Goal: Information Seeking & Learning: Learn about a topic

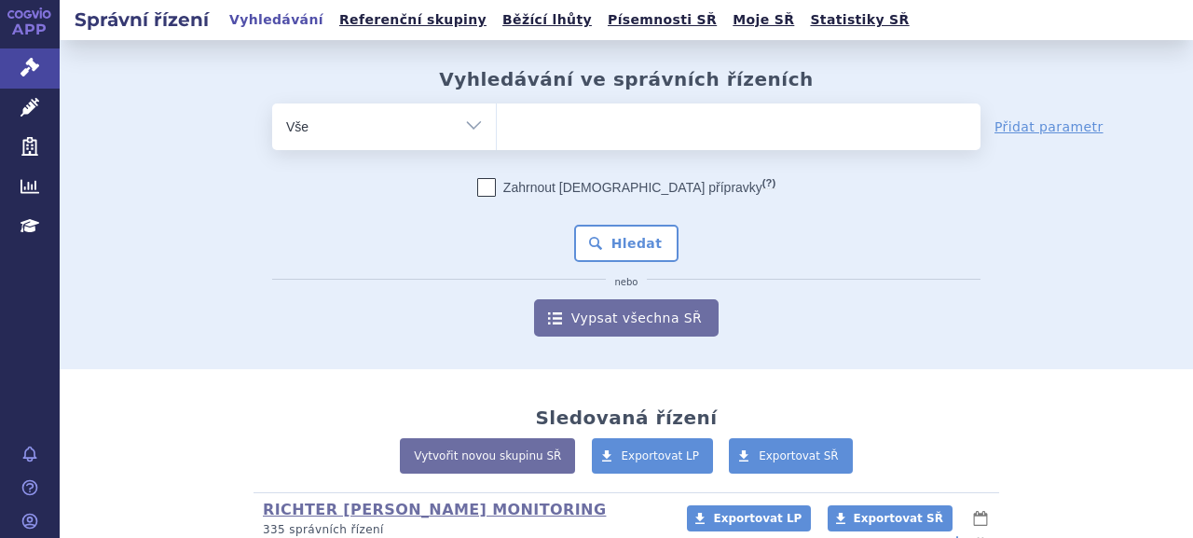
click at [666, 126] on ul at bounding box center [739, 122] width 484 height 39
click at [497, 126] on select at bounding box center [496, 126] width 1 height 47
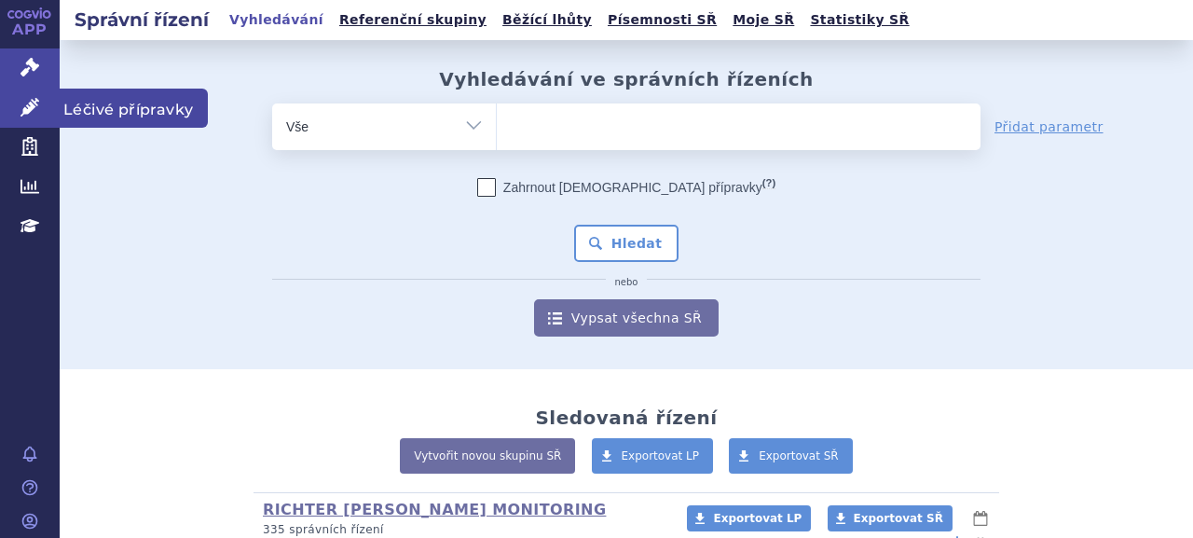
click at [50, 100] on link "Léčivé přípravky" at bounding box center [30, 108] width 60 height 39
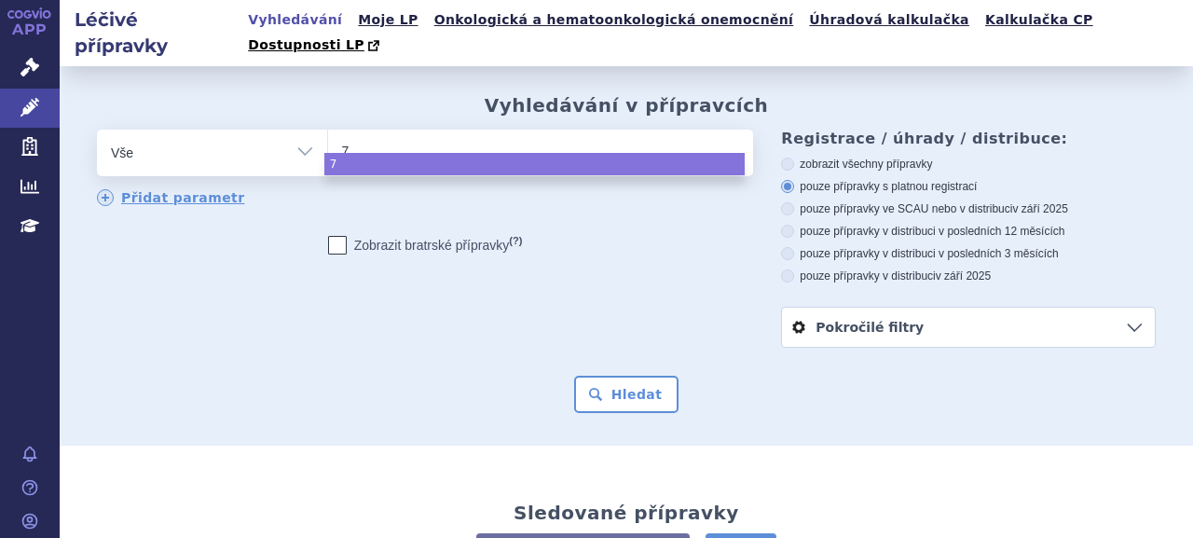
type input "74"
type input "74/"
type input "74/1"
select select "74/1"
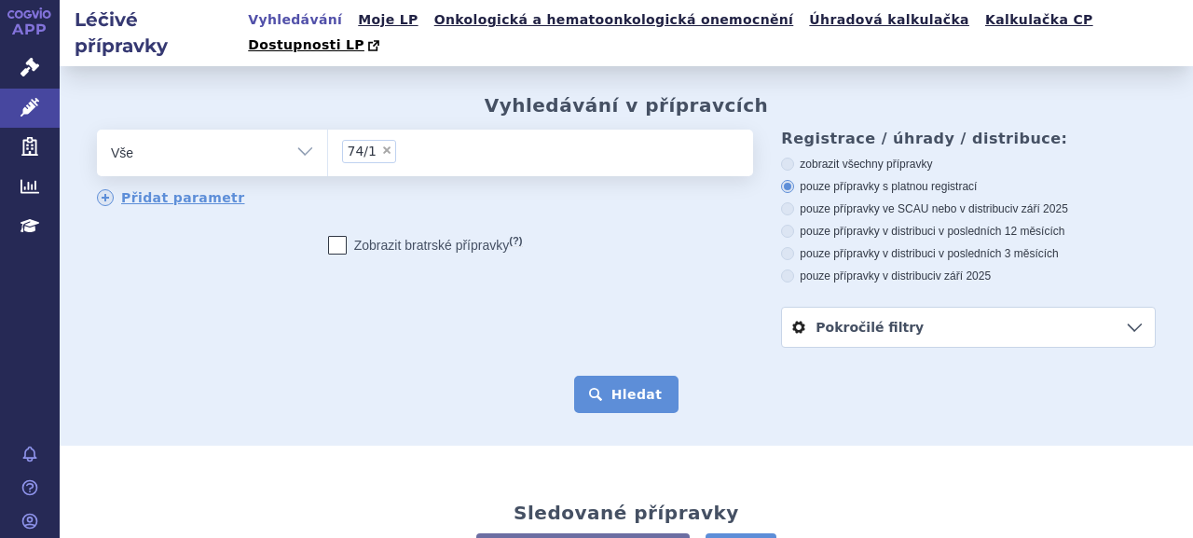
click at [615, 376] on button "Hledat" at bounding box center [626, 394] width 105 height 37
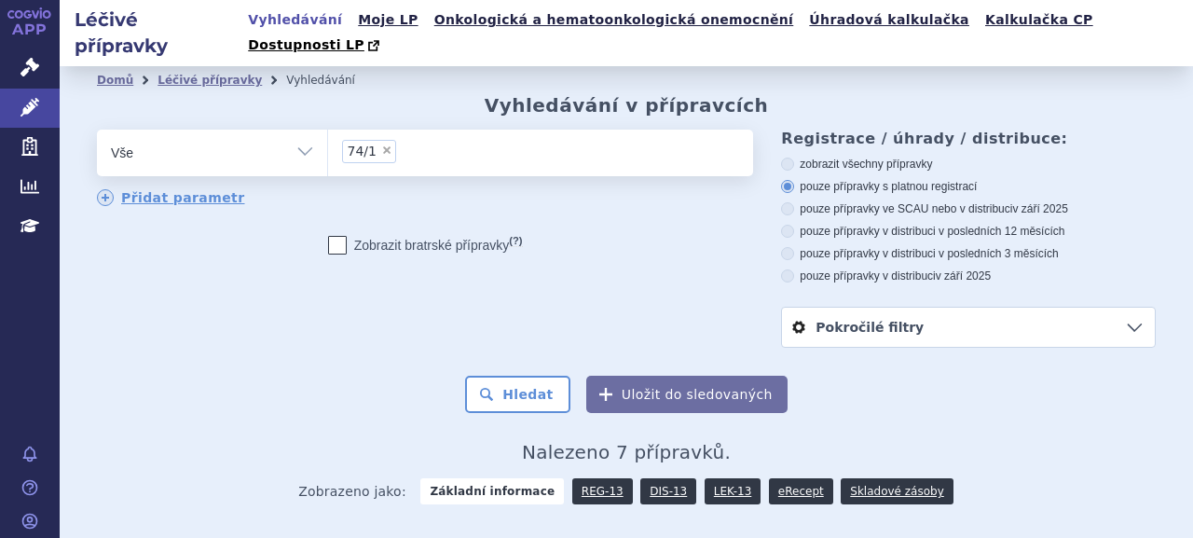
scroll to position [362, 0]
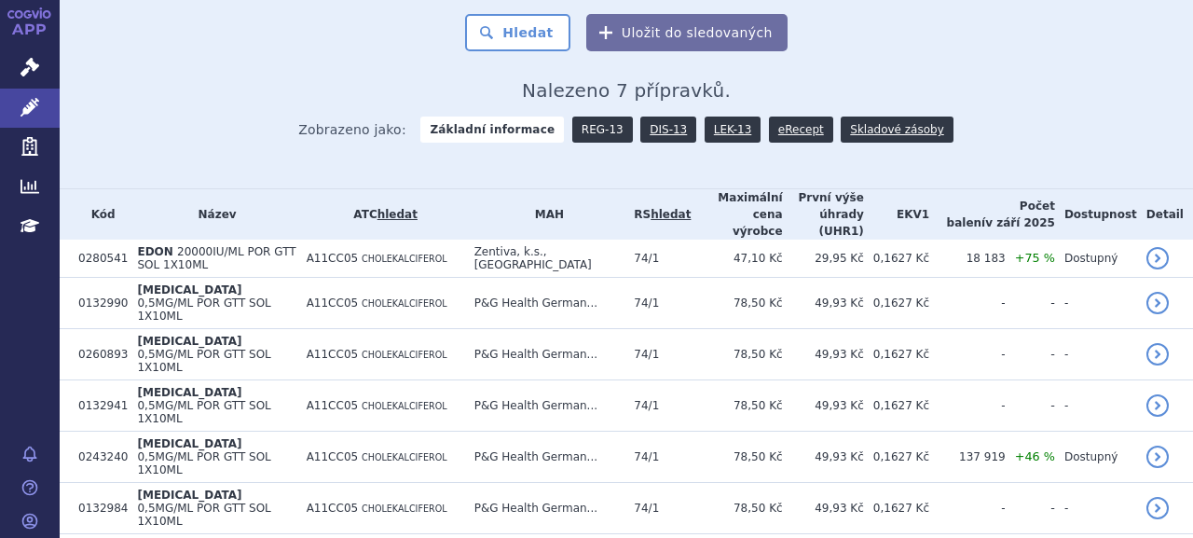
click at [589, 117] on link "REG-13" at bounding box center [603, 130] width 61 height 26
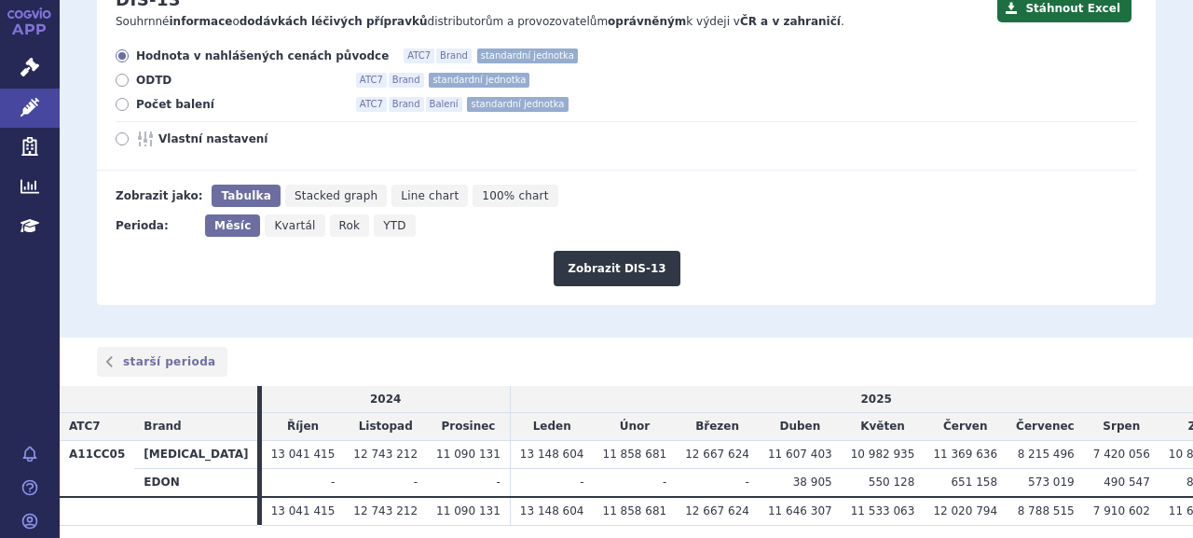
scroll to position [193, 0]
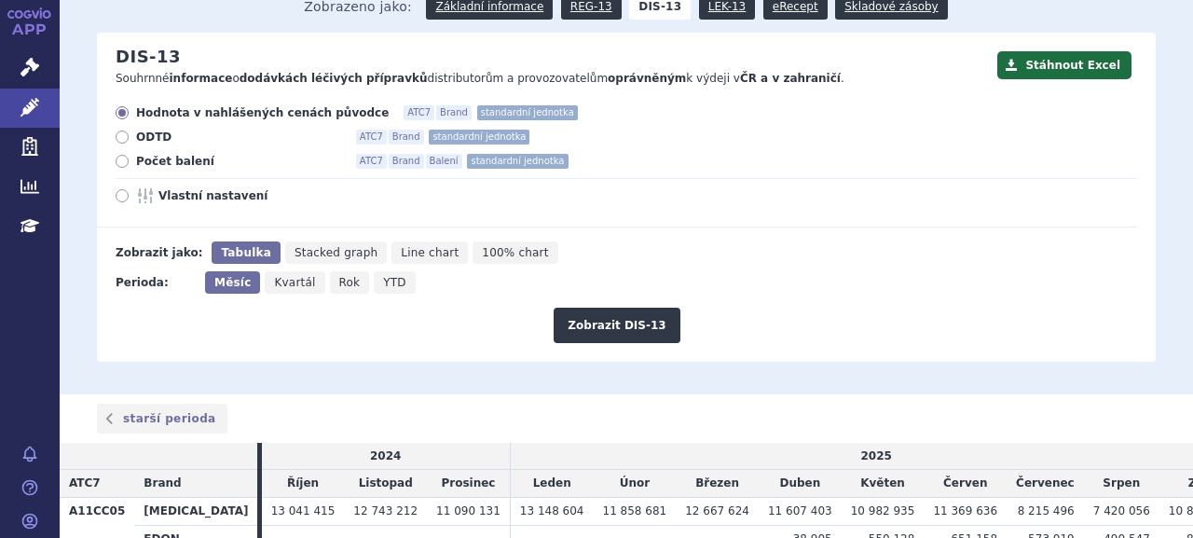
click at [153, 130] on span "ODTD" at bounding box center [238, 137] width 205 height 15
click at [130, 133] on input "ODTD ATC7 Brand standardní jednotka" at bounding box center [123, 139] width 12 height 12
radio input "true"
click at [579, 308] on button "Zobrazit DIS-13" at bounding box center [617, 325] width 126 height 35
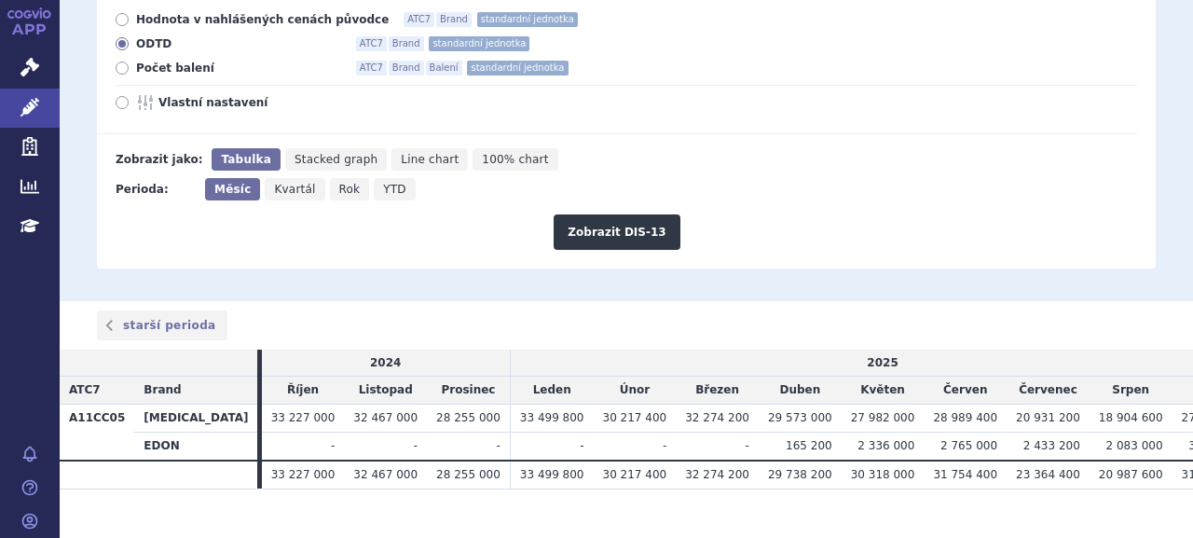
scroll to position [193, 0]
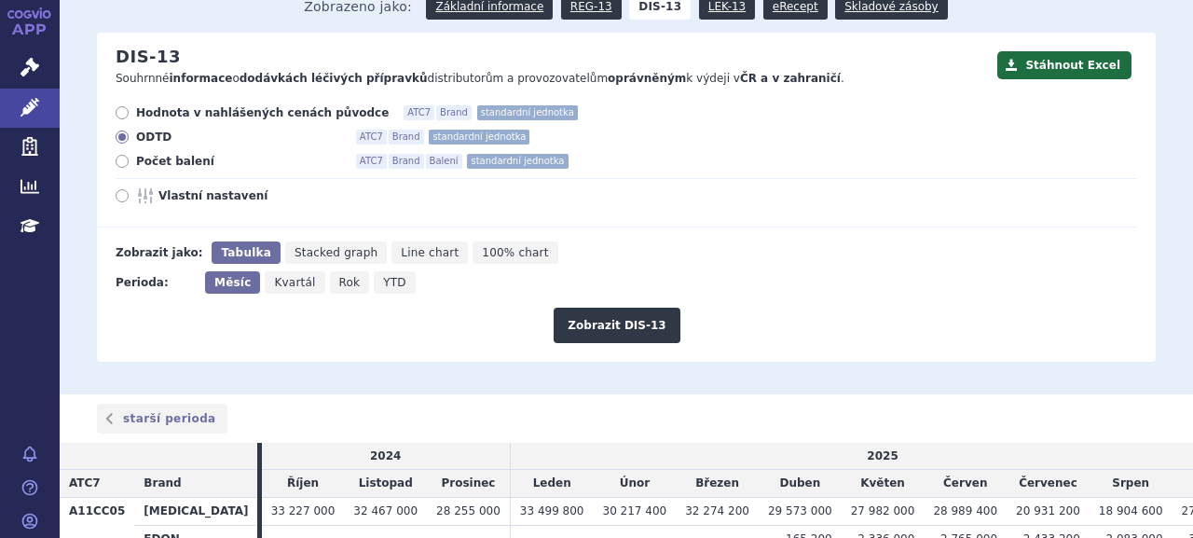
click at [492, 246] on span "100% chart" at bounding box center [515, 252] width 66 height 13
click at [485, 241] on input "100% chart" at bounding box center [479, 247] width 12 height 12
radio input "true"
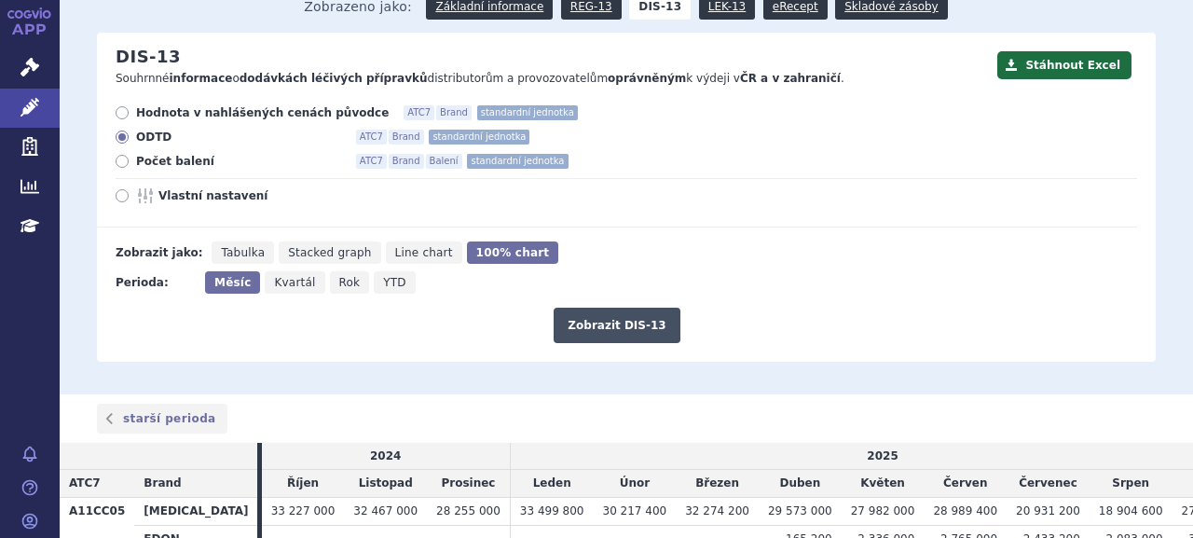
drag, startPoint x: 613, startPoint y: 303, endPoint x: 640, endPoint y: 294, distance: 28.6
click at [614, 308] on button "Zobrazit DIS-13" at bounding box center [617, 325] width 126 height 35
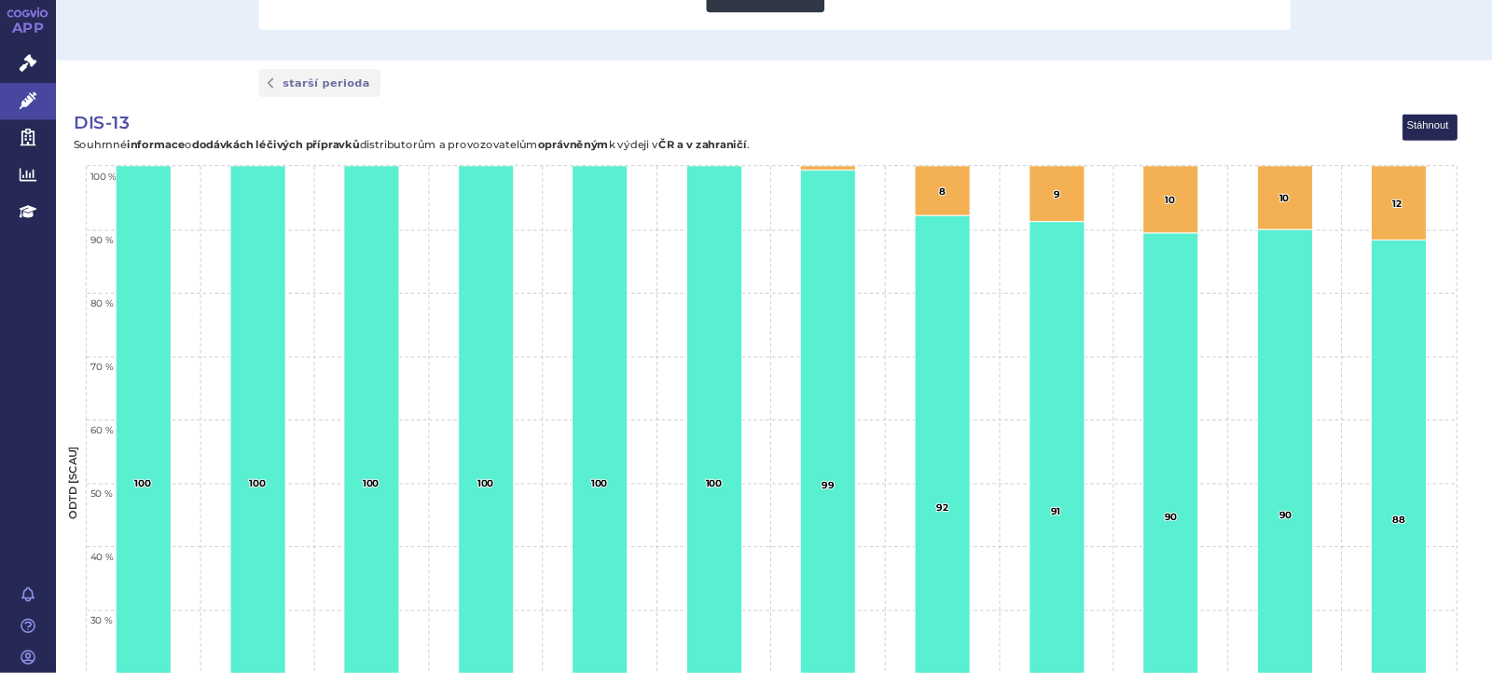
scroll to position [621, 0]
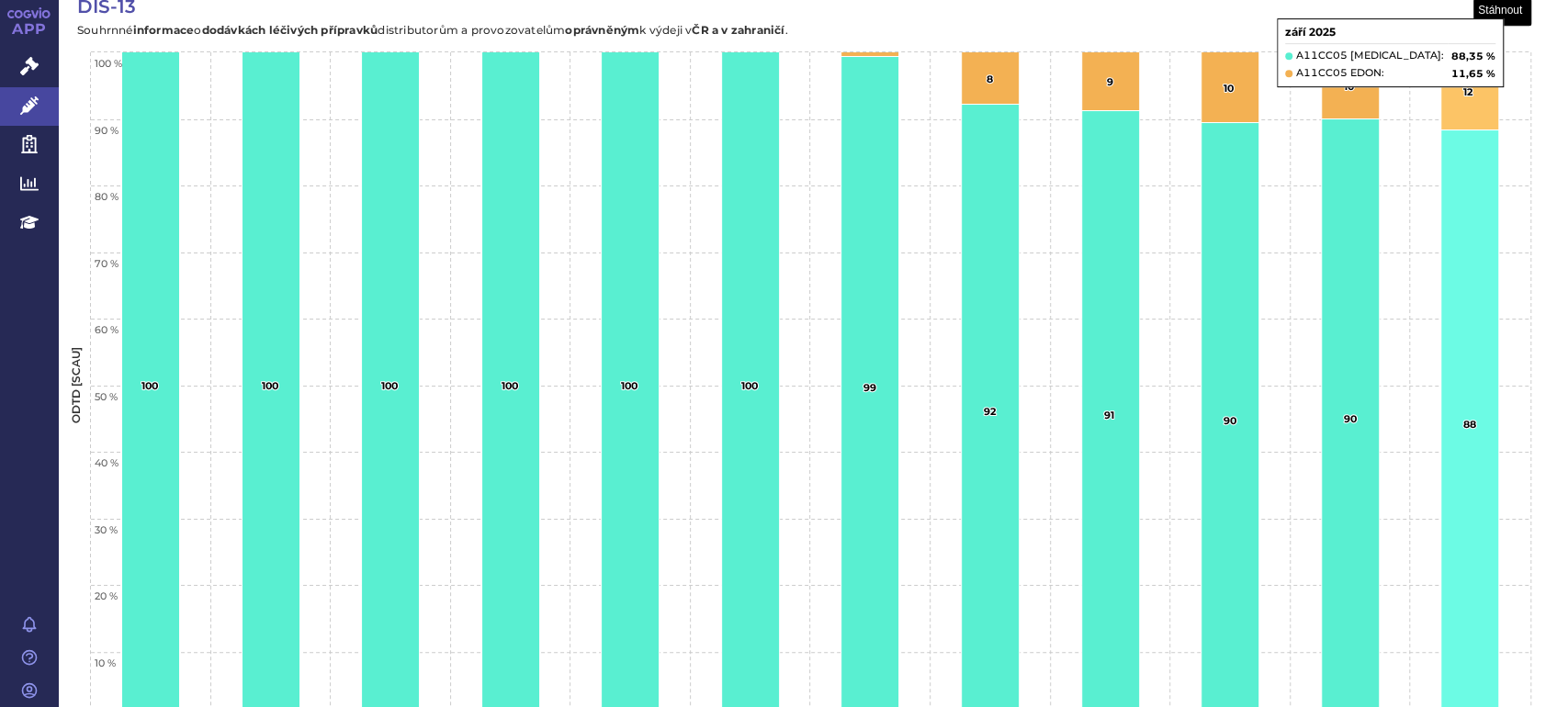
click at [1175, 23] on button "View chart menu, DIS-13" at bounding box center [1503, 12] width 57 height 27
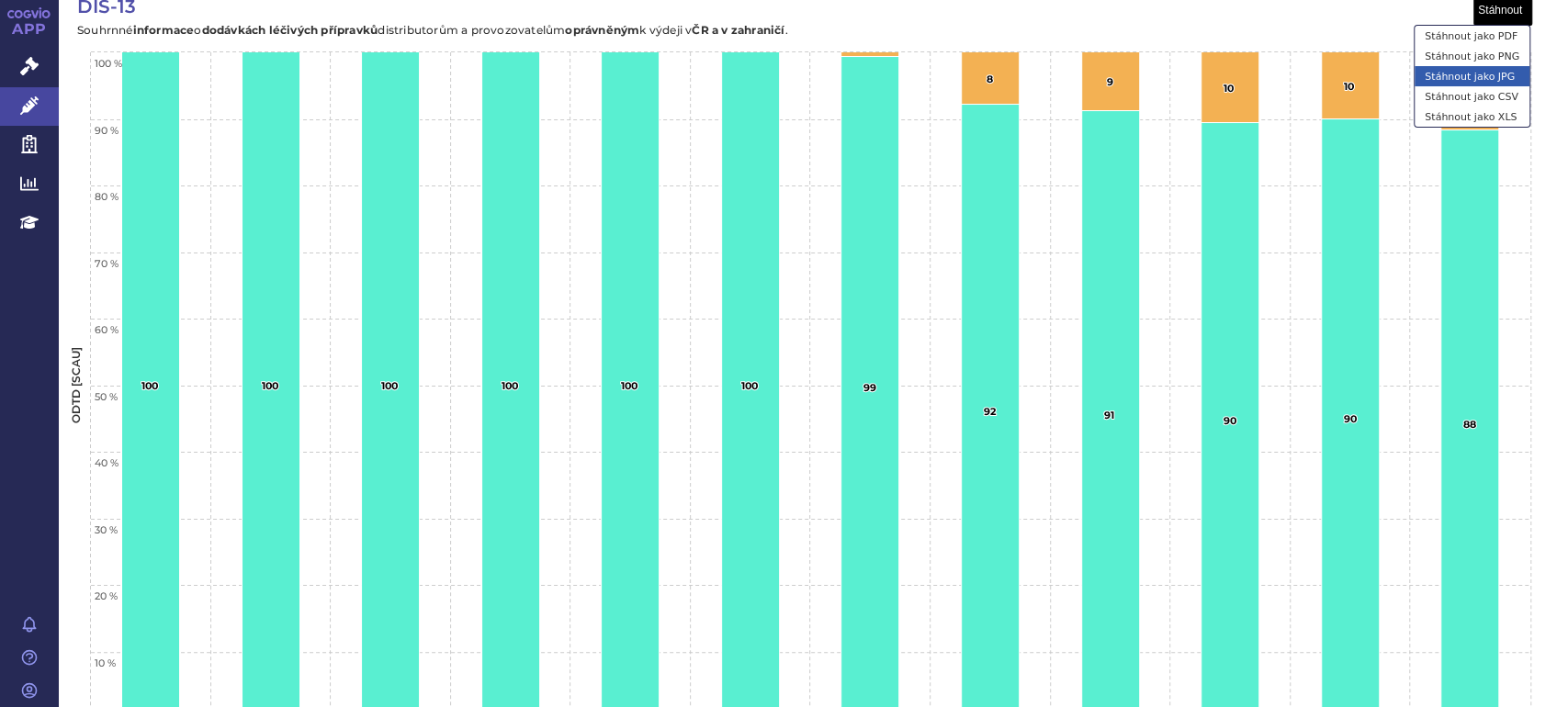
click at [1175, 75] on li "Stáhnout jako JPG" at bounding box center [1471, 76] width 115 height 21
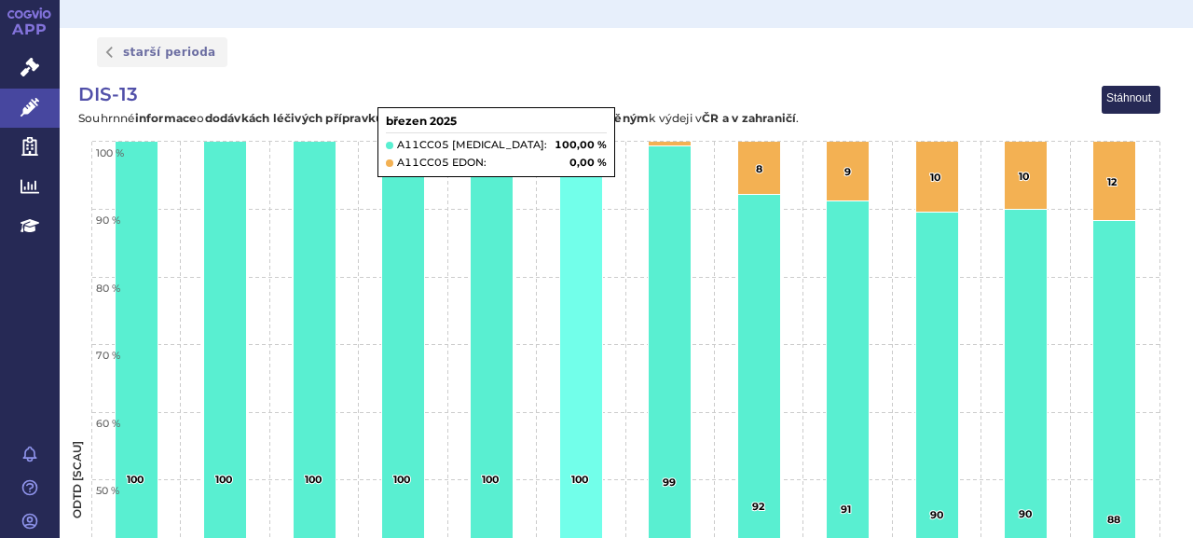
scroll to position [0, 0]
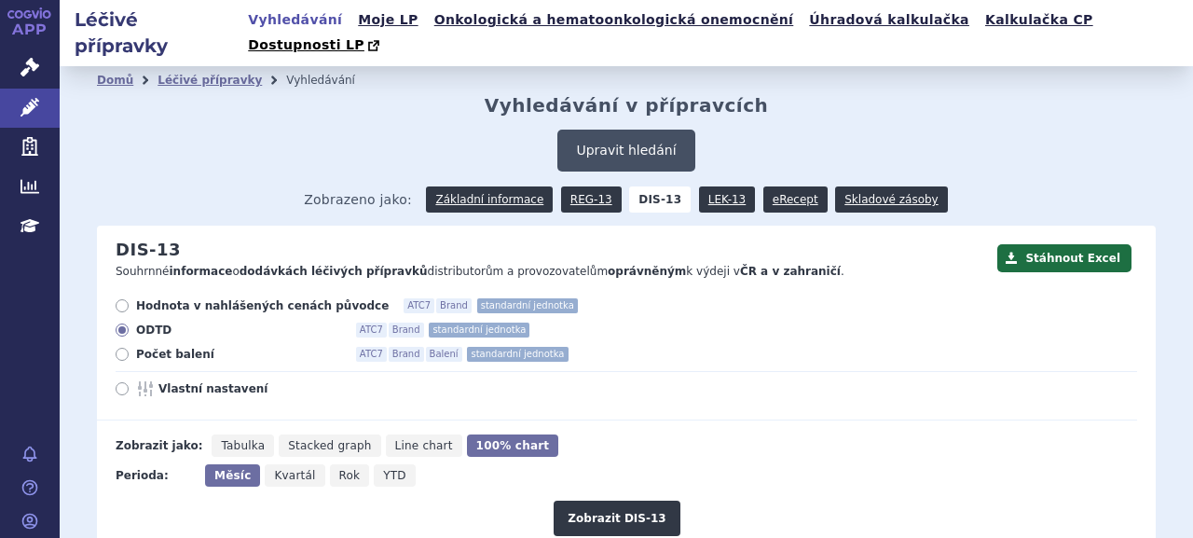
click at [625, 130] on button "Upravit hledání" at bounding box center [626, 151] width 137 height 42
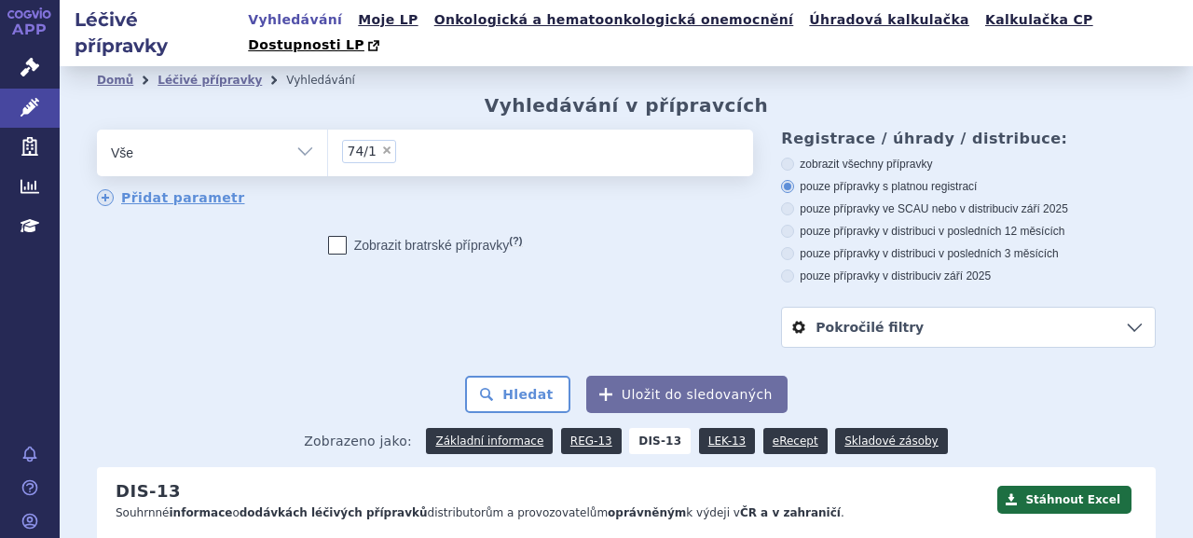
click at [381, 145] on span "×" at bounding box center [386, 150] width 11 height 11
click at [328, 129] on select "74/1" at bounding box center [327, 152] width 1 height 47
select select
click at [392, 130] on ul at bounding box center [538, 149] width 421 height 39
click at [328, 129] on select "74/1" at bounding box center [327, 152] width 1 height 47
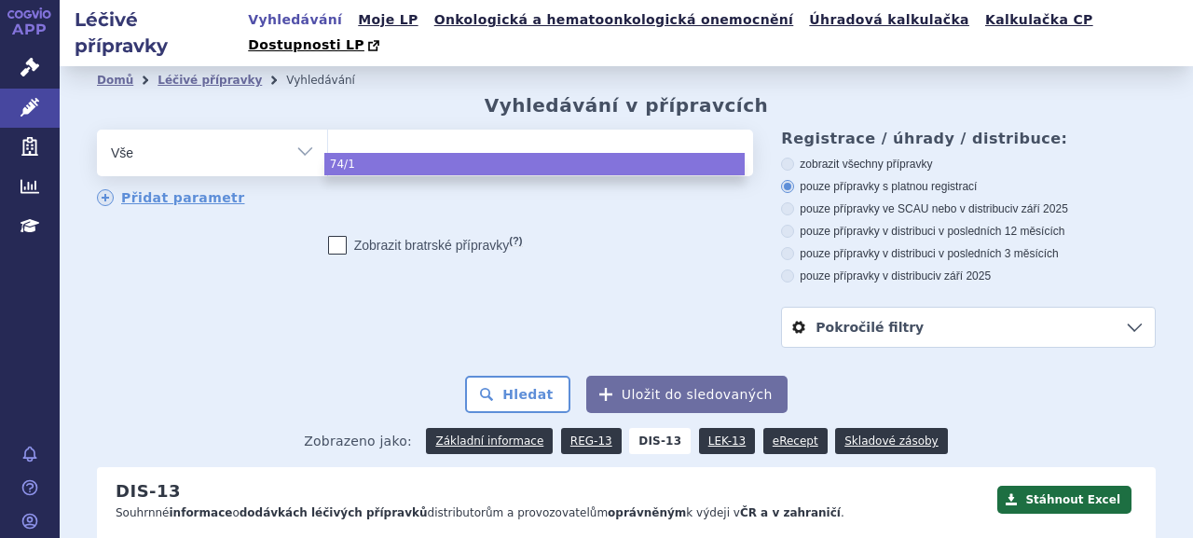
paste input "CHOLEKALCIFEROL"
type input "CHOLEKALCIFEROL"
select select "CHOLEKALCIFEROL"
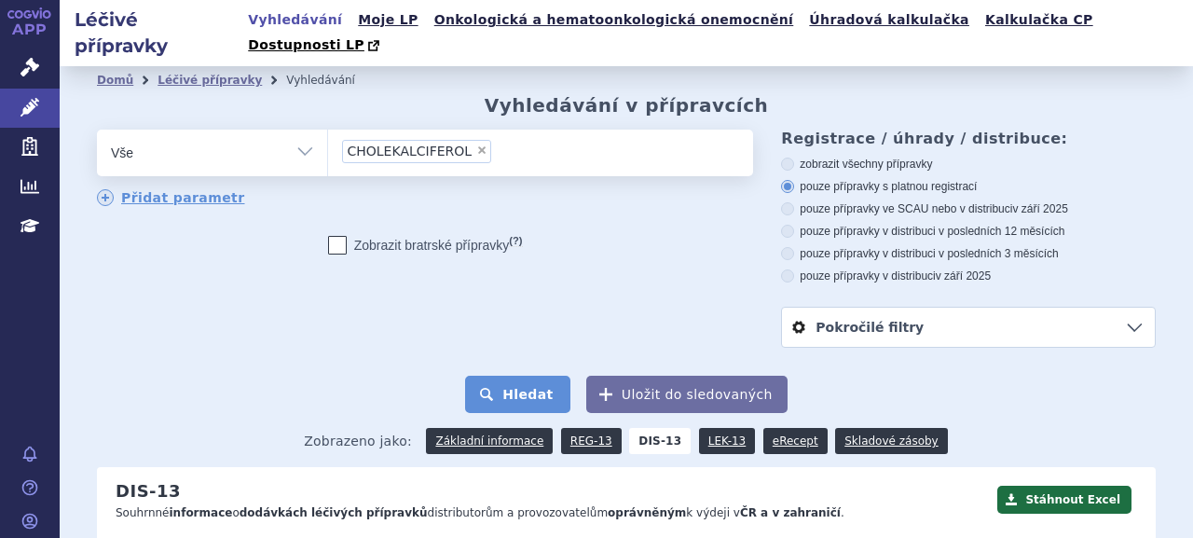
click at [539, 379] on button "Hledat" at bounding box center [517, 394] width 105 height 37
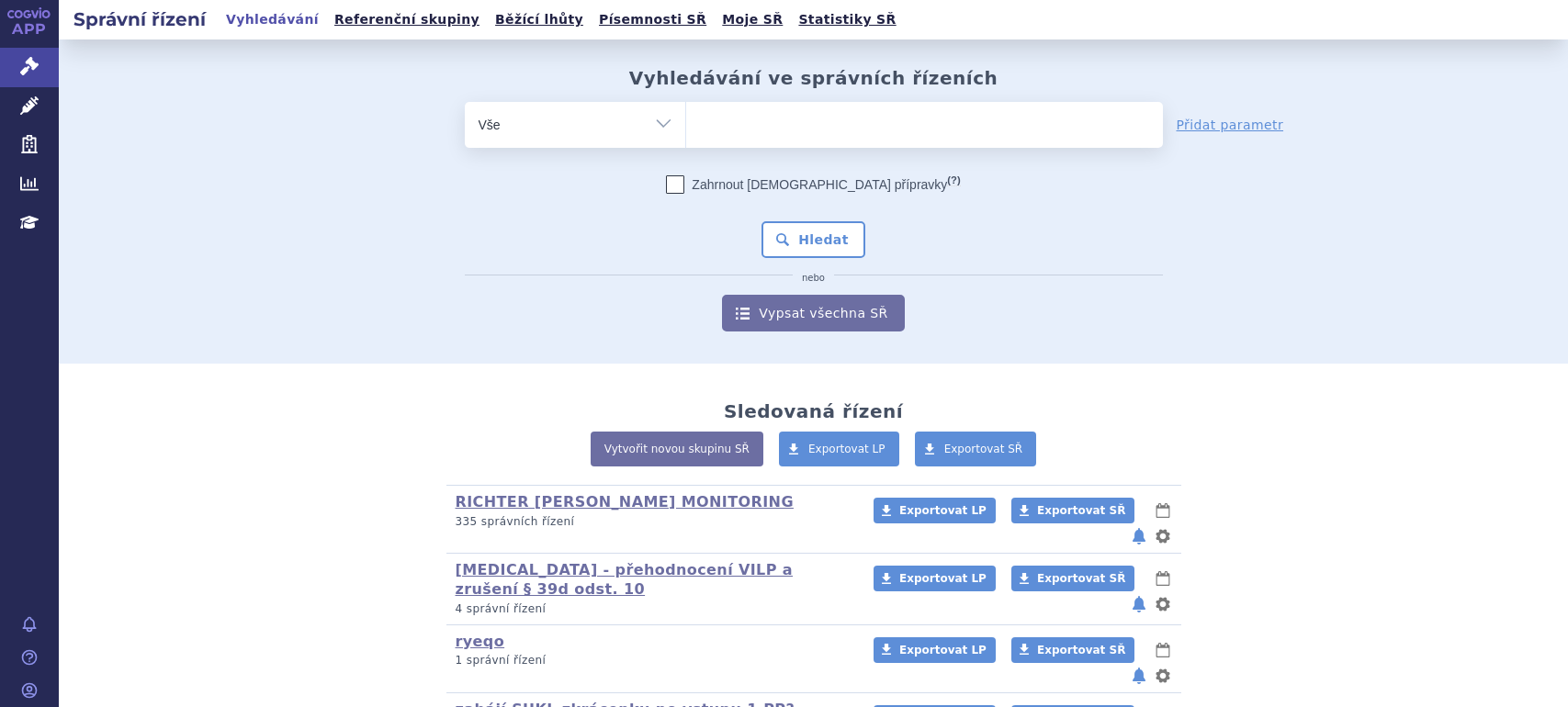
drag, startPoint x: 0, startPoint y: 0, endPoint x: 909, endPoint y: 128, distance: 918.0
click at [932, 129] on ul at bounding box center [925, 120] width 477 height 38
click at [686, 129] on select at bounding box center [686, 124] width 1 height 46
paste input "0280541"
type input "0280541"
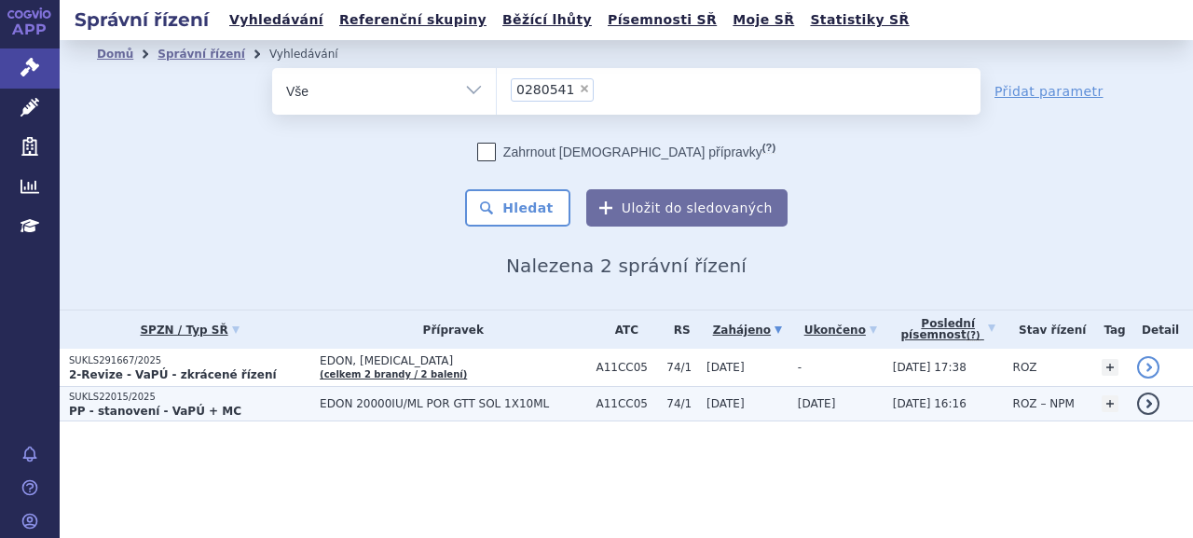
click at [147, 405] on strong "PP - stanovení - VaPÚ + MC" at bounding box center [155, 411] width 172 height 13
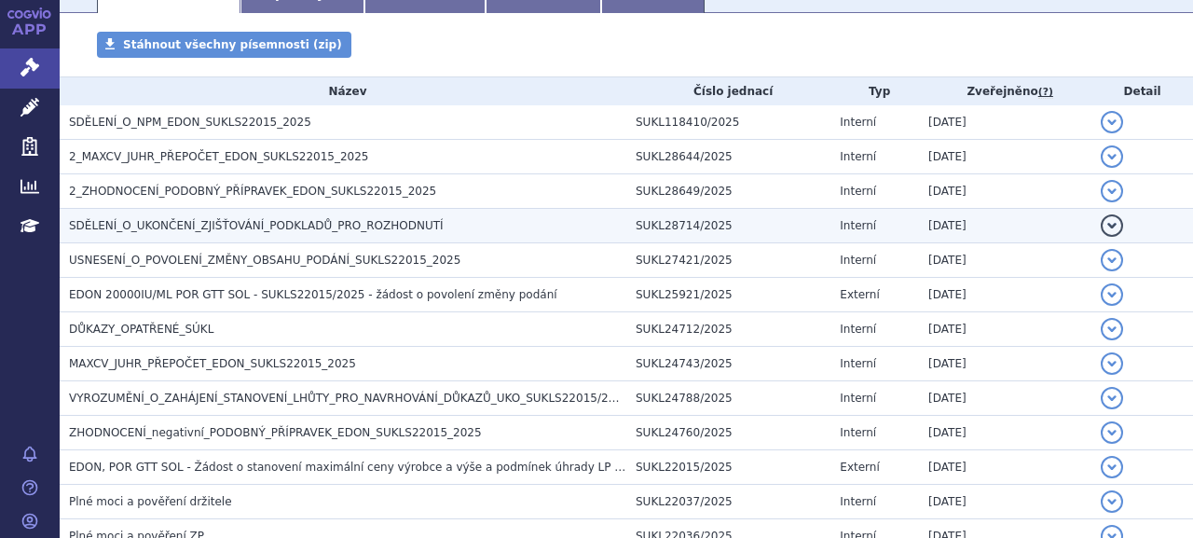
scroll to position [373, 0]
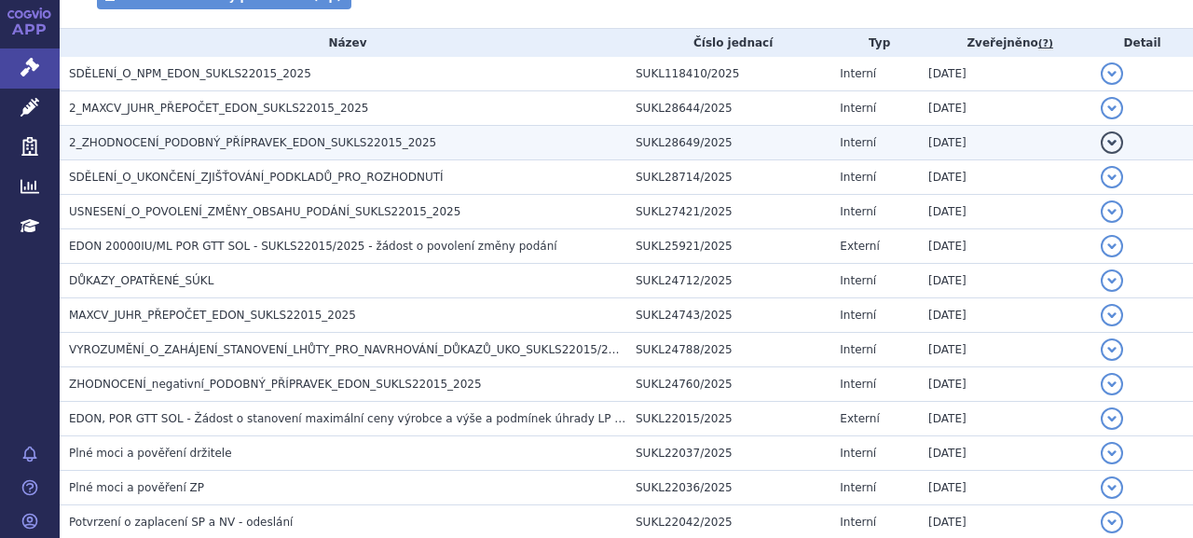
click at [241, 145] on span "2_ZHODNOCENÍ_PODOBNÝ_PŘÍPRAVEK_EDON_SUKLS22015_2025" at bounding box center [252, 142] width 367 height 13
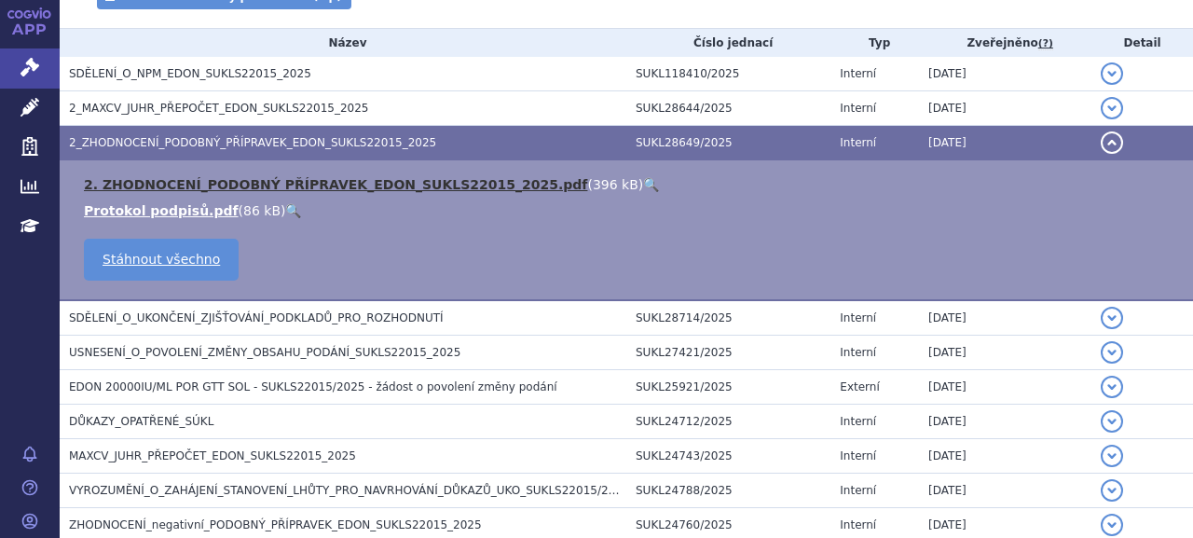
click at [349, 177] on link "2. ZHODNOCENÍ_PODOBNÝ PŘÍPRAVEK_EDON_SUKLS22015_2025.pdf" at bounding box center [336, 184] width 504 height 15
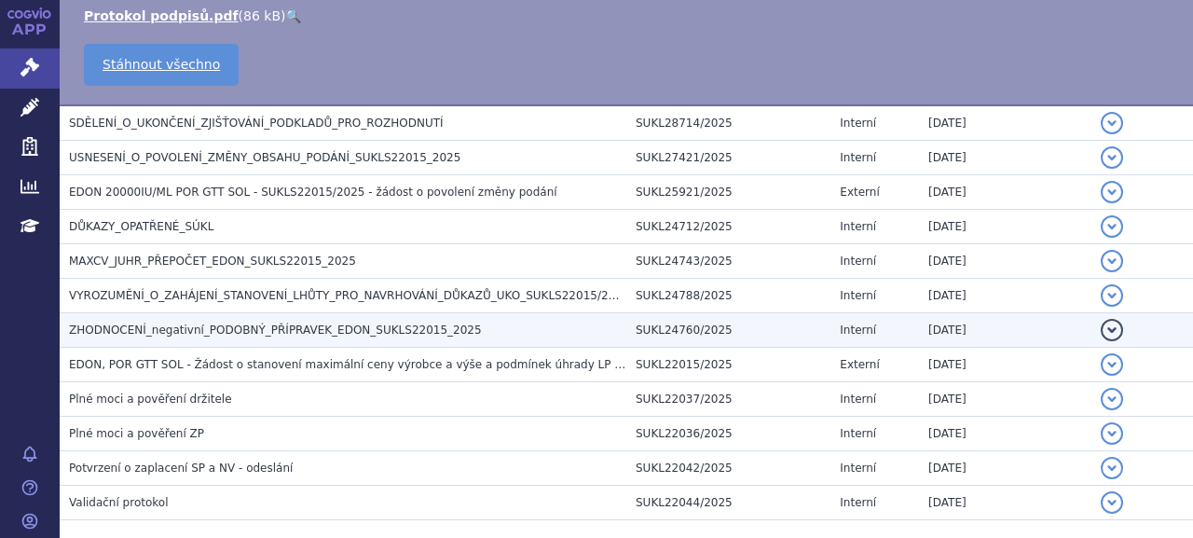
scroll to position [657, 0]
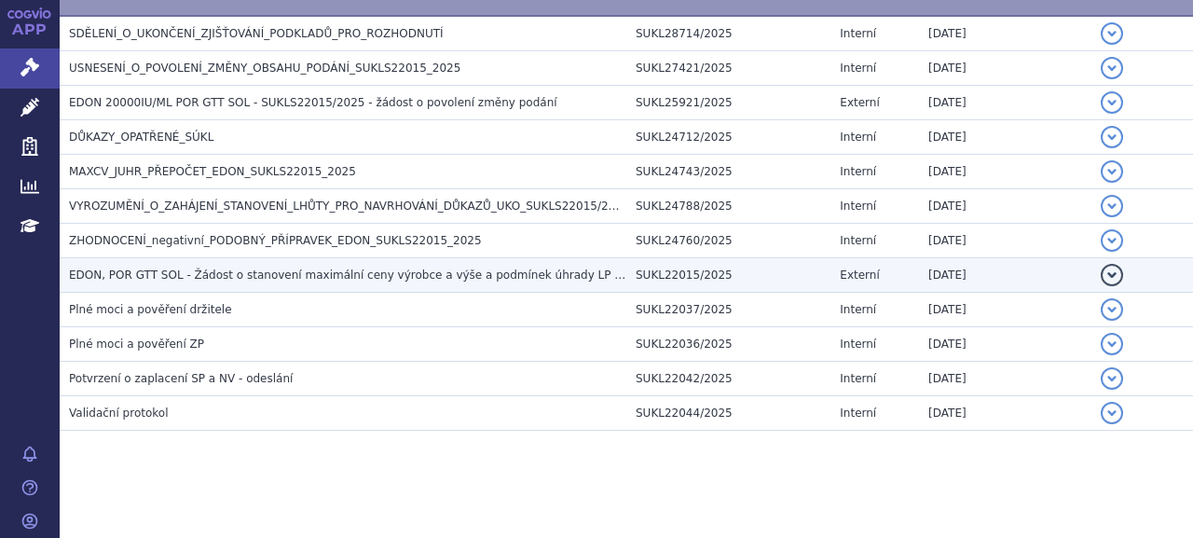
click at [248, 273] on span "EDON, POR GTT SOL - Žádost o stanovení maximální ceny výrobce a výše a podmínek…" at bounding box center [353, 275] width 568 height 13
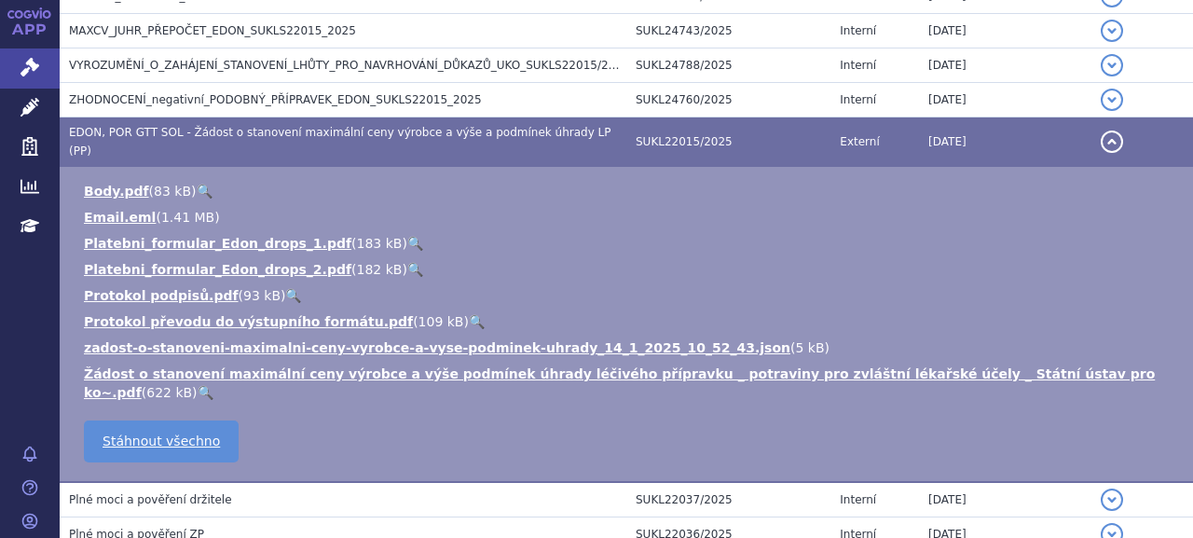
scroll to position [517, 0]
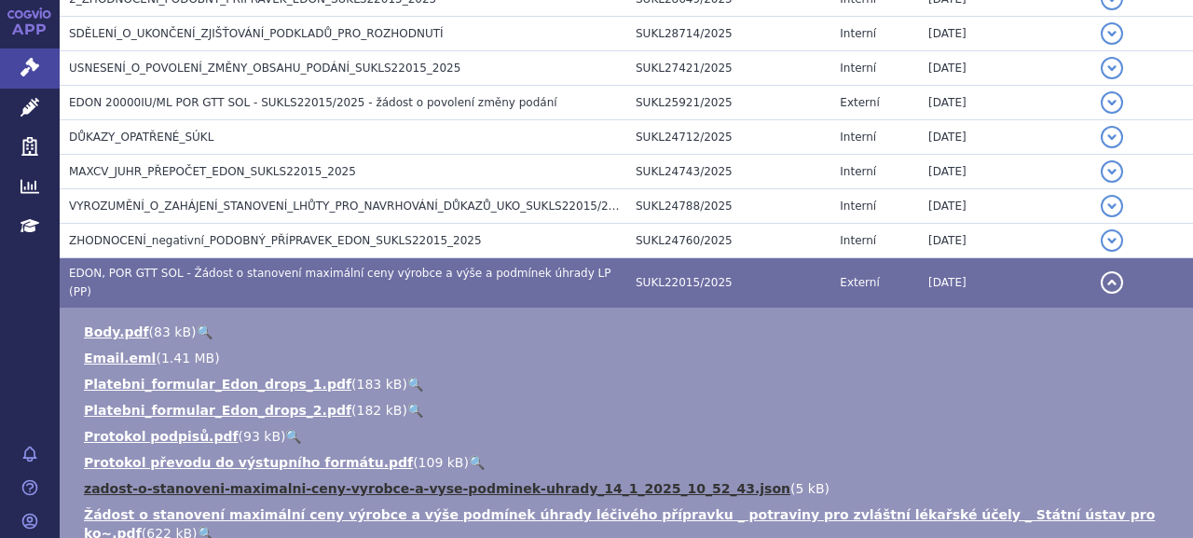
click at [302, 481] on link "zadost-o-stanoveni-maximalni-ceny-vyrobce-a-vyse-podminek-uhrady_14_1_2025_10_5…" at bounding box center [437, 488] width 707 height 15
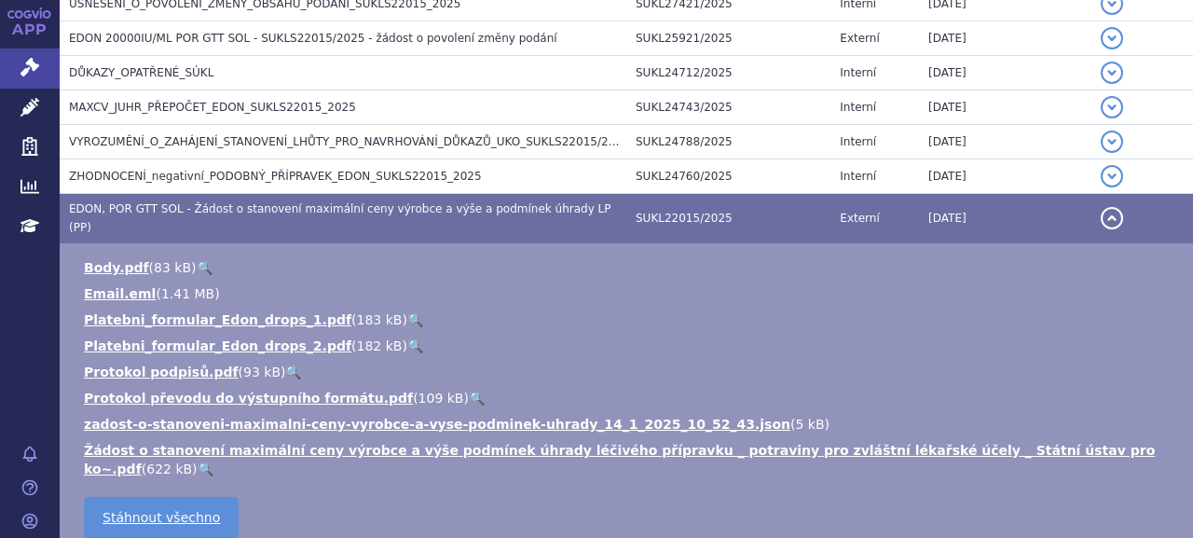
scroll to position [610, 0]
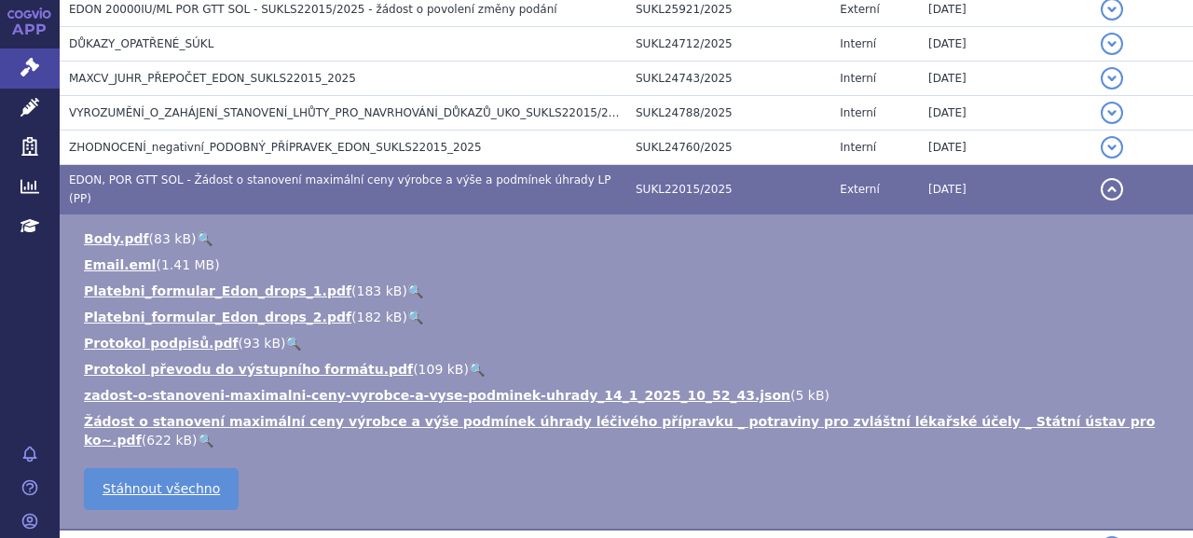
click at [574, 476] on td "Body.pdf ( 83 kB ) 🔍 Email.eml ( 1.41 MB ) Platebni_formular_Edon_drops_1.pdf 1…" at bounding box center [627, 372] width 1134 height 316
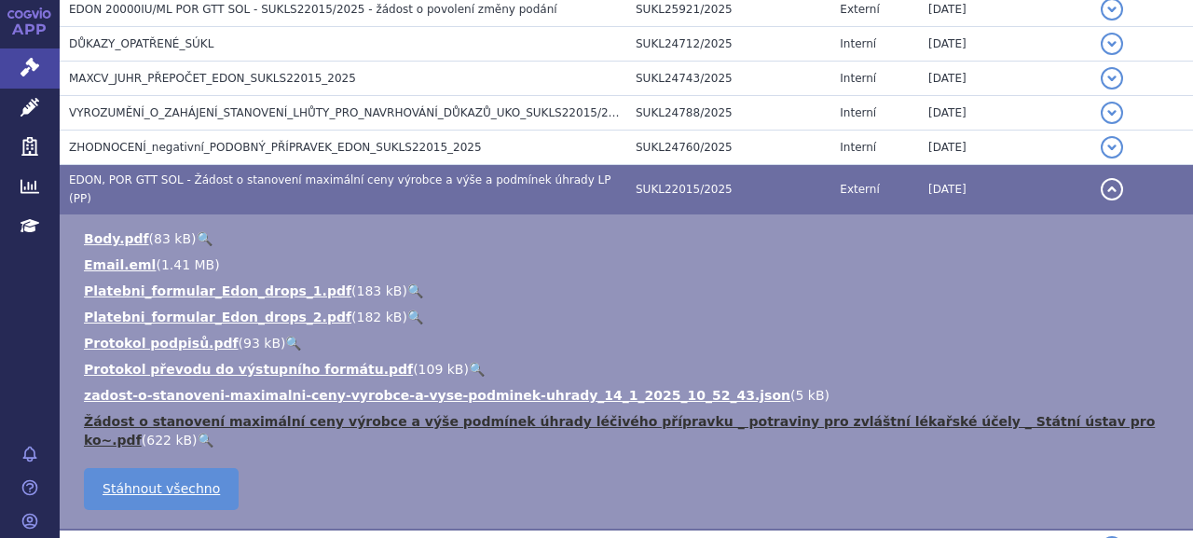
click at [738, 414] on link "Žádost o stanovení maximální ceny výrobce a výše podmínek úhrady léčivého přípr…" at bounding box center [619, 431] width 1071 height 34
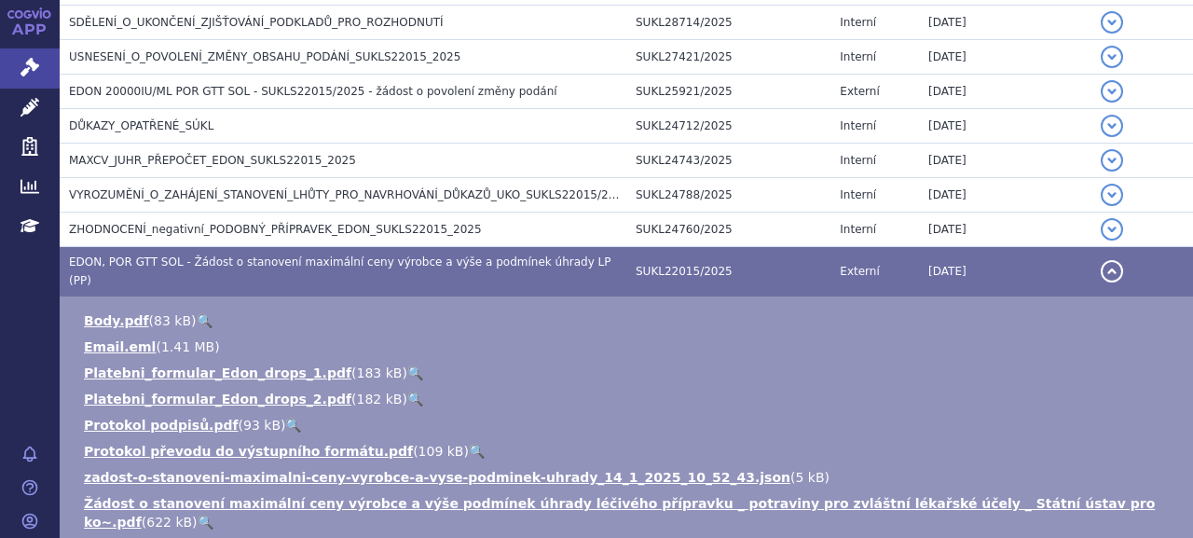
scroll to position [423, 0]
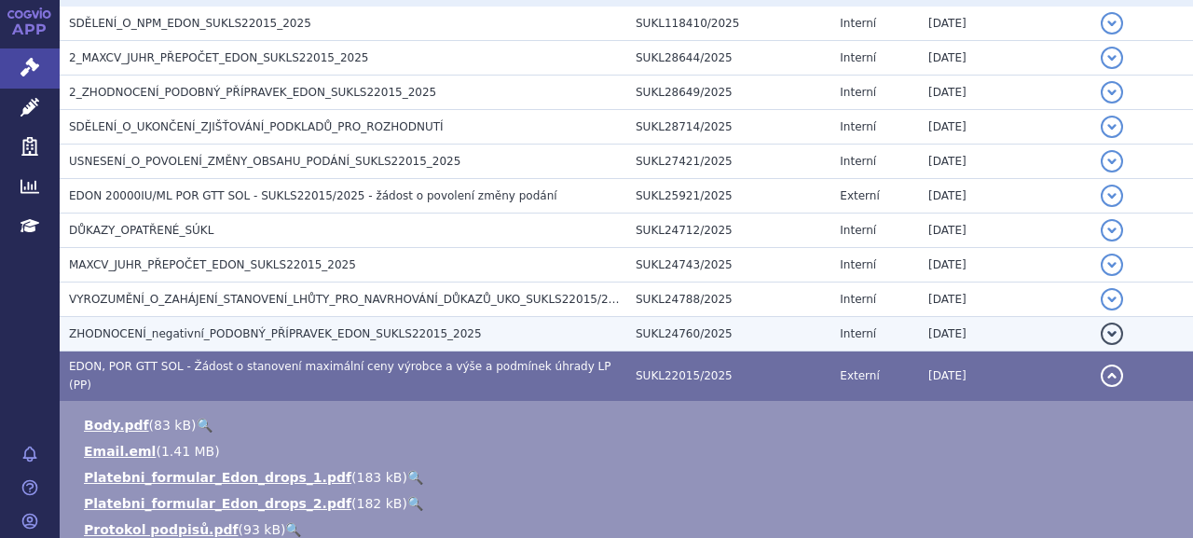
click at [281, 333] on span "ZHODNOCENÍ_negativní_PODOBNÝ_PŘÍPRAVEK_EDON_SUKLS22015_2025" at bounding box center [275, 333] width 413 height 13
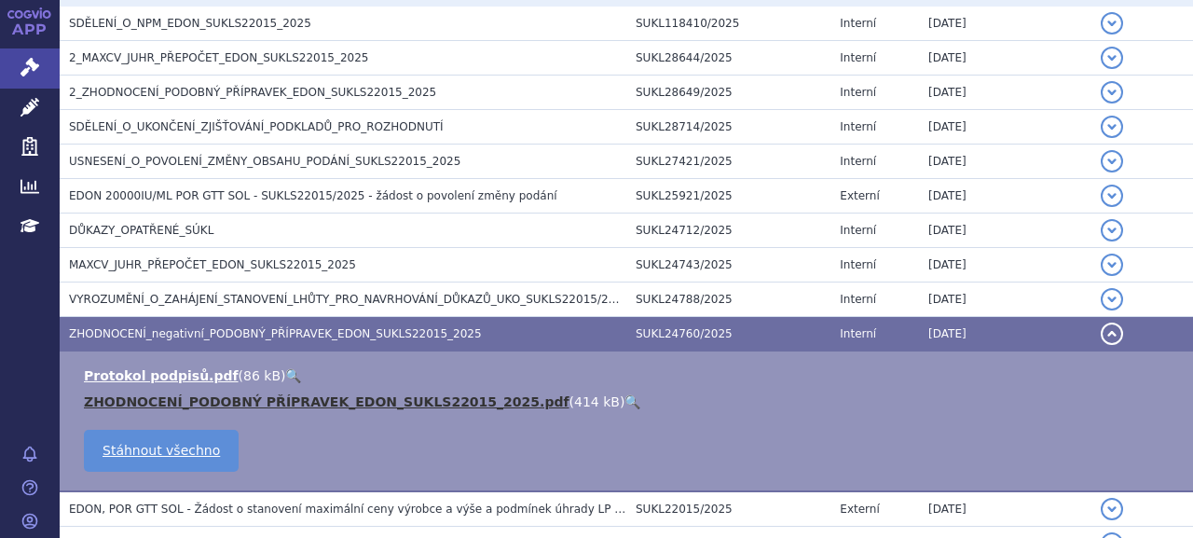
click at [276, 401] on link "ZHODNOCENÍ_PODOBNÝ PŘÍPRAVEK_EDON_SUKLS22015_2025.pdf" at bounding box center [327, 401] width 486 height 15
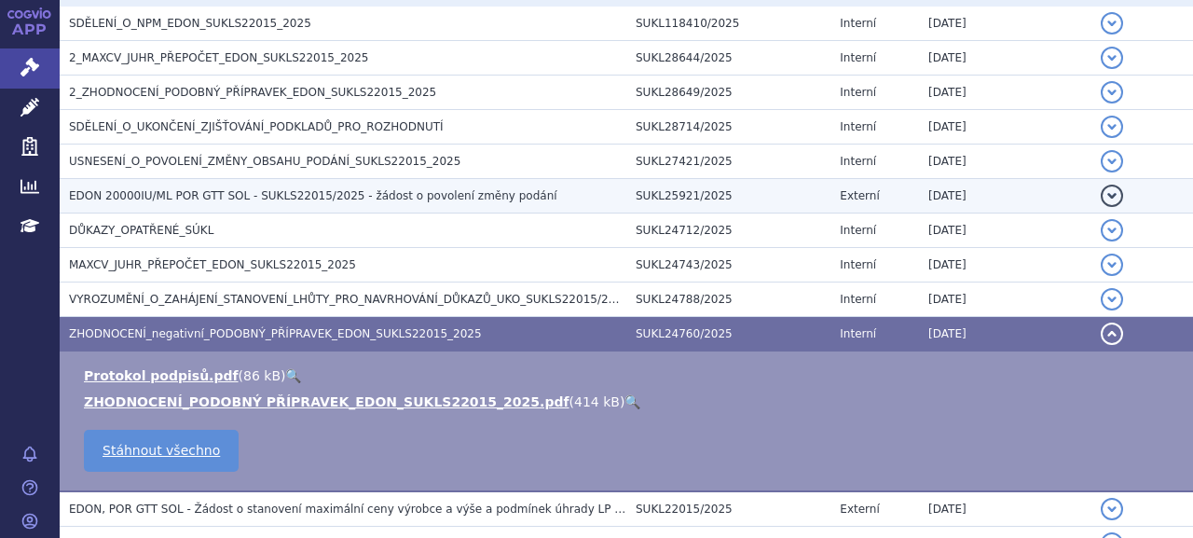
click at [220, 195] on span "EDON 20000IU/ML POR GTT SOL - SUKLS22015/2025 - žádost o povolení změny podání" at bounding box center [313, 195] width 489 height 13
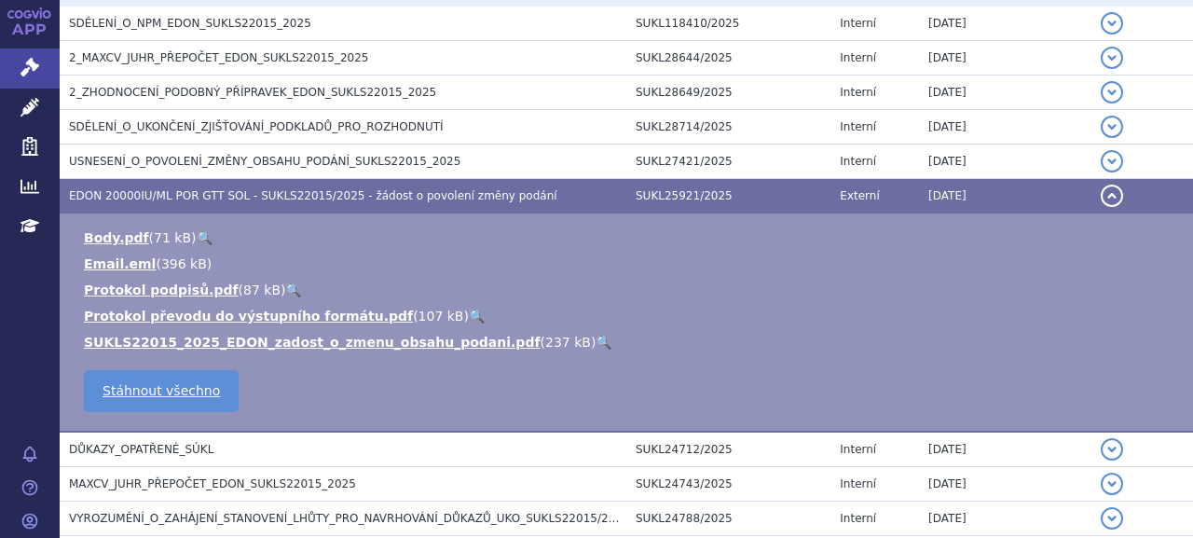
scroll to position [330, 0]
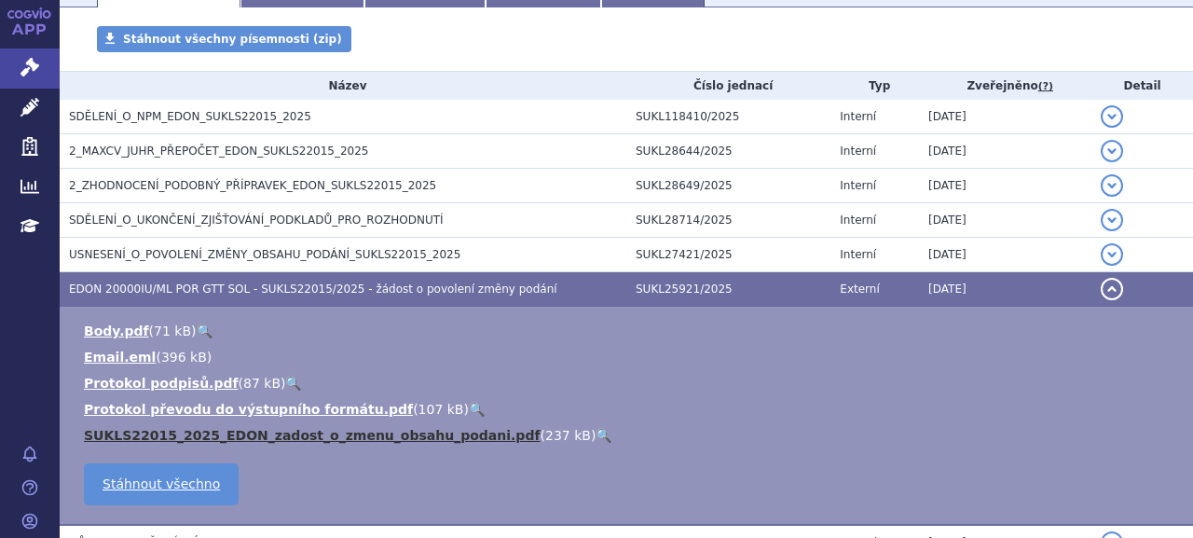
click at [269, 435] on link "SUKLS22015_2025_EDON_zadost_o_zmenu_obsahu_podani.pdf" at bounding box center [312, 435] width 457 height 15
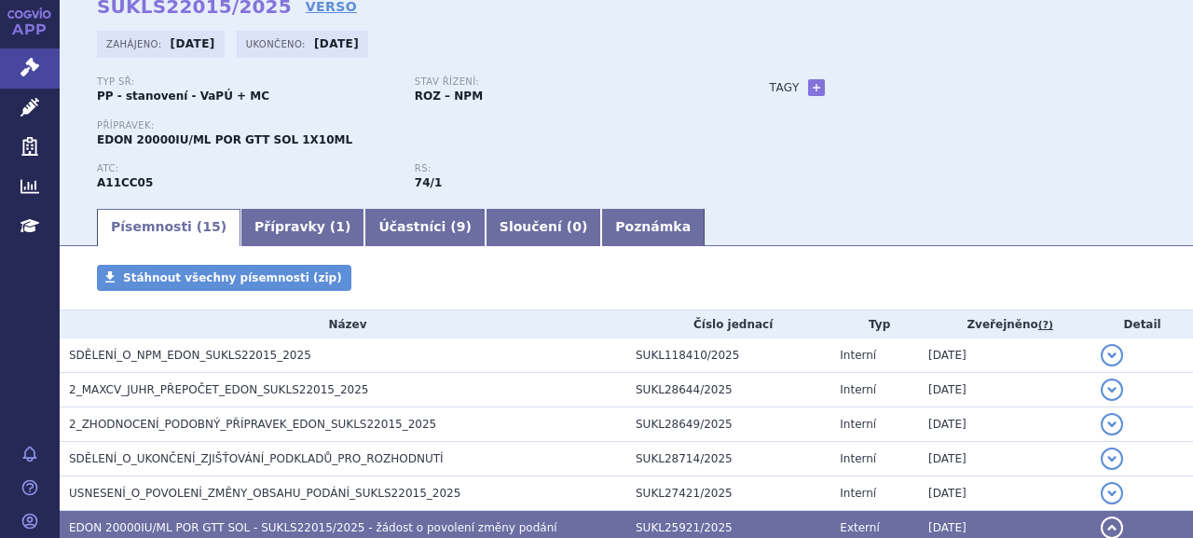
scroll to position [50, 0]
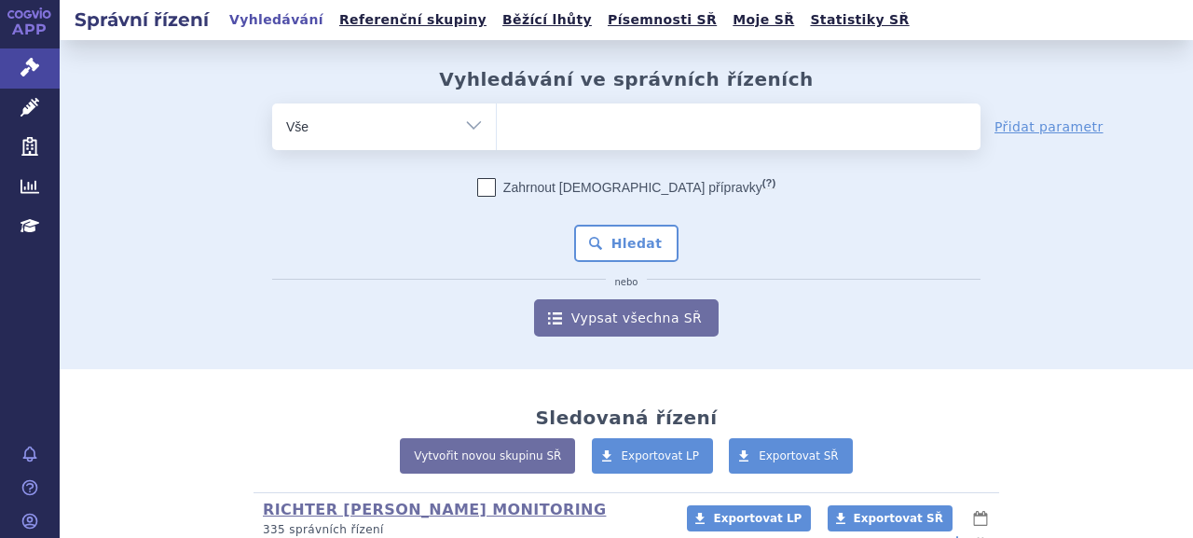
click at [37, 98] on icon at bounding box center [30, 107] width 19 height 19
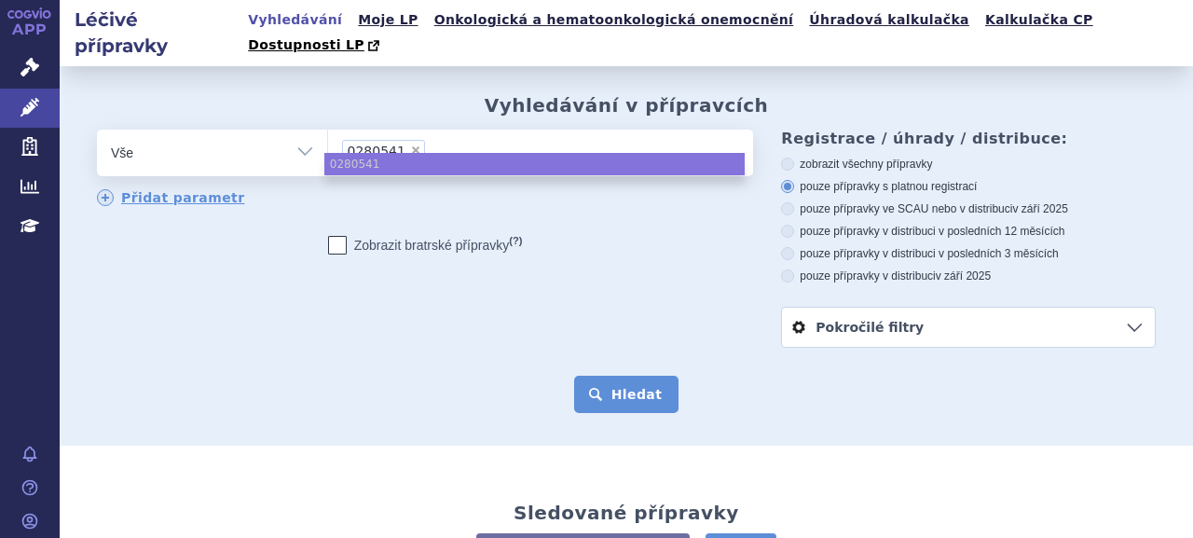
click at [621, 376] on button "Hledat" at bounding box center [626, 394] width 105 height 37
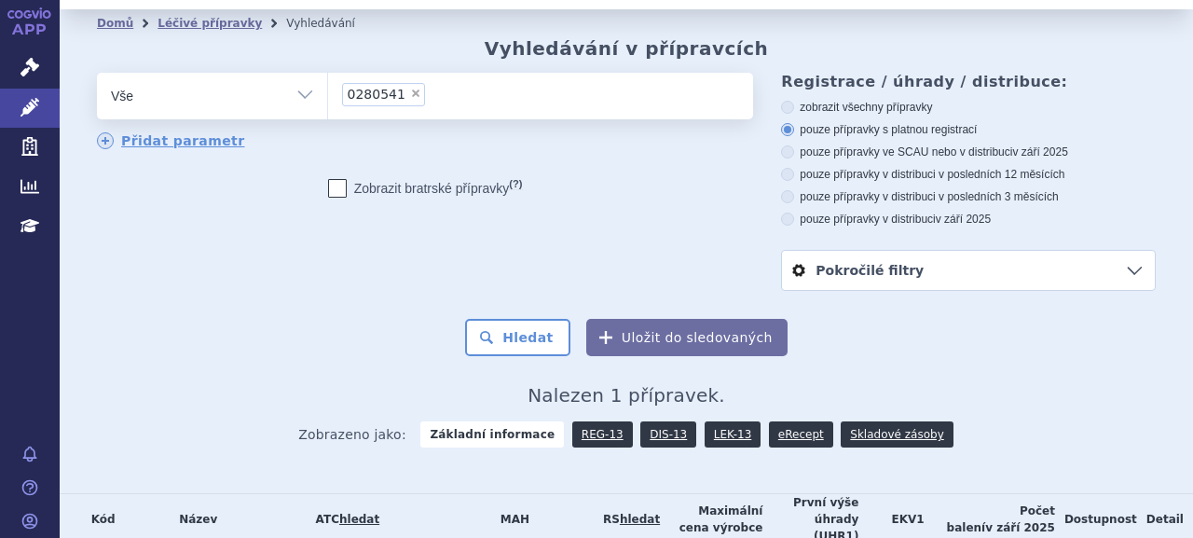
scroll to position [134, 0]
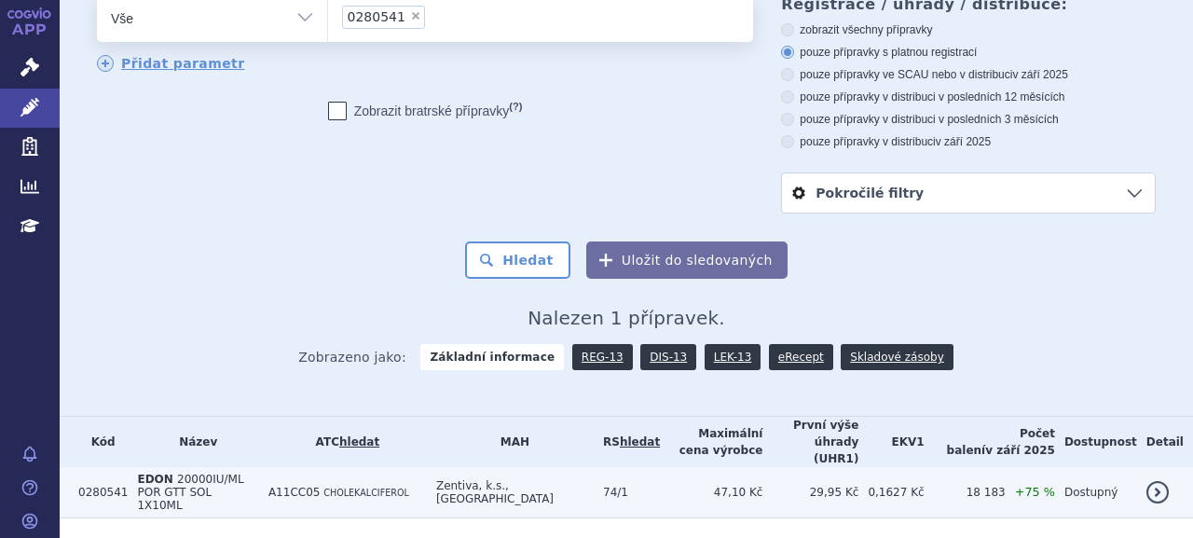
click at [229, 473] on span "20000IU/ML POR GTT SOL 1X10ML" at bounding box center [190, 492] width 106 height 39
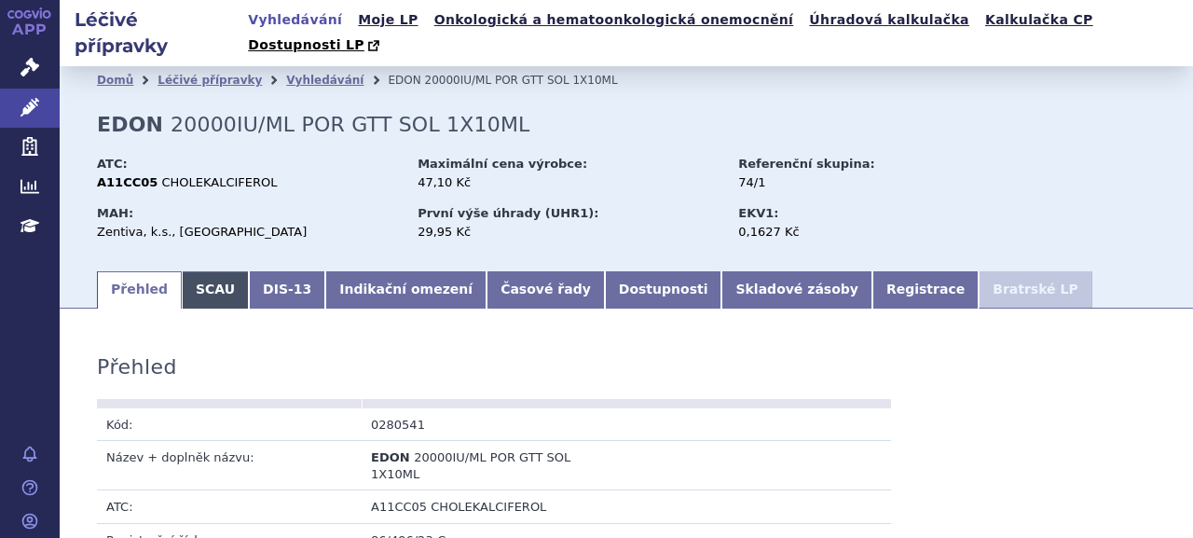
click at [182, 271] on link "SCAU" at bounding box center [215, 289] width 67 height 37
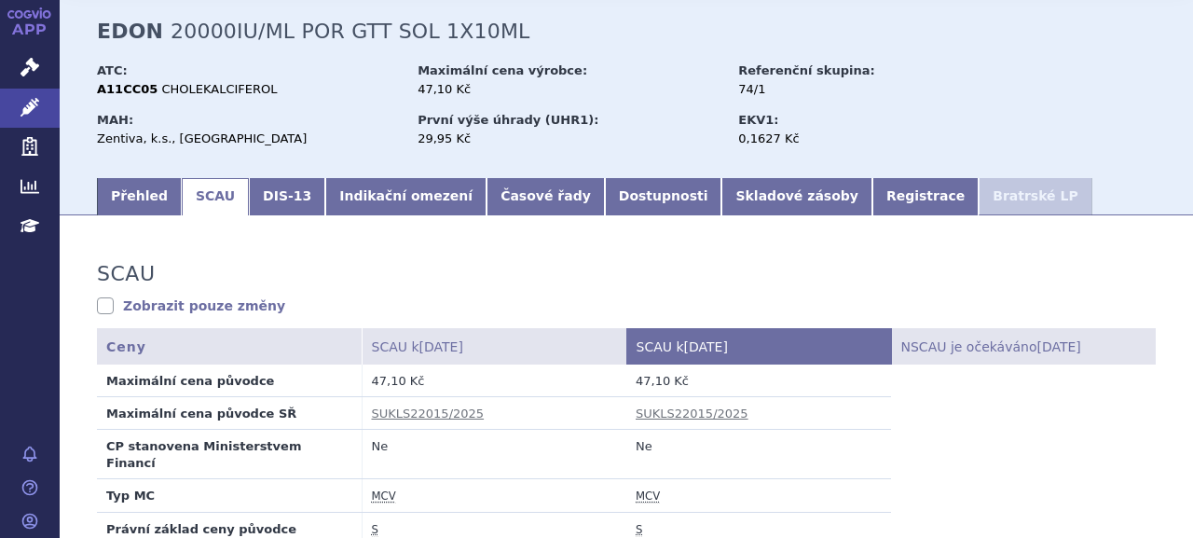
click at [162, 297] on link "Zobrazit pouze změny" at bounding box center [191, 306] width 188 height 19
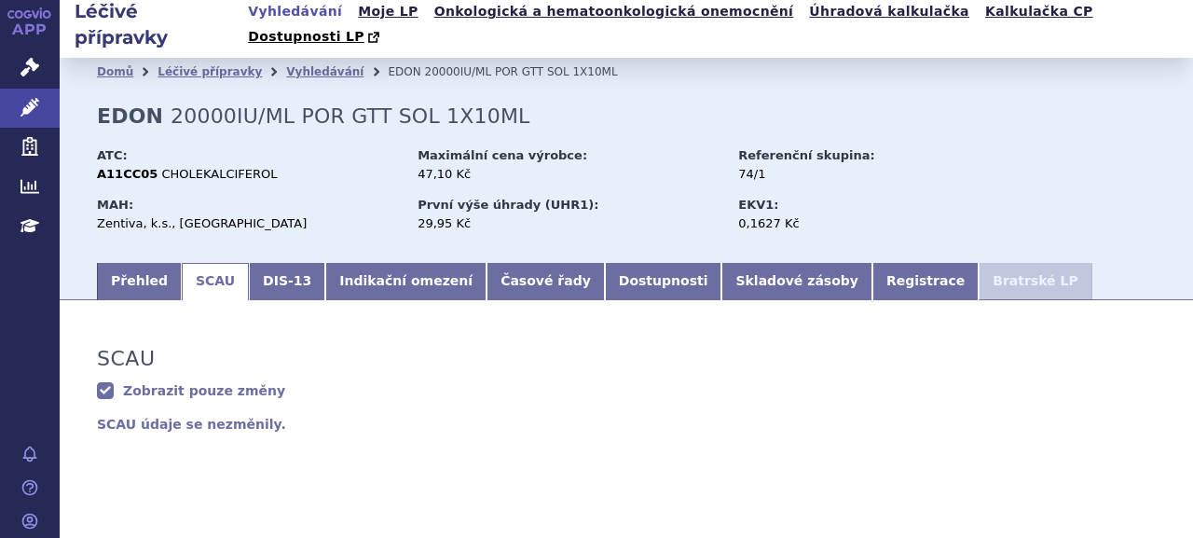
click at [159, 381] on link "Zobrazit pouze změny" at bounding box center [191, 390] width 188 height 19
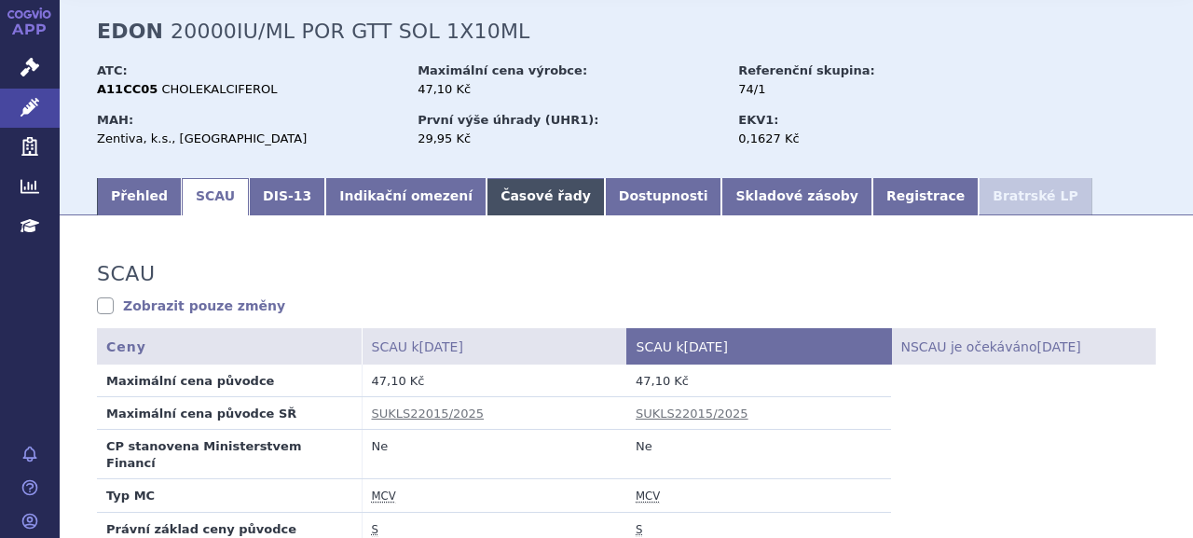
click at [493, 178] on link "Časové řady" at bounding box center [546, 196] width 118 height 37
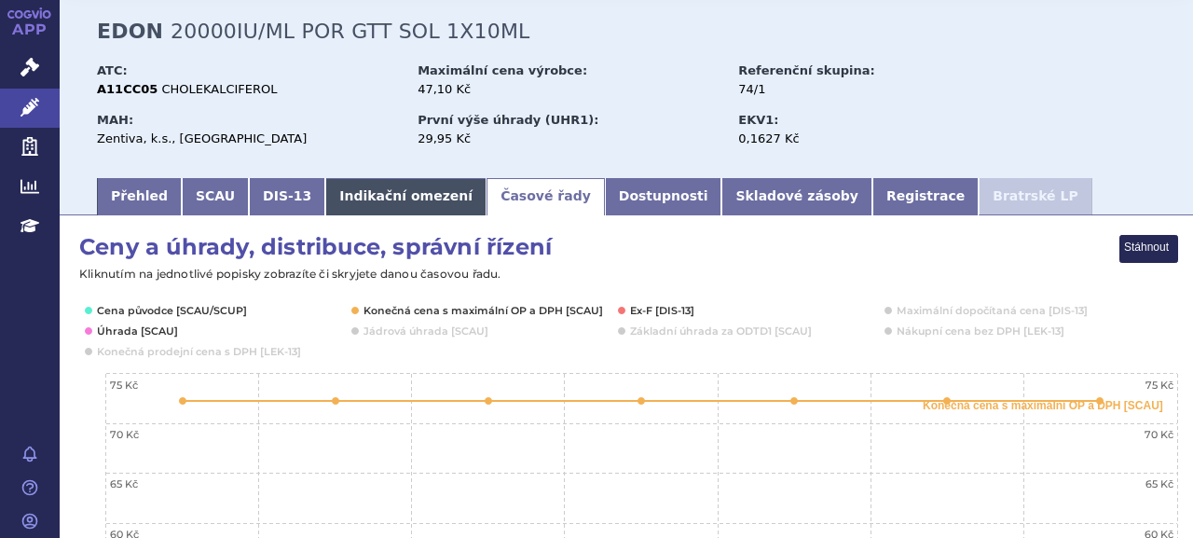
click at [394, 180] on link "Indikační omezení" at bounding box center [405, 196] width 161 height 37
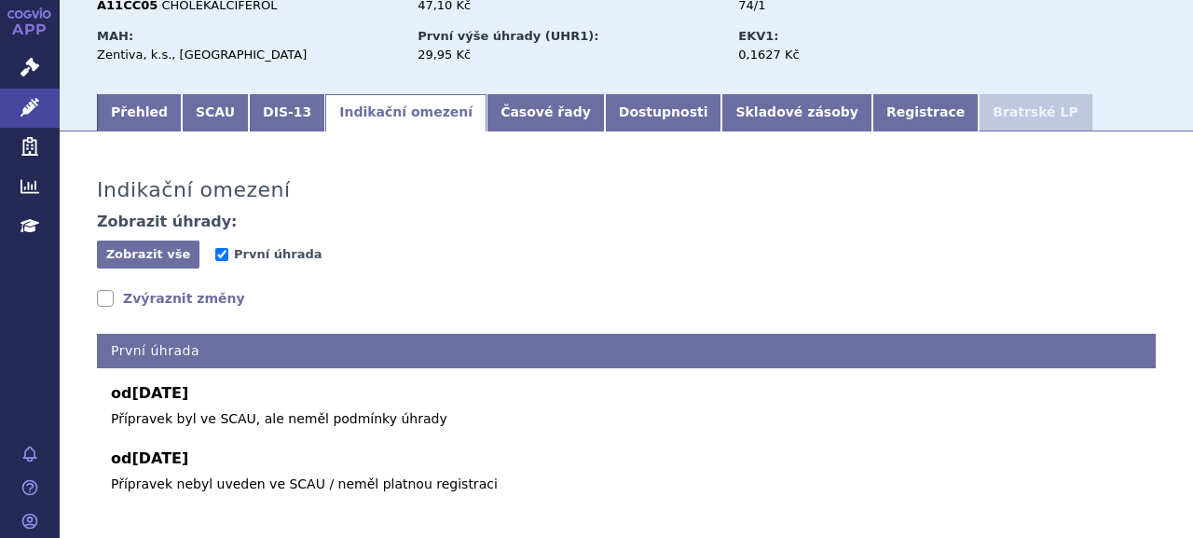
scroll to position [239, 0]
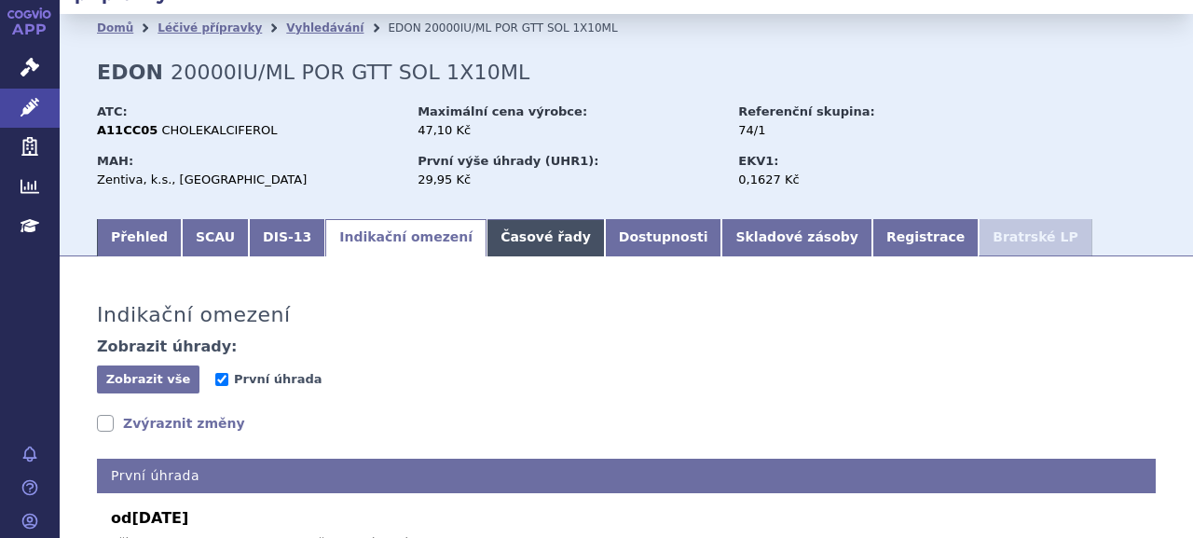
click at [507, 219] on link "Časové řady" at bounding box center [546, 237] width 118 height 37
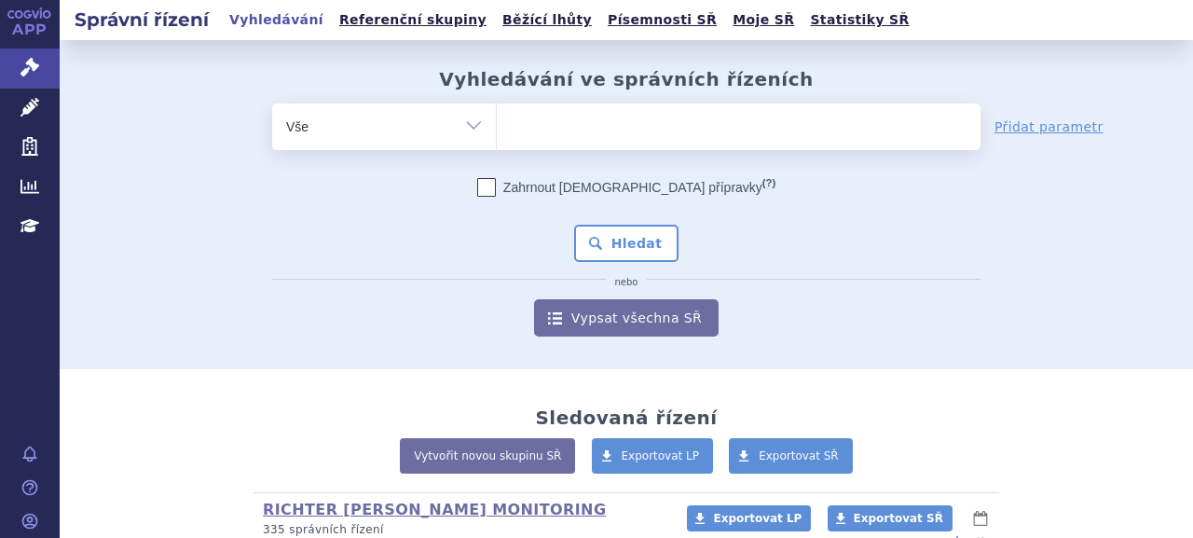
click at [293, 126] on select "Vše Spisová značka Typ SŘ Přípravek/SUKL kód Účastník/Držitel" at bounding box center [384, 124] width 224 height 42
click at [462, 129] on select "Vše Spisová značka Typ SŘ Přípravek/SUKL kód Účastník/Držitel" at bounding box center [384, 124] width 224 height 42
click at [468, 124] on select "Vše Spisová značka Typ SŘ Přípravek/SUKL kód Účastník/Držitel" at bounding box center [384, 124] width 224 height 42
select select "filter-newsletter"
click at [272, 103] on select "Vše Spisová značka Typ SŘ Přípravek/SUKL kód Účastník/Držitel" at bounding box center [384, 124] width 224 height 42
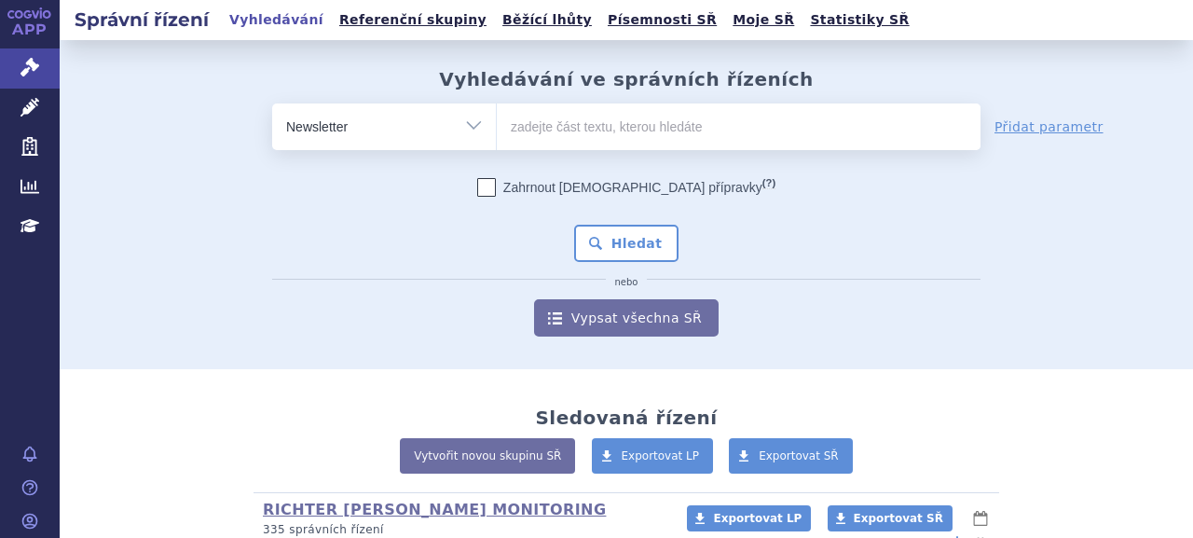
click at [614, 117] on input "text" at bounding box center [739, 126] width 484 height 47
type input "18 měsíců"
click at [574, 225] on button "Hledat" at bounding box center [626, 243] width 105 height 37
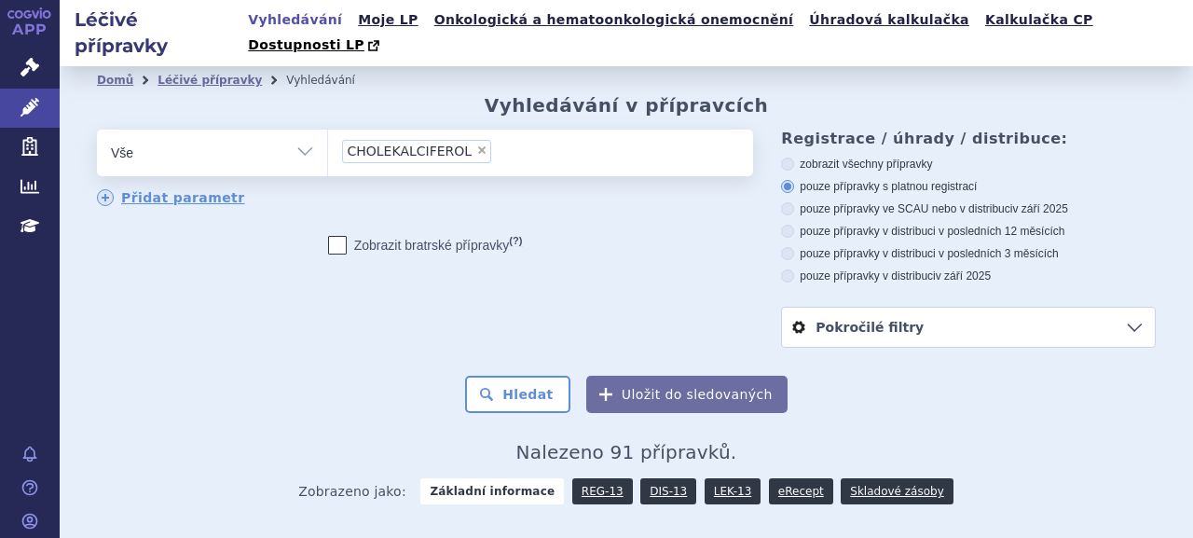
scroll to position [373, 0]
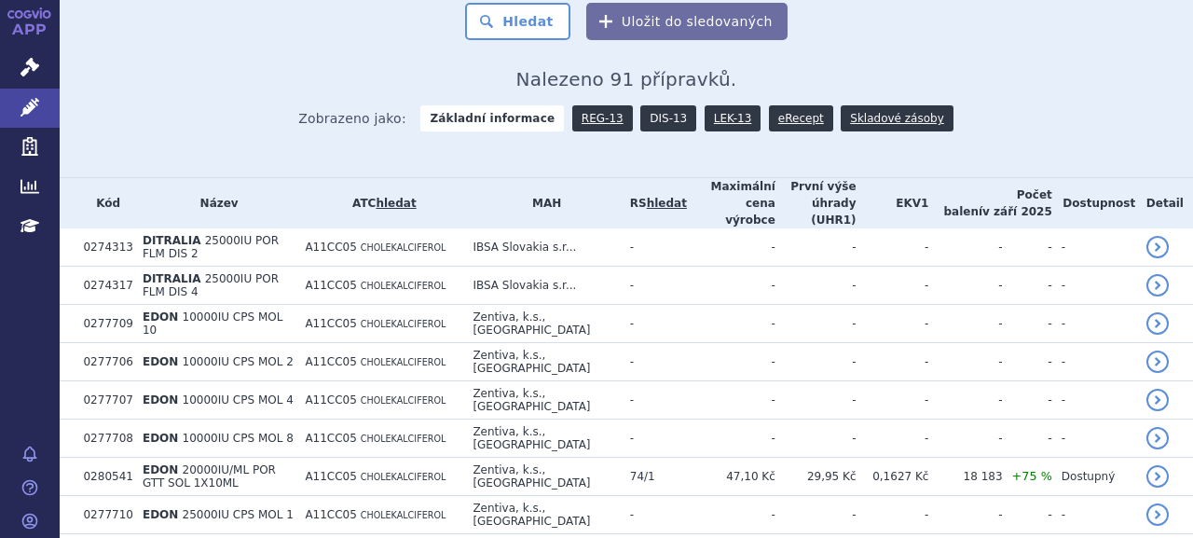
click at [650, 105] on link "DIS-13" at bounding box center [669, 118] width 56 height 26
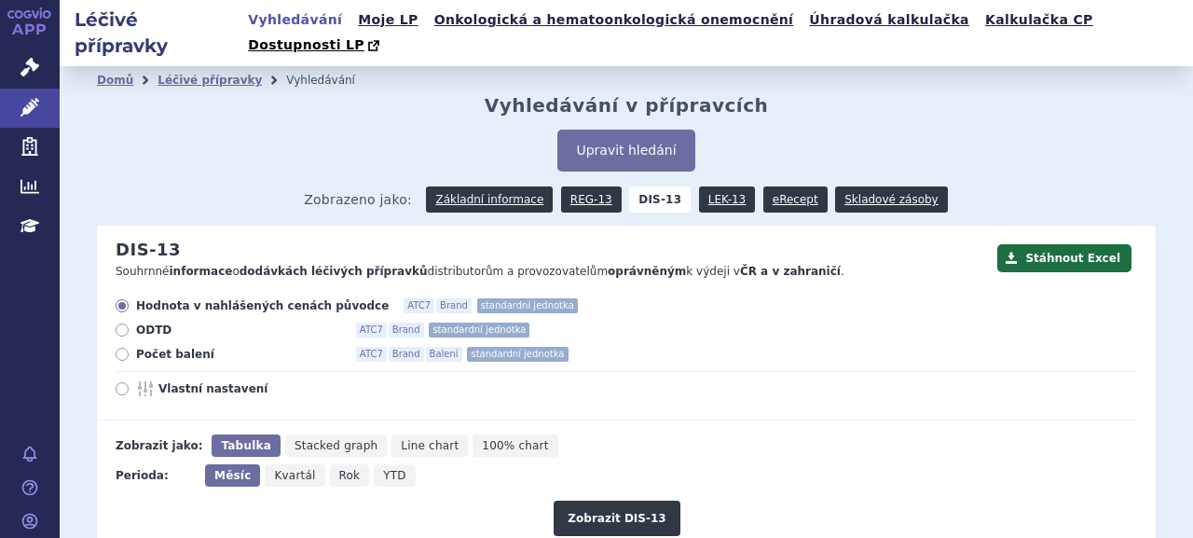
scroll to position [412, 0]
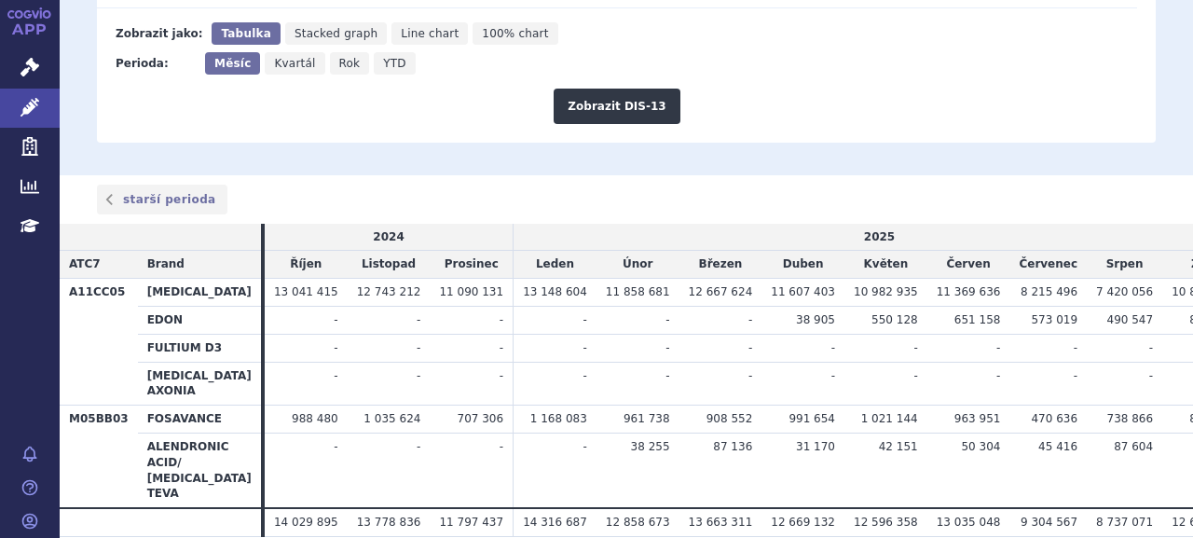
click at [98, 279] on th "A11CC05" at bounding box center [99, 342] width 78 height 127
copy th "A11CC05"
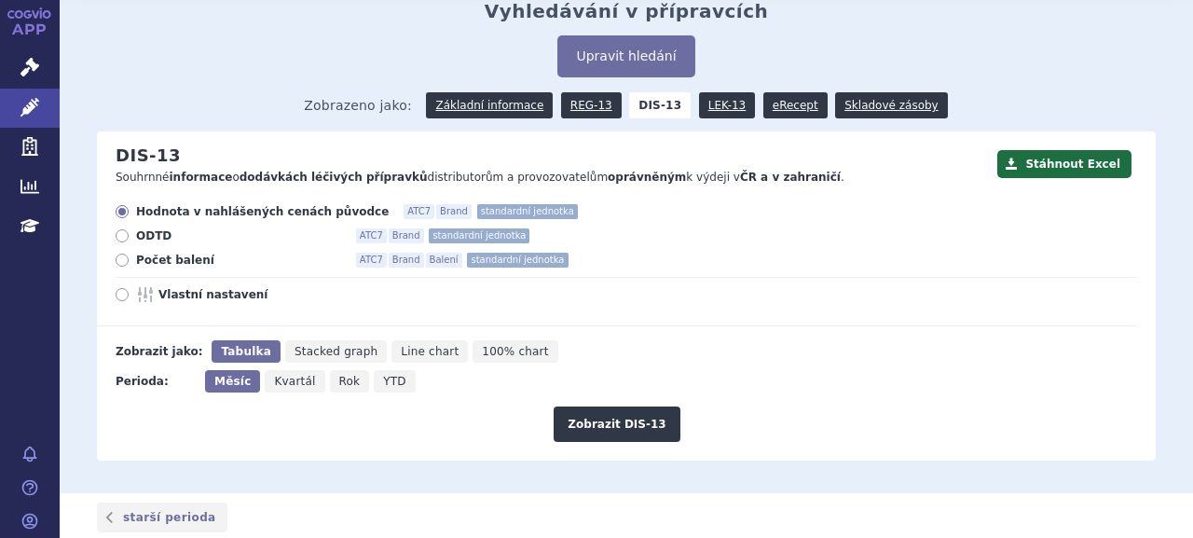
scroll to position [0, 0]
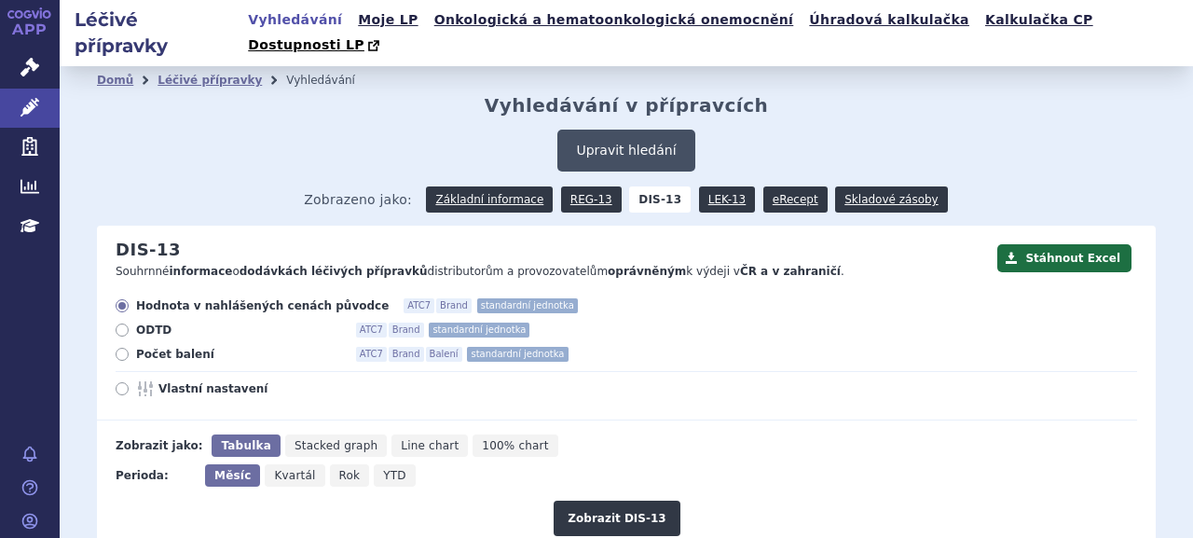
click at [625, 131] on button "Upravit hledání" at bounding box center [626, 151] width 137 height 42
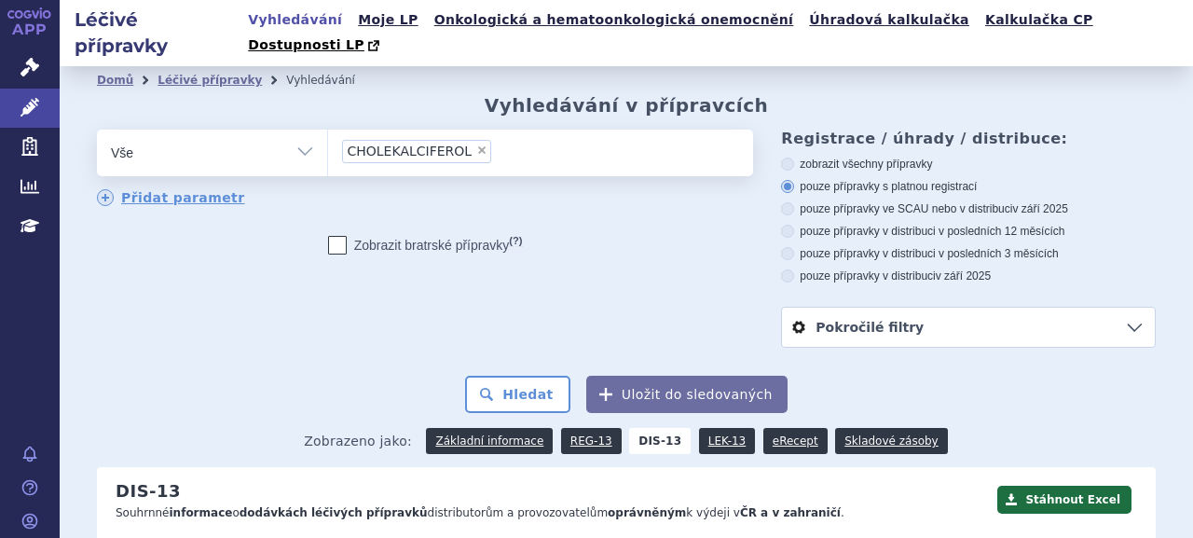
drag, startPoint x: 500, startPoint y: 117, endPoint x: 421, endPoint y: 127, distance: 78.9
click at [424, 130] on ul "× CHOLEKALCIFEROL" at bounding box center [538, 150] width 421 height 41
click at [328, 129] on select "CHOLEKALCIFEROL" at bounding box center [327, 152] width 1 height 47
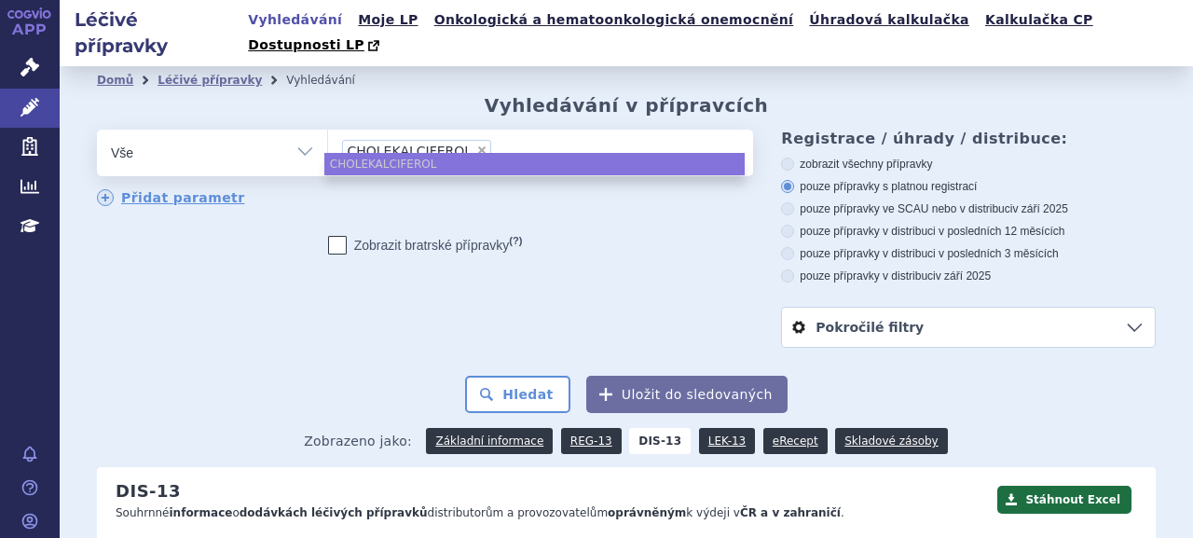
click at [463, 140] on li "× CHOLEKALCIFEROL" at bounding box center [417, 151] width 150 height 23
click at [328, 129] on select "CHOLEKALCIFEROL" at bounding box center [327, 152] width 1 height 47
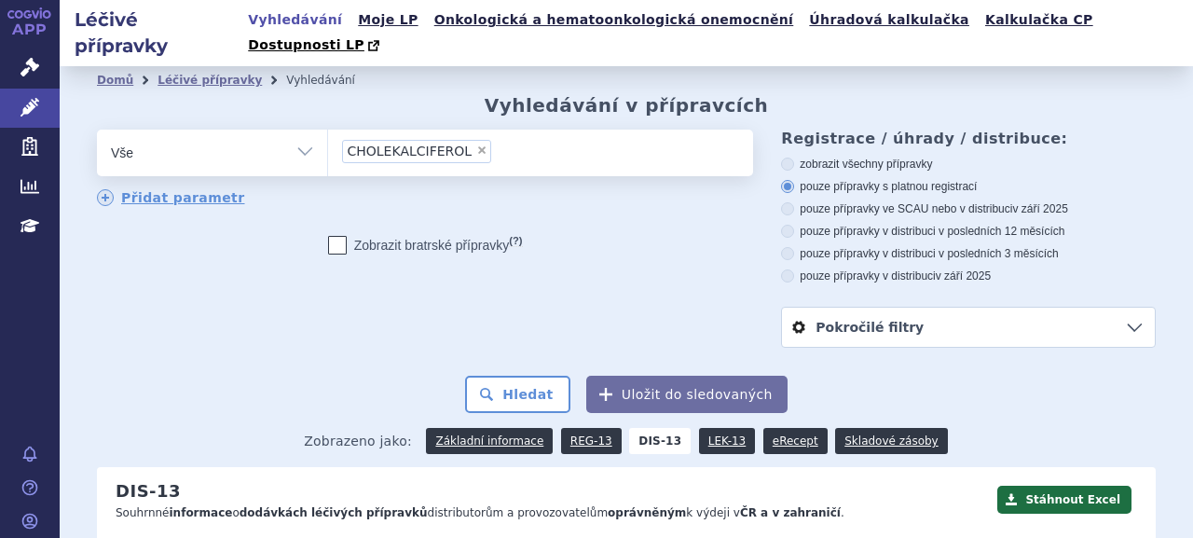
click at [476, 145] on span "×" at bounding box center [481, 150] width 11 height 11
click at [328, 129] on select "CHOLEKALCIFEROL" at bounding box center [327, 152] width 1 height 47
select select
click at [464, 130] on ul at bounding box center [538, 149] width 421 height 39
click at [328, 130] on select "CHOLEKALCIFEROL" at bounding box center [327, 152] width 1 height 47
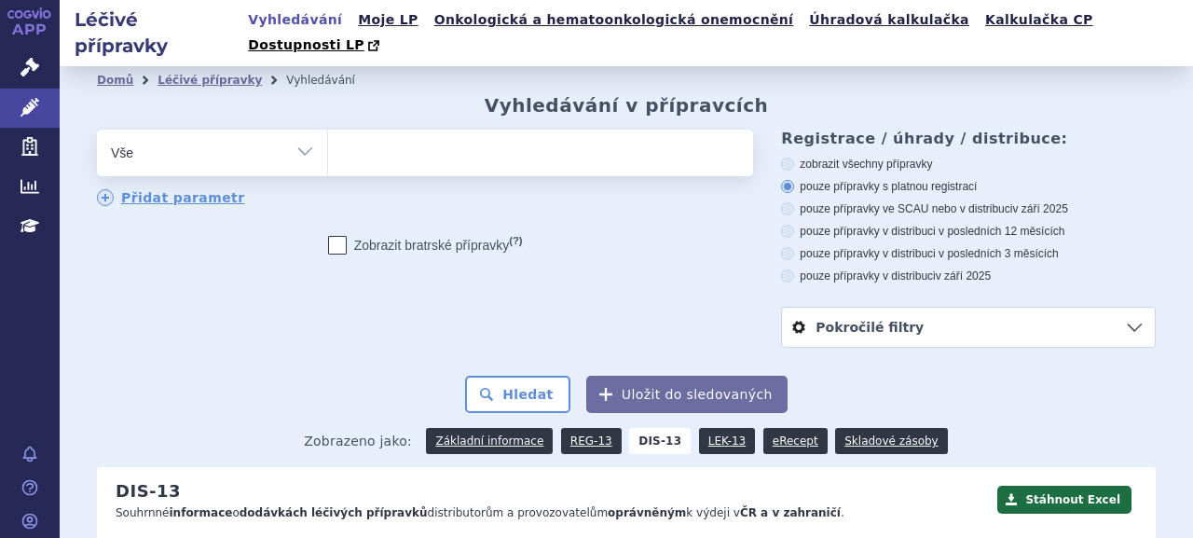
paste input "A11CC05"
type input "A11CC05"
select select "A11CC05"
click at [504, 377] on button "Hledat" at bounding box center [517, 394] width 105 height 37
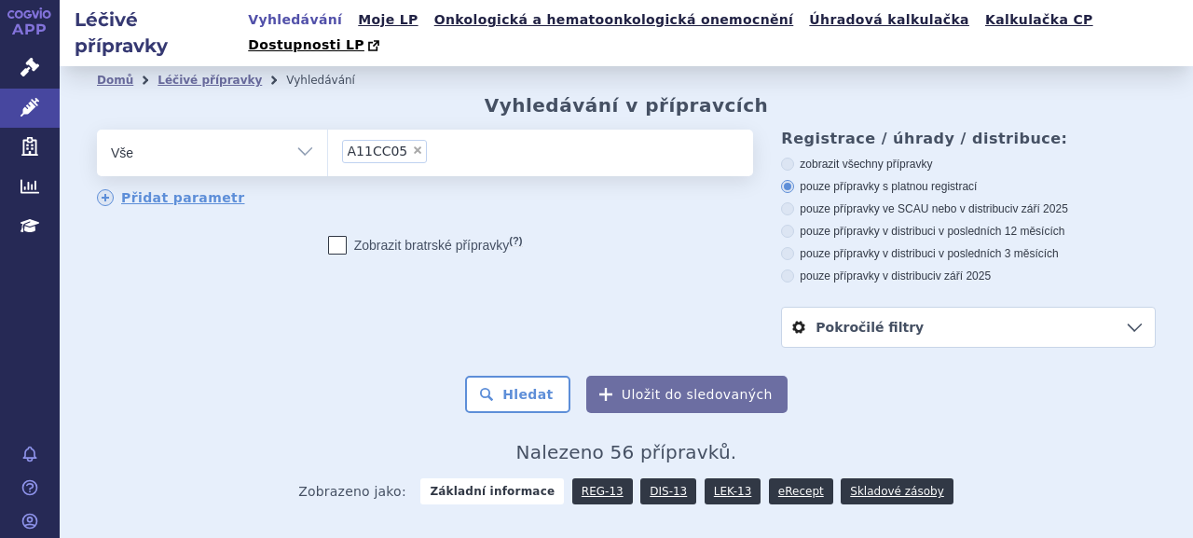
scroll to position [186, 0]
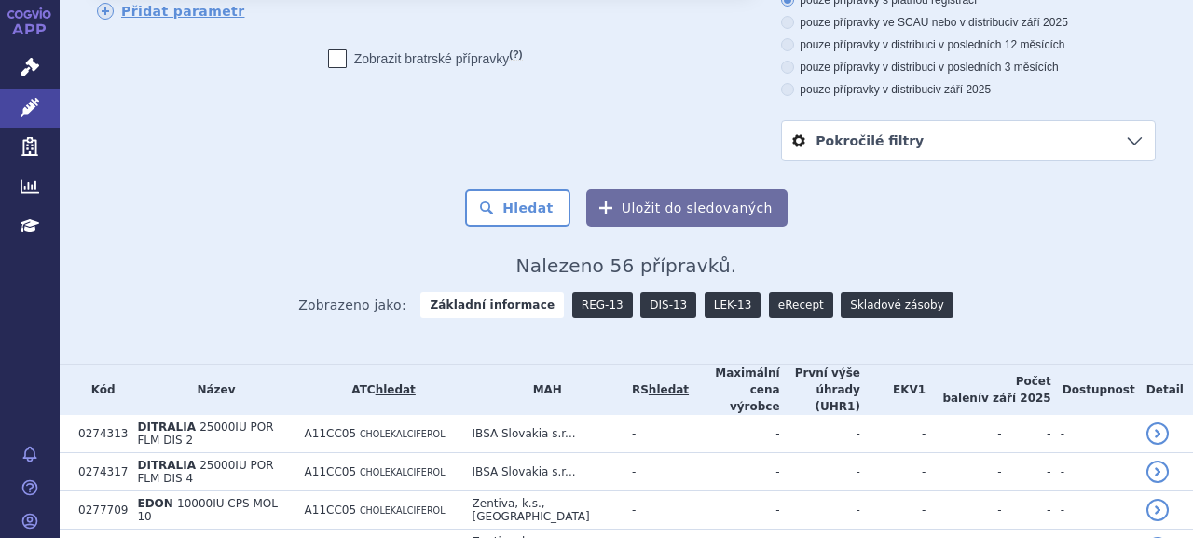
click at [660, 292] on link "DIS-13" at bounding box center [669, 305] width 56 height 26
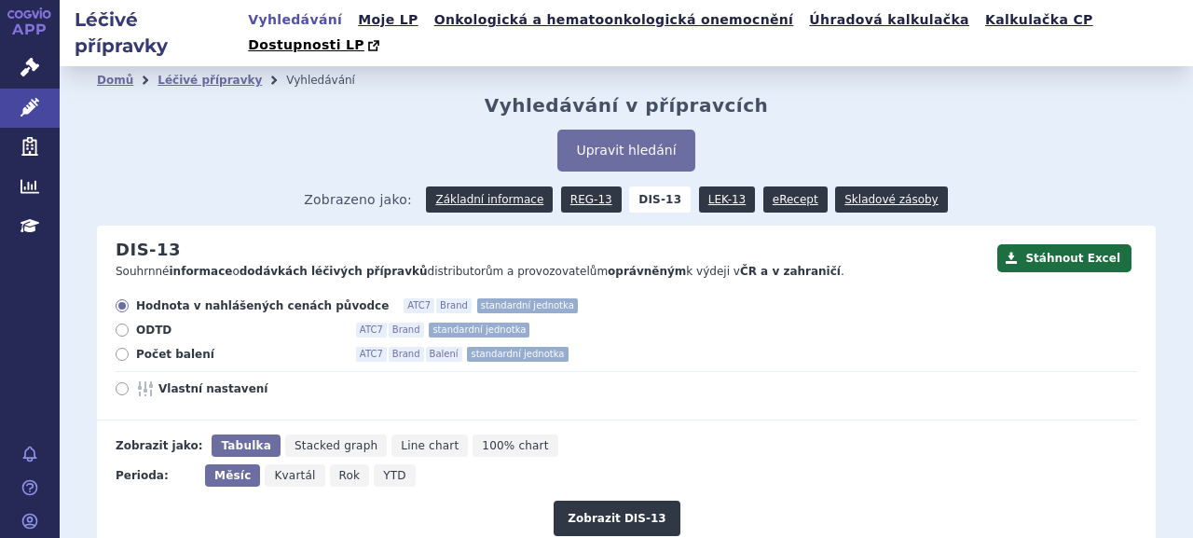
scroll to position [186, 0]
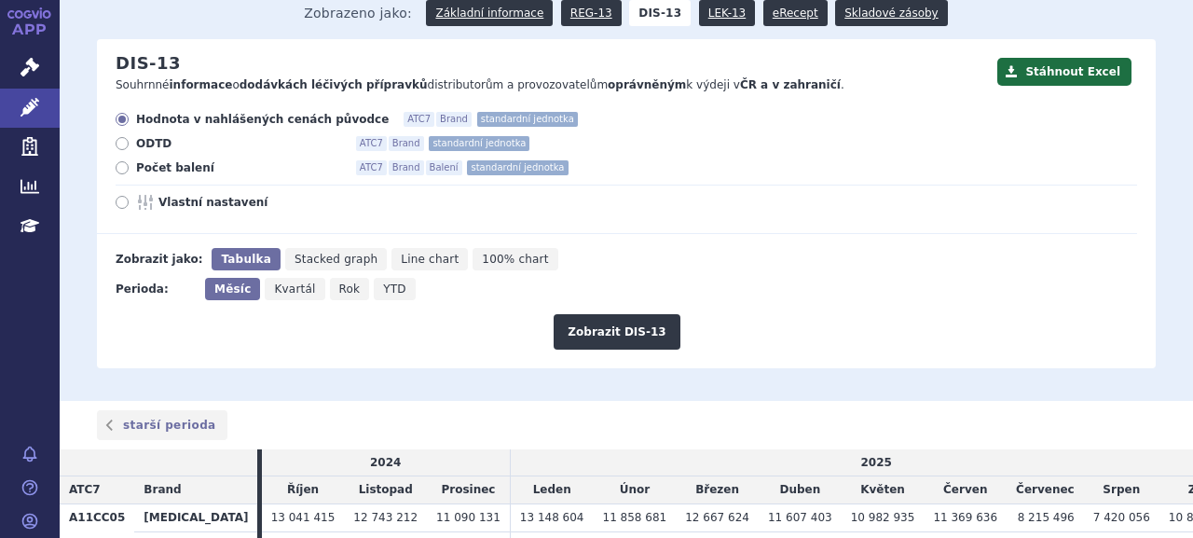
click at [128, 137] on icon at bounding box center [122, 143] width 13 height 13
click at [128, 140] on input "ODTD ATC7 Brand standardní jednotka" at bounding box center [123, 146] width 12 height 12
radio input "true"
click at [601, 314] on button "Zobrazit DIS-13" at bounding box center [617, 331] width 126 height 35
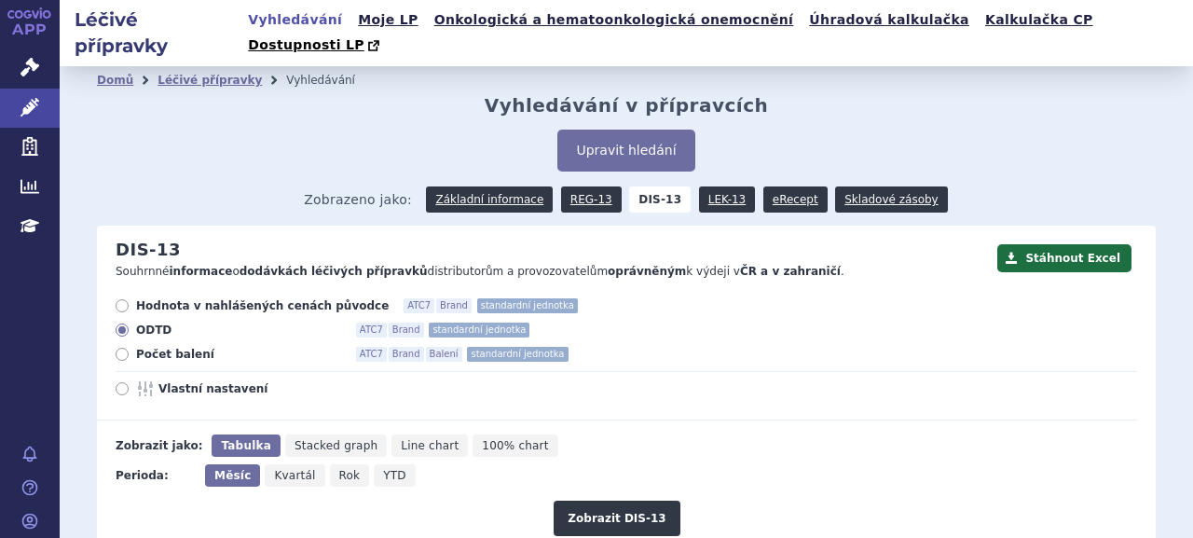
scroll to position [341, 0]
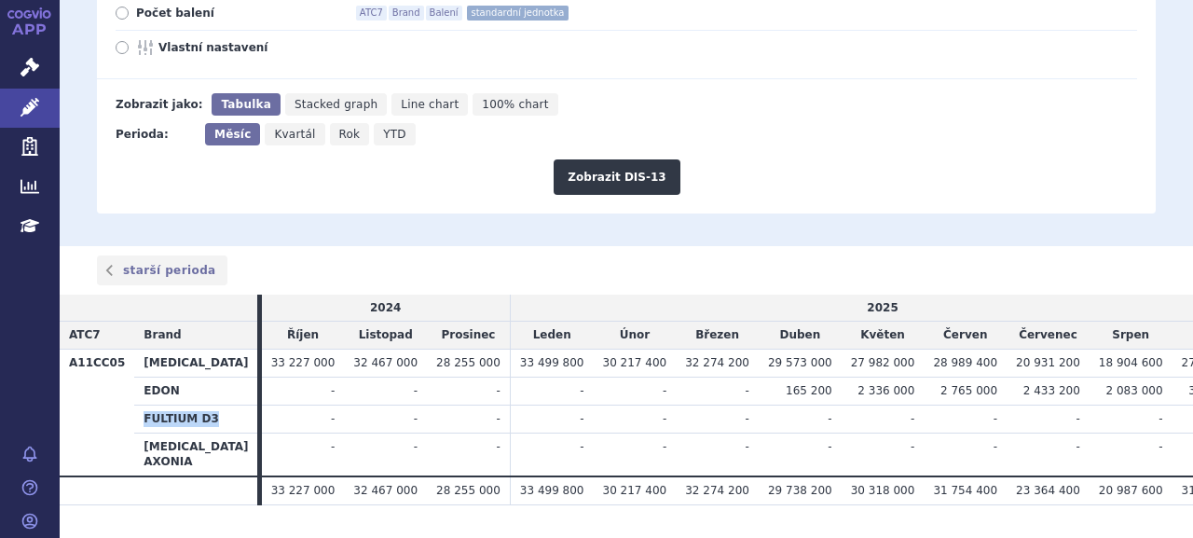
drag, startPoint x: 139, startPoint y: 394, endPoint x: 201, endPoint y: 391, distance: 62.6
click at [201, 405] on th "FULTIUM D3" at bounding box center [195, 419] width 123 height 28
copy th "FULTIUM D3"
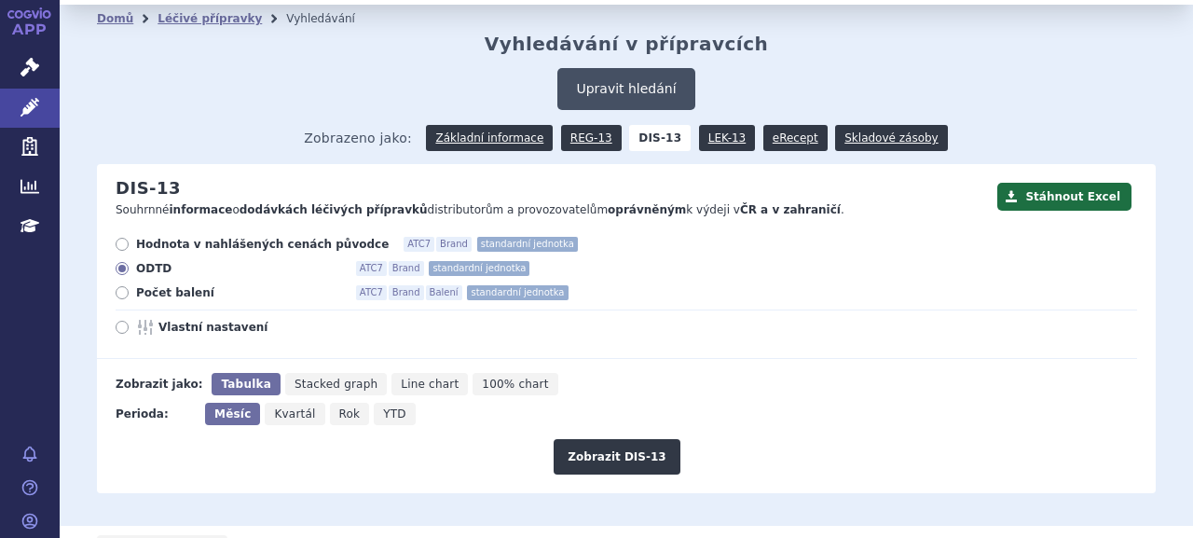
click at [630, 68] on button "Upravit hledání" at bounding box center [626, 89] width 137 height 42
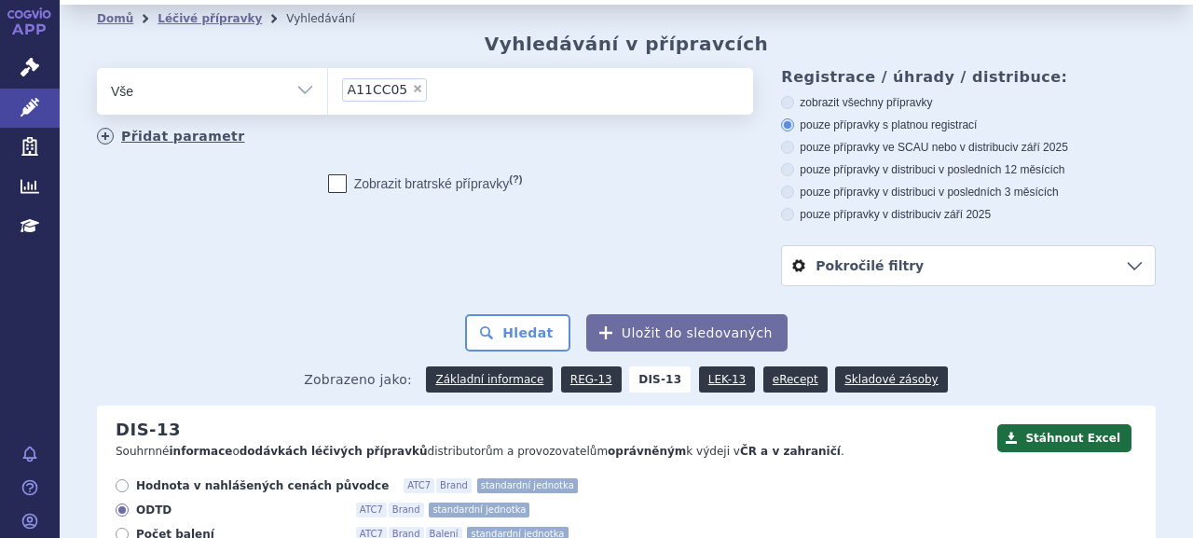
click at [198, 128] on link "Přidat parametr" at bounding box center [171, 136] width 148 height 17
select select "filter-product"
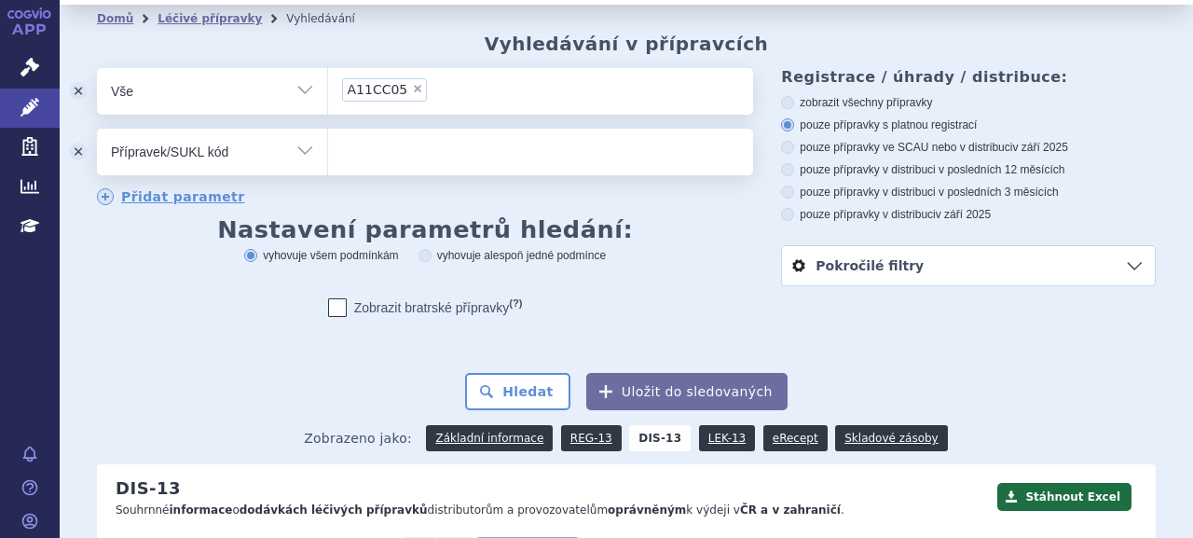
click at [311, 129] on select "Vše Přípravek/SUKL kód MAH VPOIS ATC/Aktivní látka Léková forma Síla" at bounding box center [212, 150] width 230 height 42
click at [412, 83] on span "×" at bounding box center [417, 88] width 11 height 11
click at [328, 67] on select "A11CC05" at bounding box center [327, 90] width 1 height 47
select select
type input "vig"
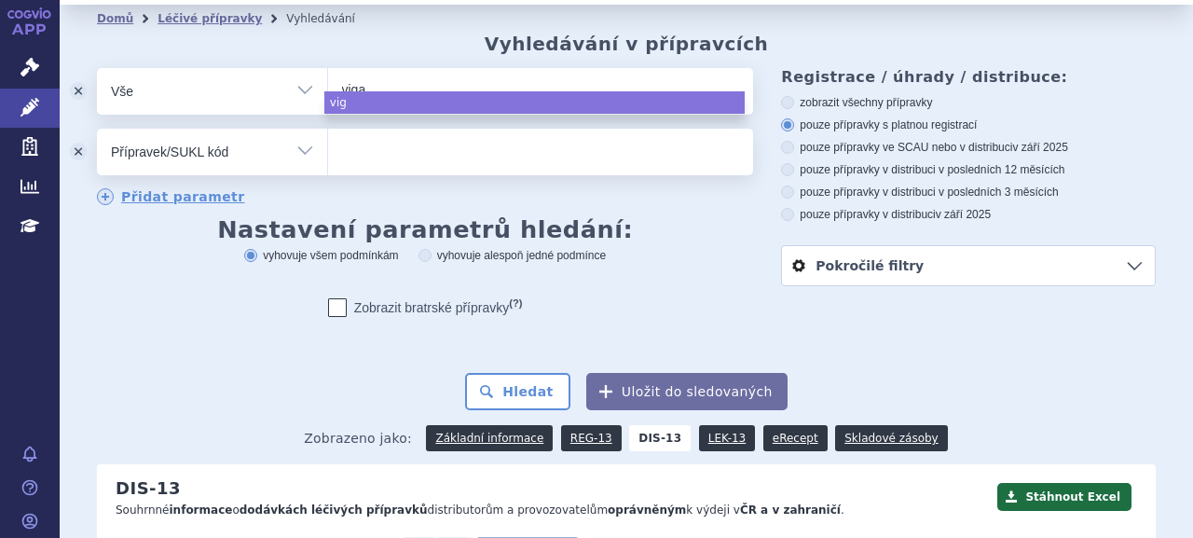
type input "vigan"
type input "viganto"
type input "vigantol"
select select "vigantol"
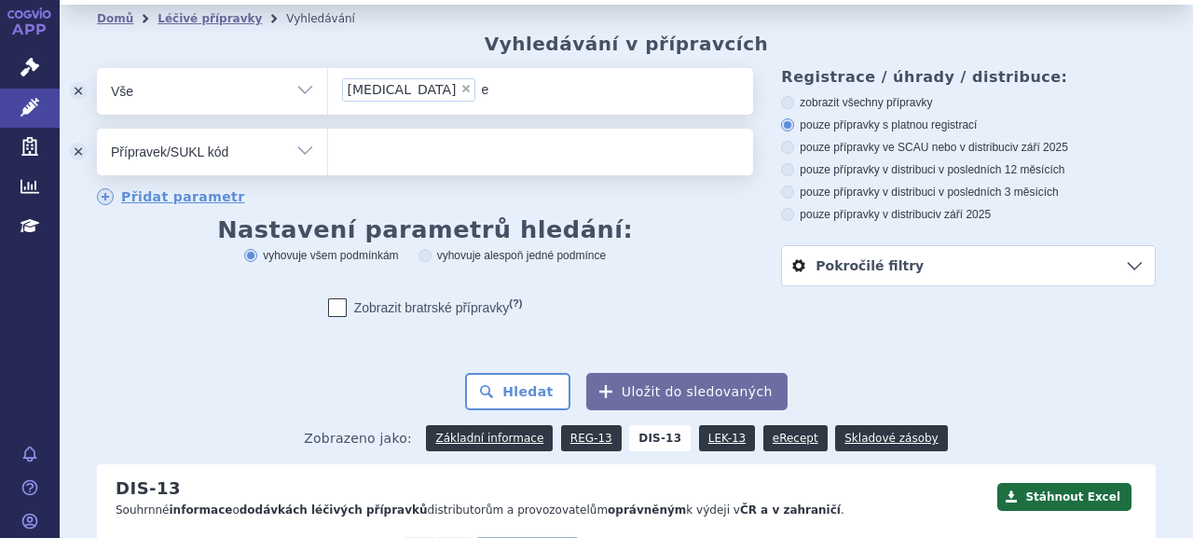
type input "ev"
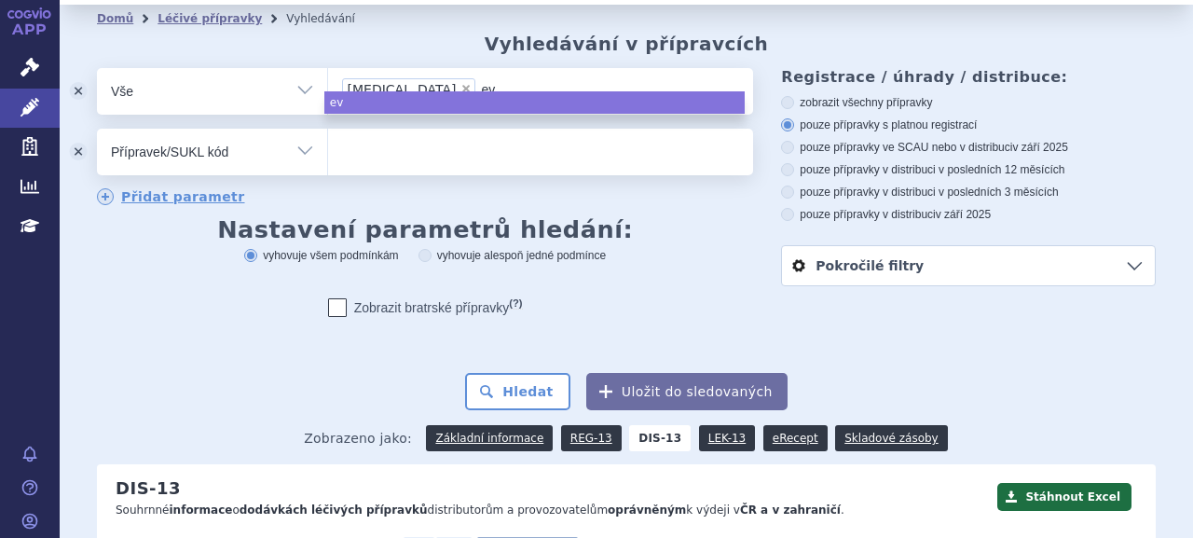
type input "e"
type input "edon"
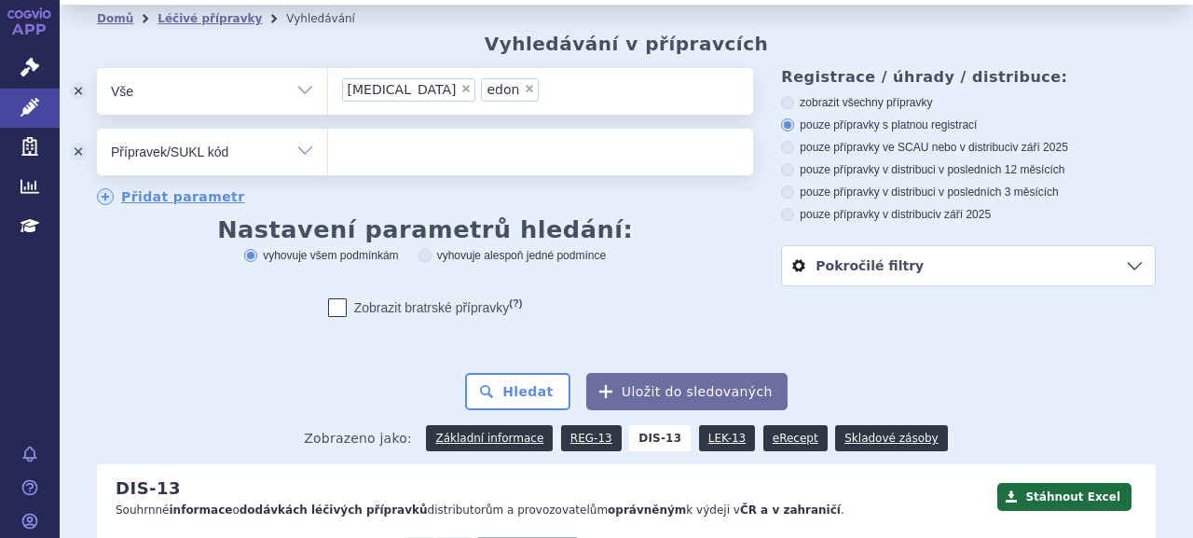
type input "[MEDICAL_DATA] SOPHARMA"
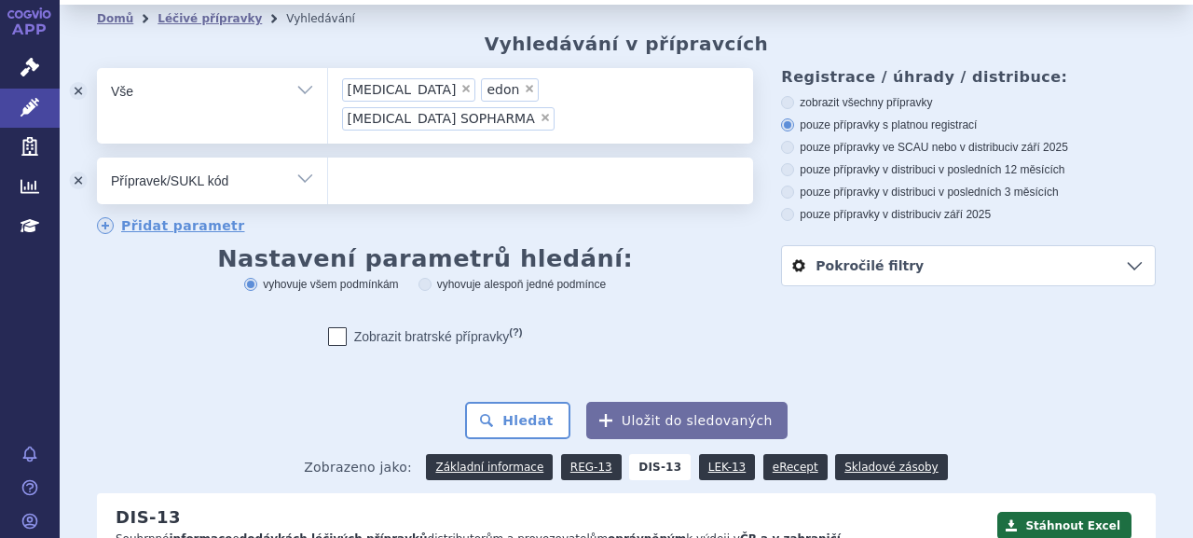
scroll to position [0, 0]
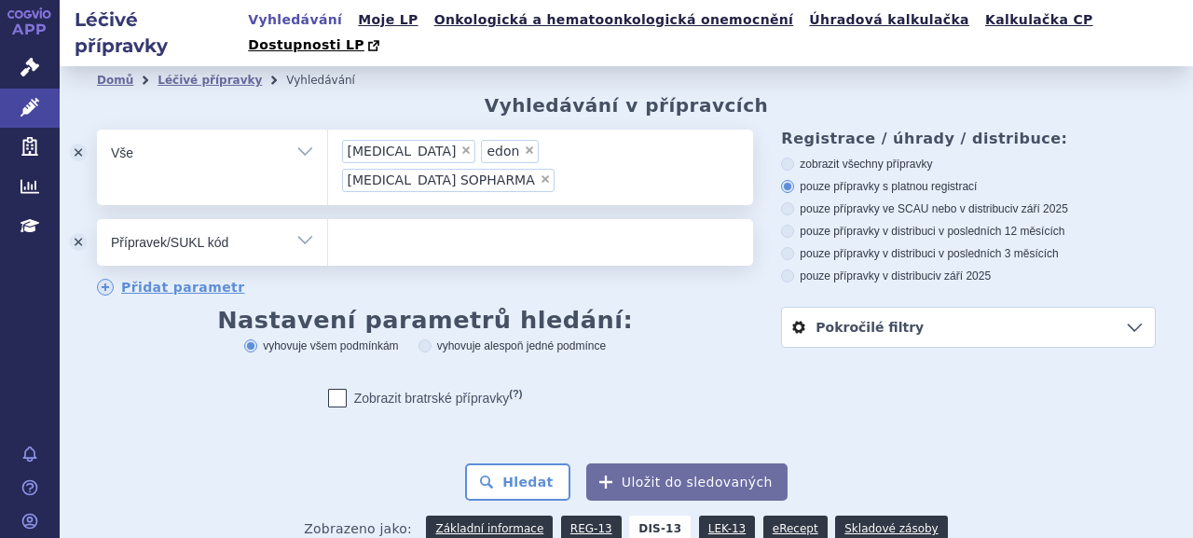
click at [75, 219] on button "odstranit" at bounding box center [78, 242] width 37 height 47
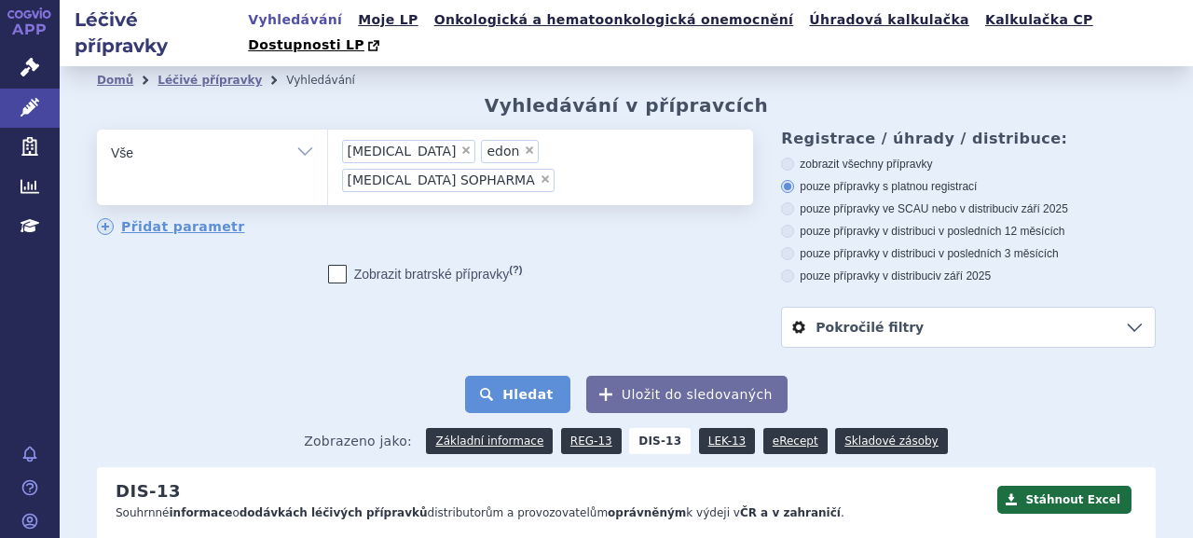
click at [541, 377] on button "Hledat" at bounding box center [517, 394] width 105 height 37
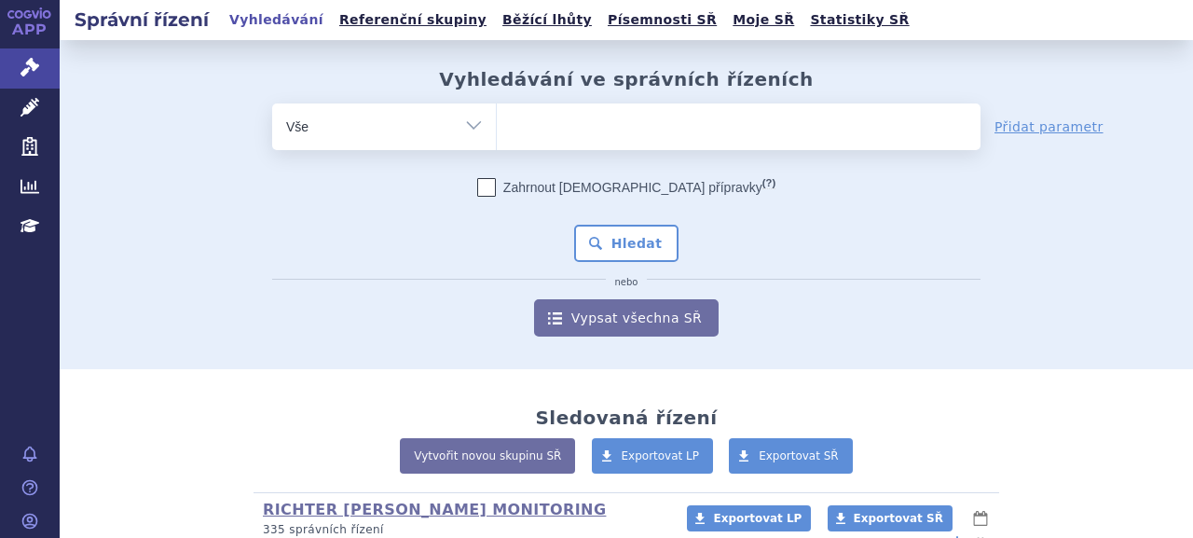
click at [648, 135] on ul at bounding box center [739, 122] width 484 height 39
click at [497, 135] on select at bounding box center [496, 126] width 1 height 47
paste input "FULTIUM D3"
type input "FULTIUM D3"
select select "FULTIUM D3"
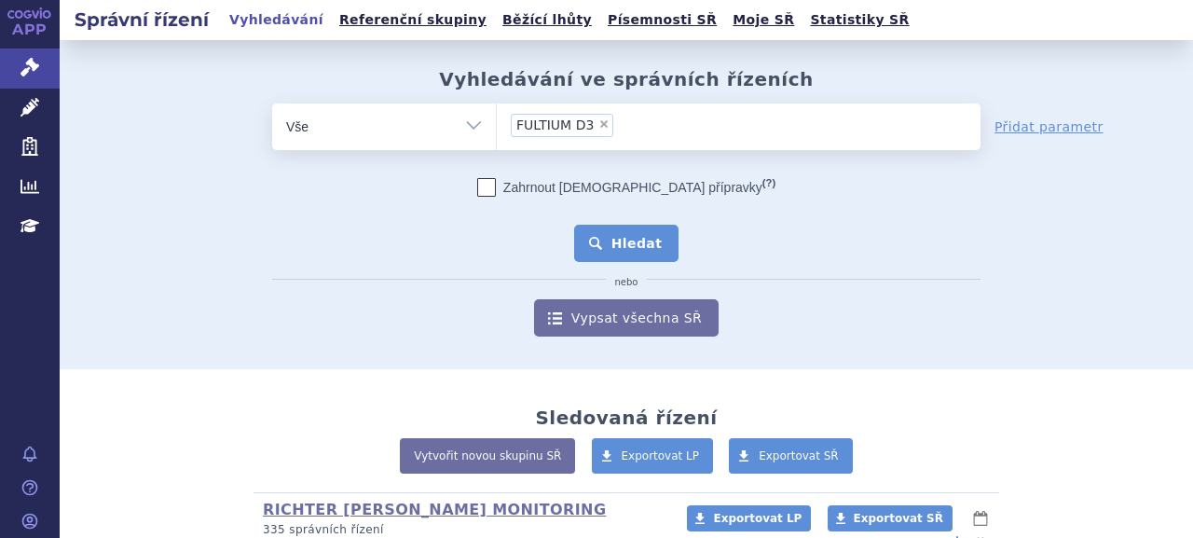
click at [643, 241] on button "Hledat" at bounding box center [626, 243] width 105 height 37
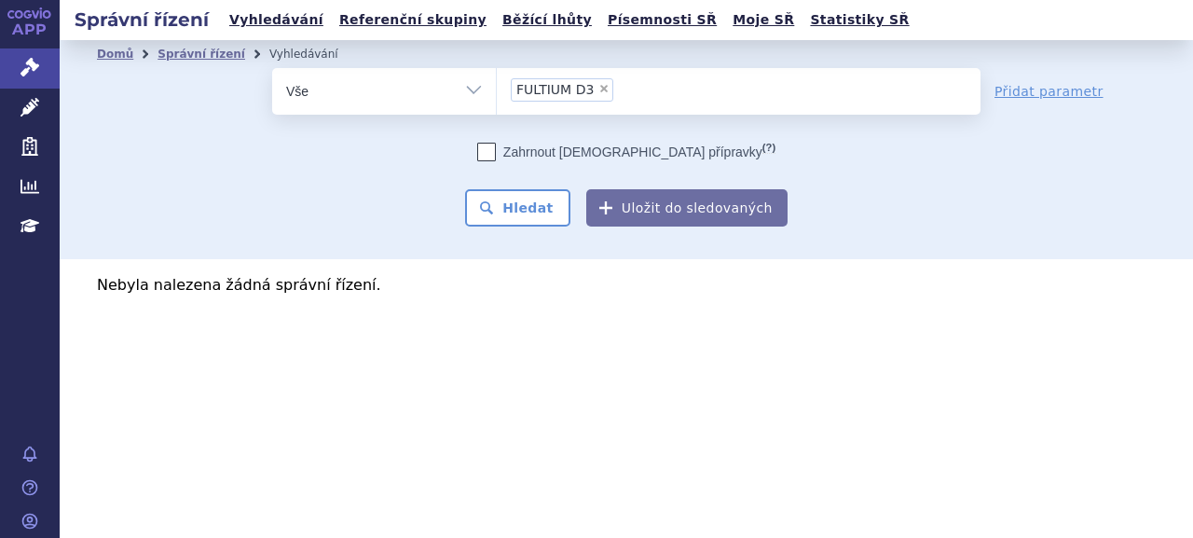
click at [600, 88] on span "×" at bounding box center [604, 88] width 11 height 11
click at [497, 88] on select "FULTIUM D3" at bounding box center [496, 90] width 1 height 47
select select
paste input "VITAMIN D3 SOPHARMA"
type input "VITAMIN D3 SOPHARMA"
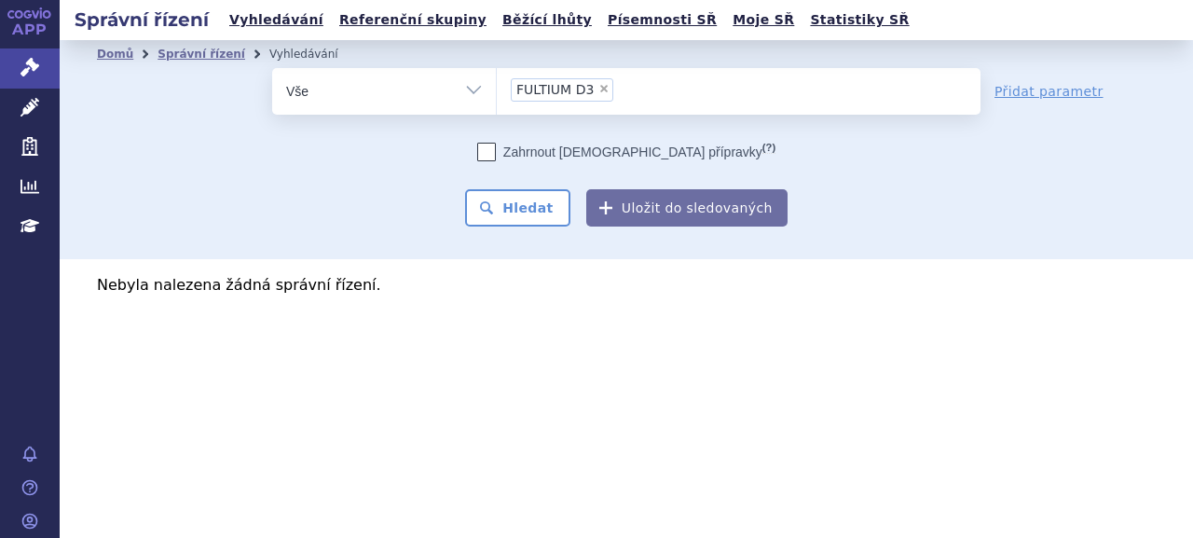
select select "VITAMIN D3 SOPHARMA"
click at [542, 193] on button "Hledat" at bounding box center [517, 207] width 105 height 37
drag, startPoint x: 0, startPoint y: 0, endPoint x: 671, endPoint y: 88, distance: 677.0
click at [676, 88] on span "×" at bounding box center [681, 88] width 11 height 11
click at [497, 88] on select "VITAMIN D3 SOPHARMA" at bounding box center [496, 90] width 1 height 47
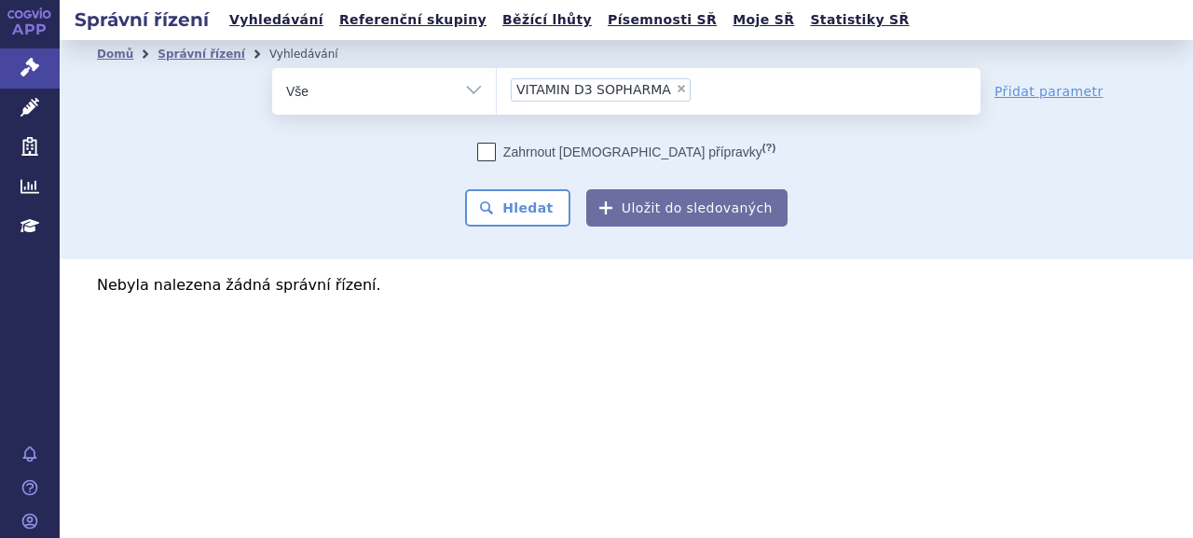
select select
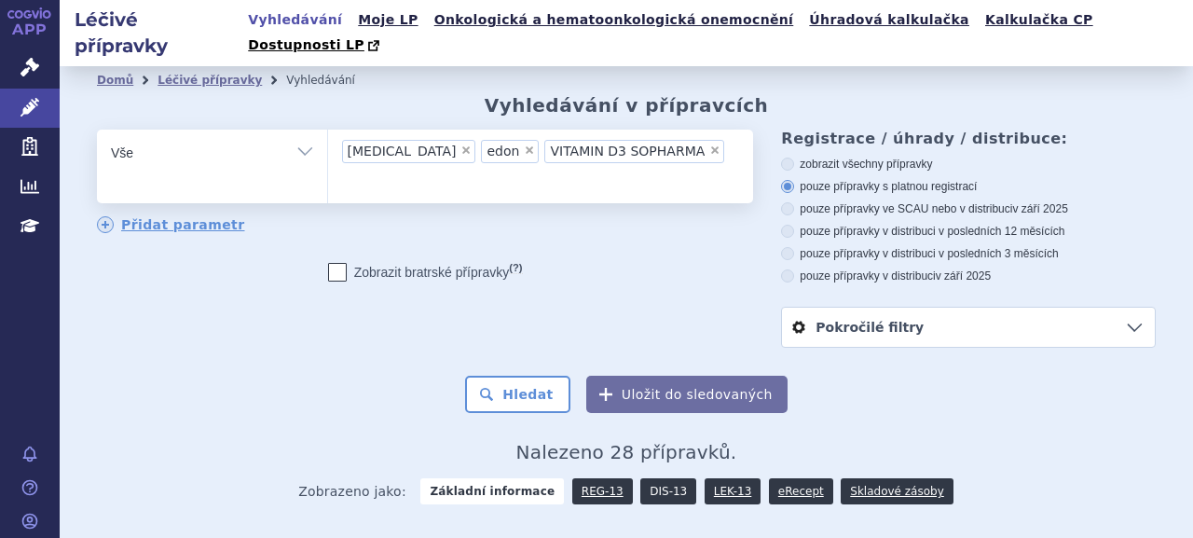
drag, startPoint x: 0, startPoint y: 0, endPoint x: 655, endPoint y: 94, distance: 662.2
click at [655, 478] on link "DIS-13" at bounding box center [669, 491] width 56 height 26
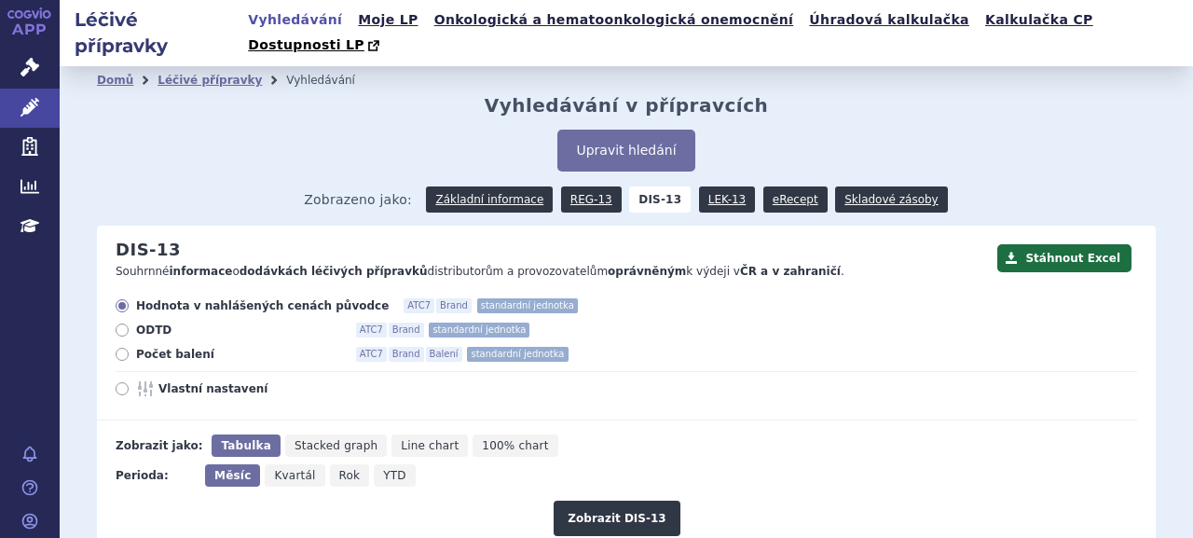
scroll to position [220, 0]
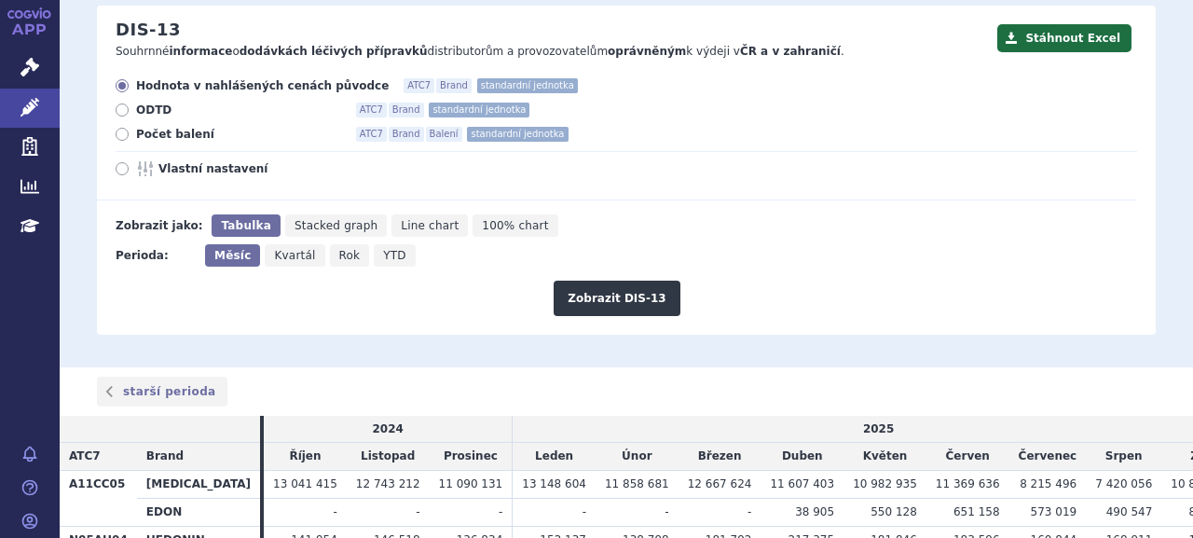
click at [149, 93] on div "Hodnota v nahlášených cenách původce ATC7 Brand standardní jednotka ODTD ATC7 B…" at bounding box center [617, 139] width 1041 height 122
click at [162, 103] on span "ODTD" at bounding box center [238, 110] width 205 height 15
click at [130, 106] on input "ODTD ATC7 Brand standardní jednotka" at bounding box center [123, 112] width 12 height 12
radio input "true"
click at [631, 283] on button "Zobrazit DIS-13" at bounding box center [617, 298] width 126 height 35
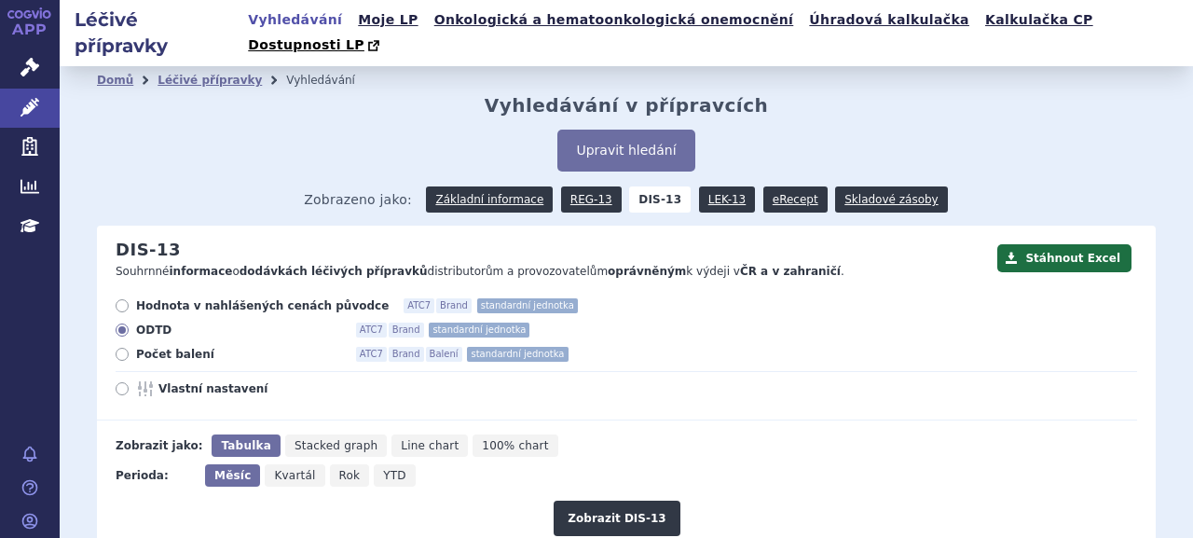
scroll to position [280, 0]
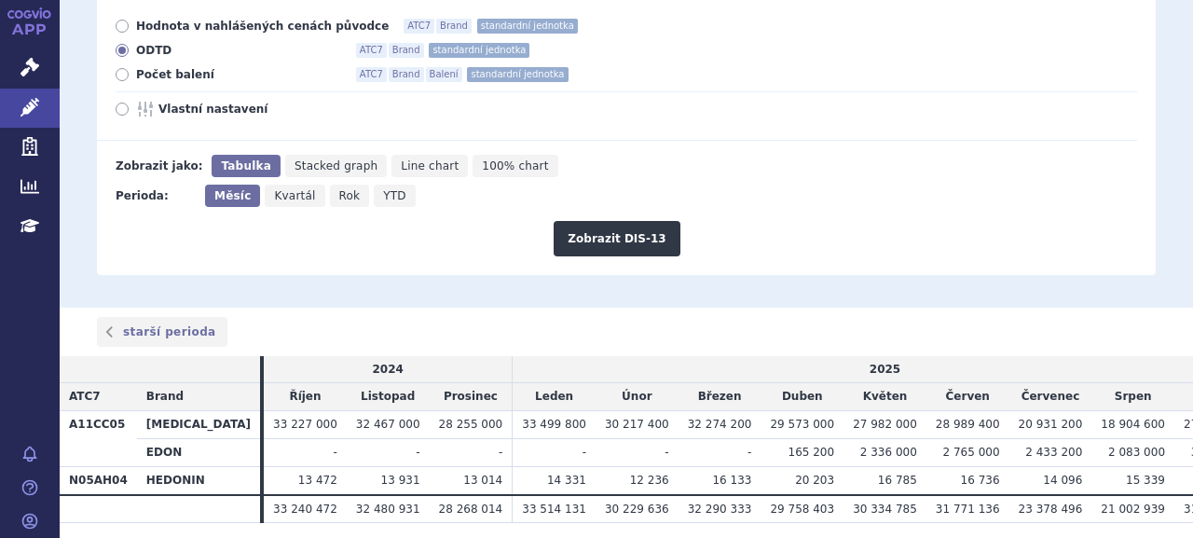
click at [482, 159] on span "100% chart" at bounding box center [515, 165] width 66 height 13
click at [479, 155] on input "100% chart" at bounding box center [479, 161] width 12 height 12
radio input "true"
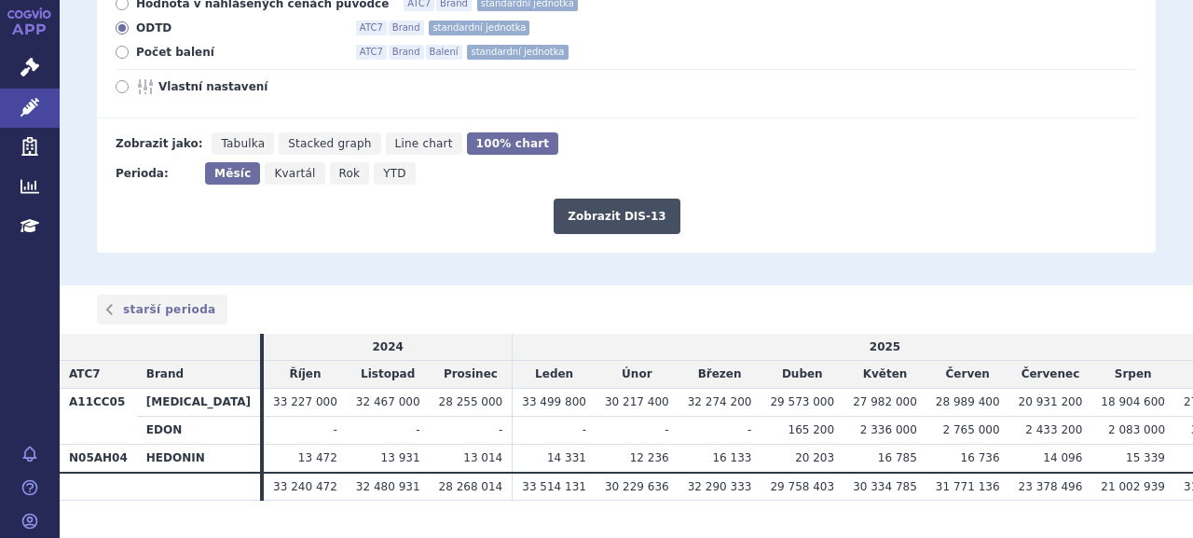
scroll to position [313, 0]
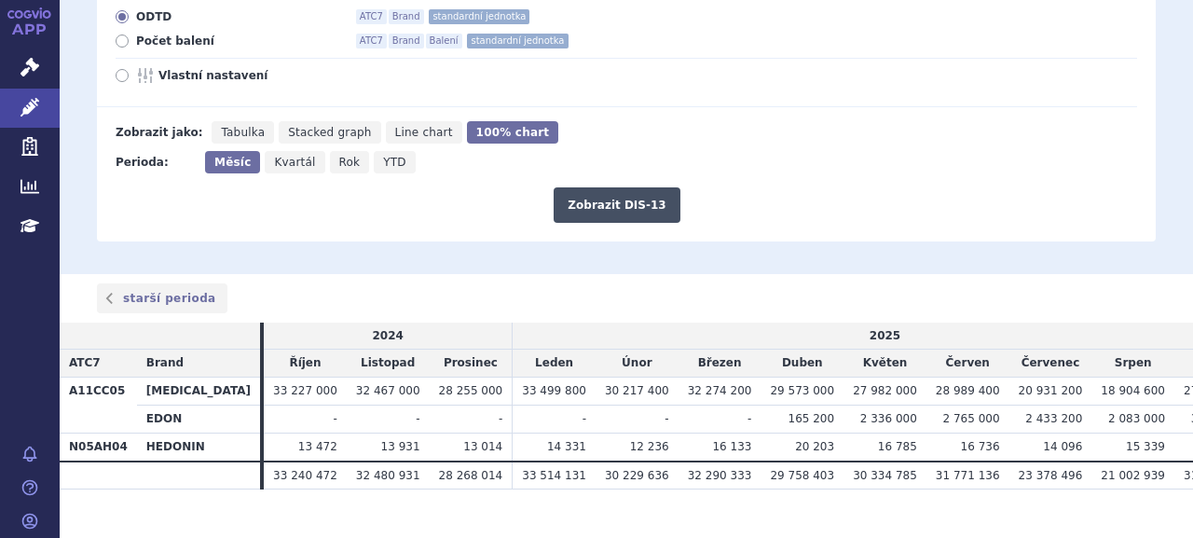
click at [613, 187] on button "Zobrazit DIS-13" at bounding box center [617, 204] width 126 height 35
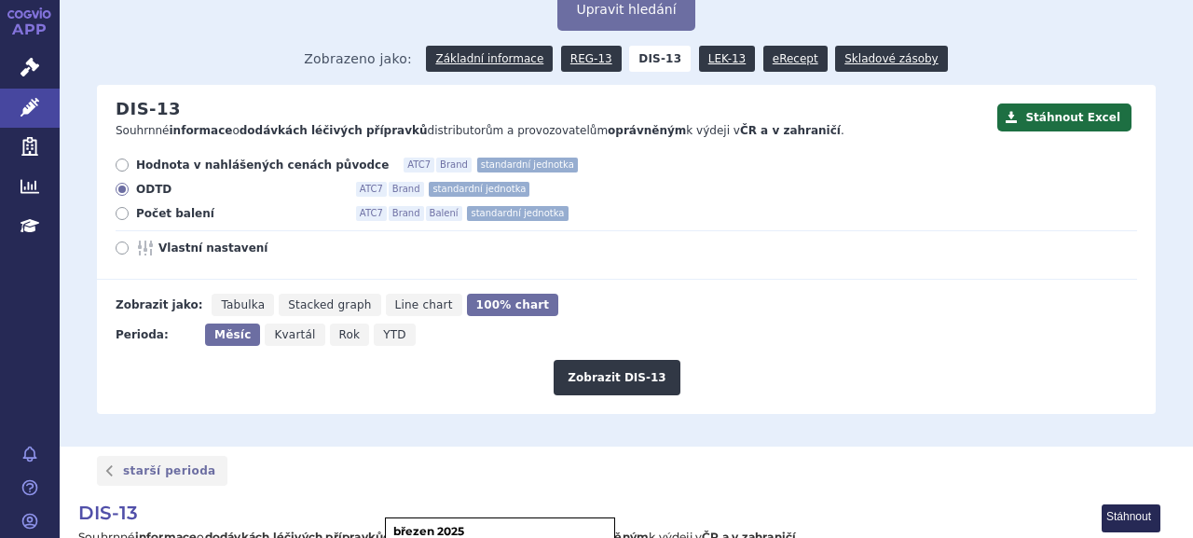
scroll to position [17, 0]
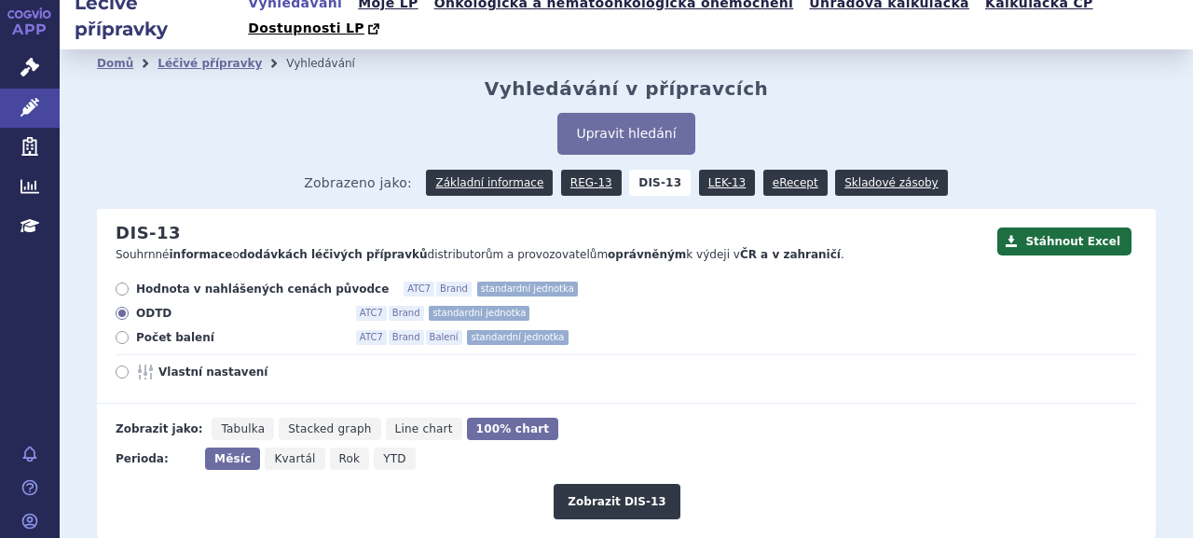
click at [155, 330] on span "Počet balení" at bounding box center [238, 337] width 205 height 15
click at [130, 334] on input "Počet balení ATC7 Brand Balení standardní jednotka" at bounding box center [123, 340] width 12 height 12
radio input "true"
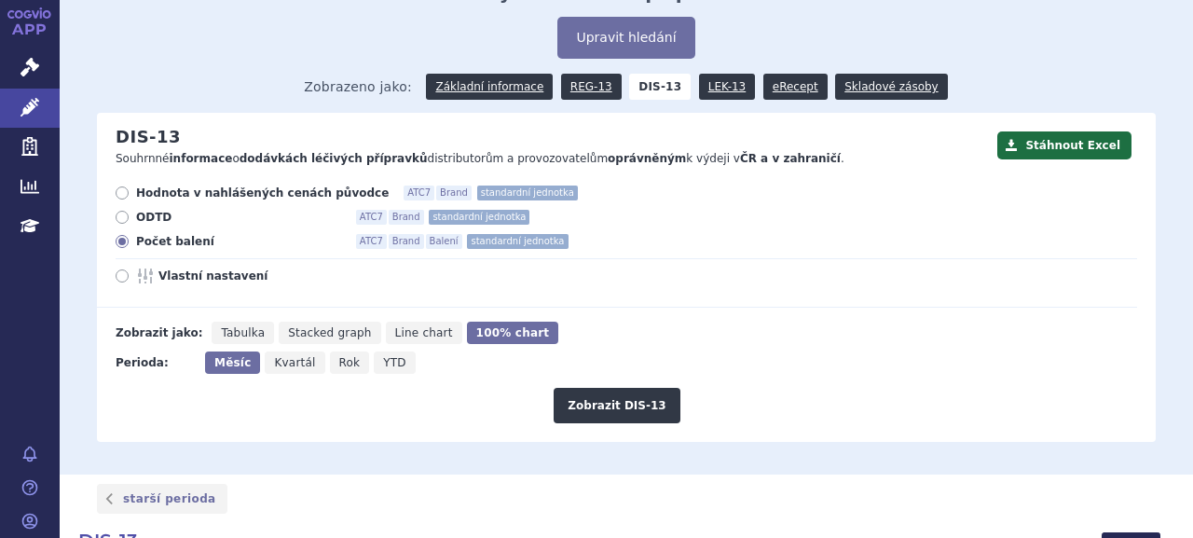
scroll to position [203, 0]
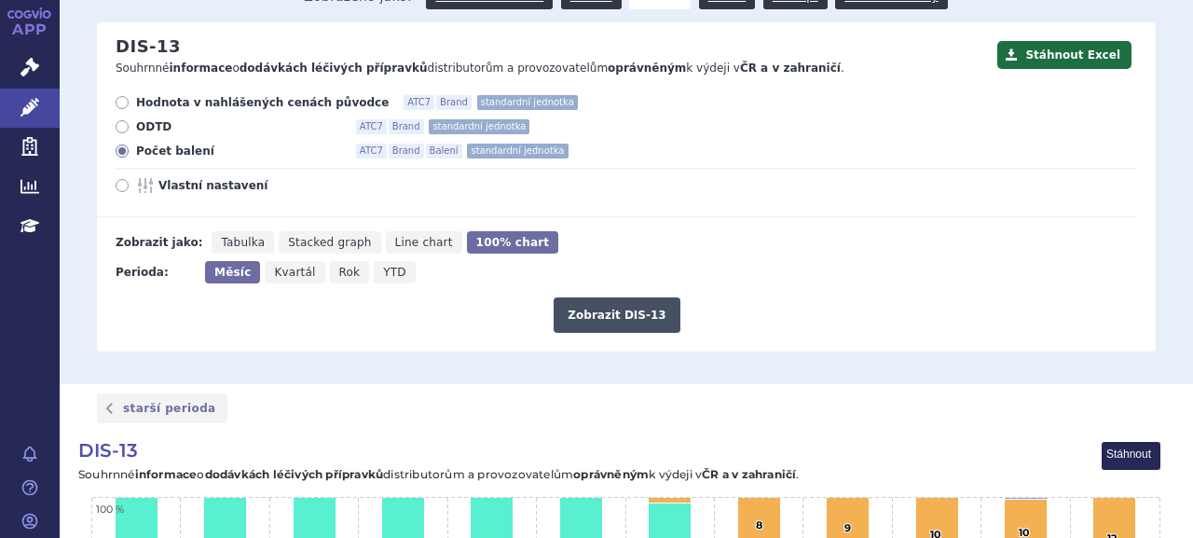
click at [636, 297] on button "Zobrazit DIS-13" at bounding box center [617, 314] width 126 height 35
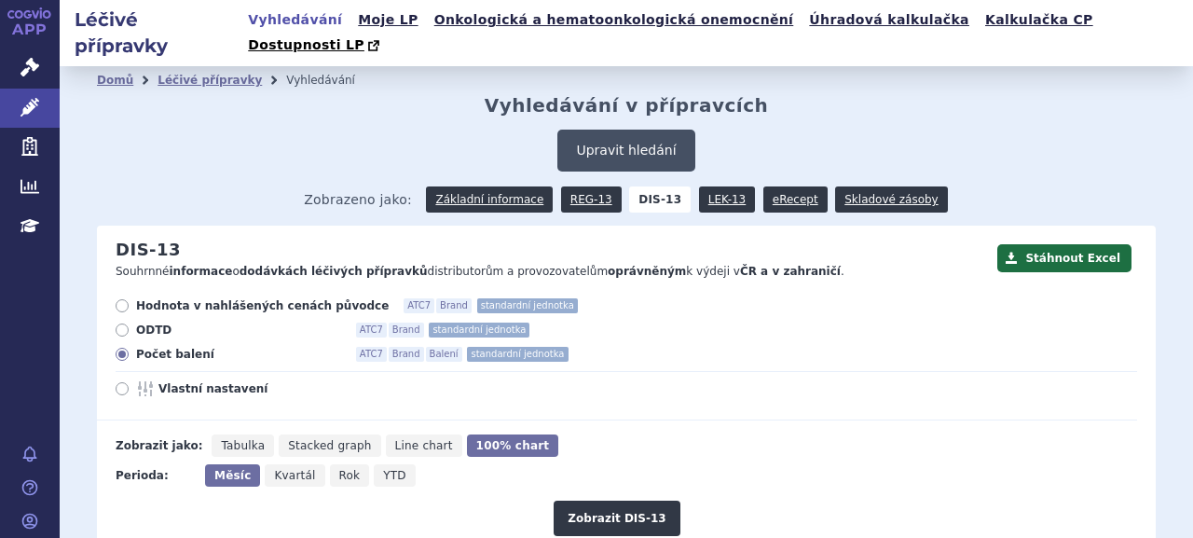
click at [621, 130] on button "Upravit hledání" at bounding box center [626, 151] width 137 height 42
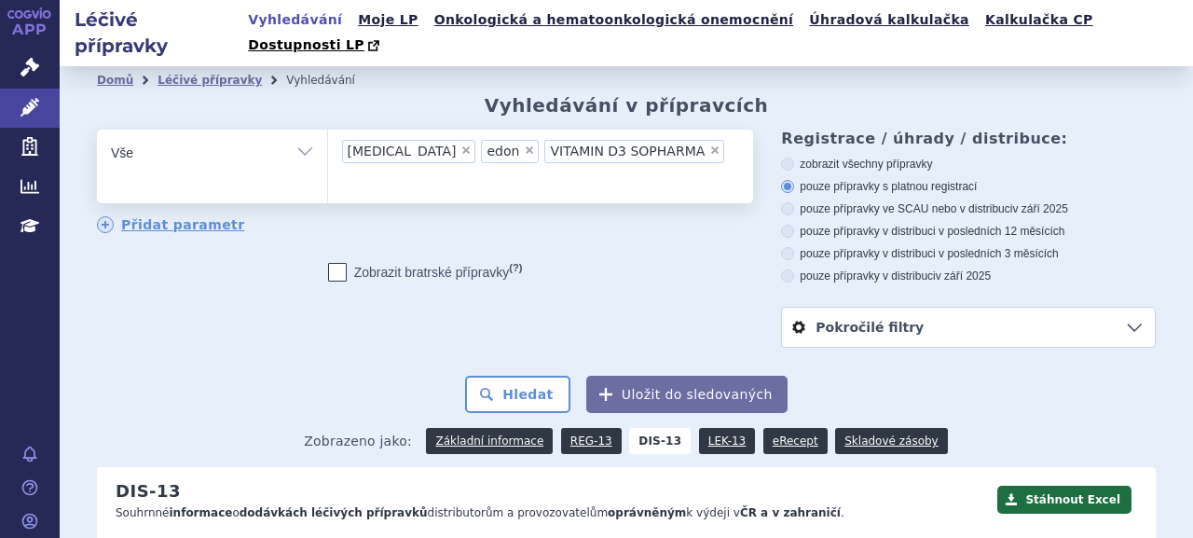
click at [710, 145] on span "×" at bounding box center [715, 150] width 11 height 11
click at [328, 129] on select "vigantol edon VITAMIN D3 SOPHARMA" at bounding box center [327, 152] width 1 height 47
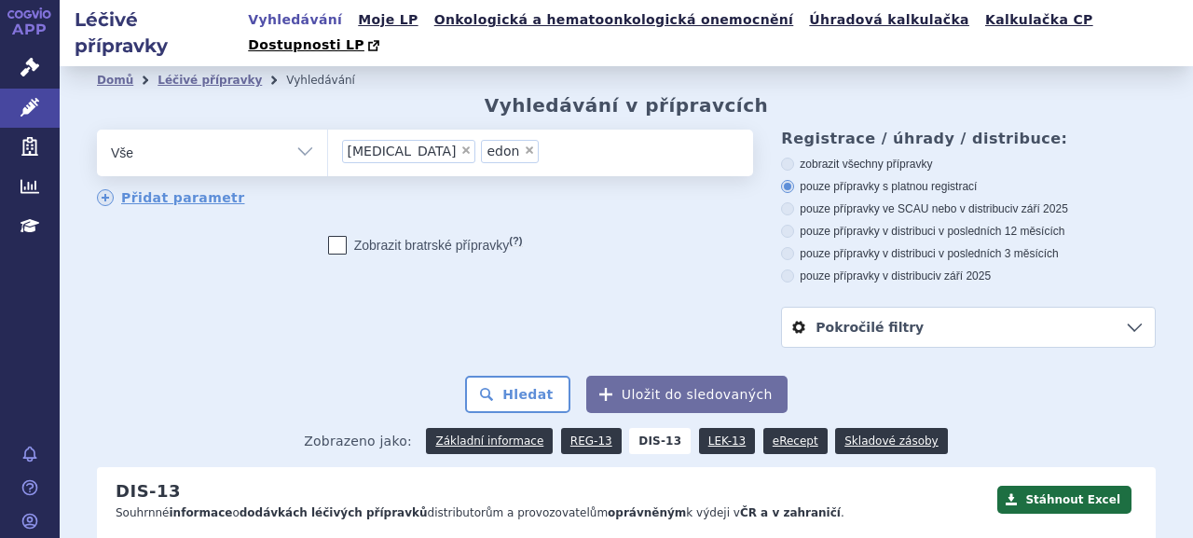
click at [524, 145] on span "×" at bounding box center [529, 150] width 11 height 11
click at [328, 129] on select "vigantol edon VITAMIN D3 SOPHARMA" at bounding box center [327, 152] width 1 height 47
click at [461, 145] on span "×" at bounding box center [466, 150] width 11 height 11
click at [328, 129] on select "vigantol edon VITAMIN D3 SOPHARMA" at bounding box center [327, 152] width 1 height 47
select select
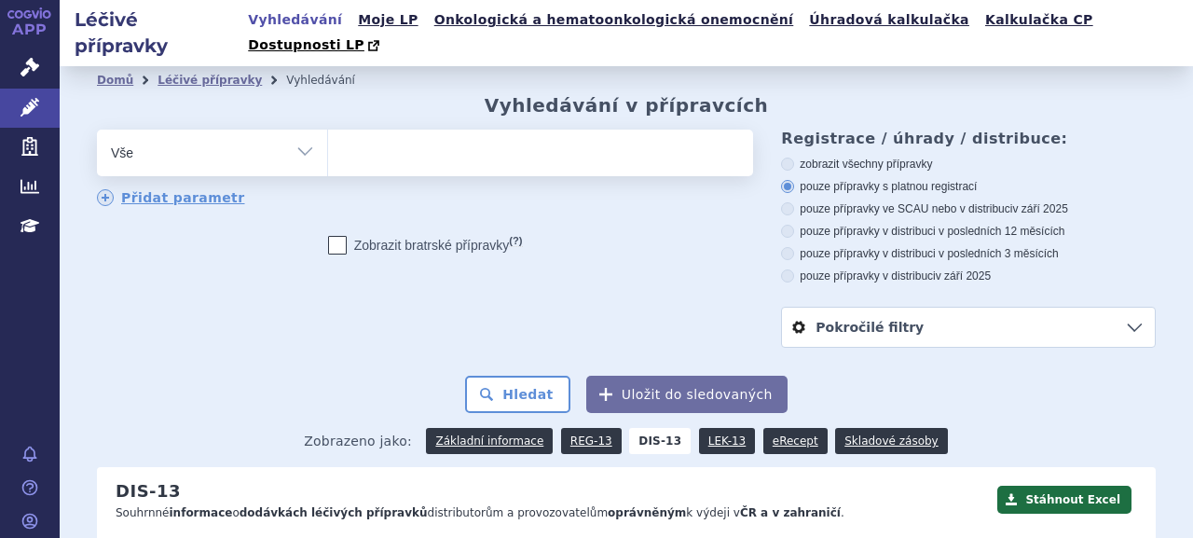
click at [418, 131] on ul at bounding box center [538, 149] width 421 height 39
click at [328, 131] on select "vigantol edon VITAMIN D3 SOPHARMA" at bounding box center [327, 152] width 1 height 47
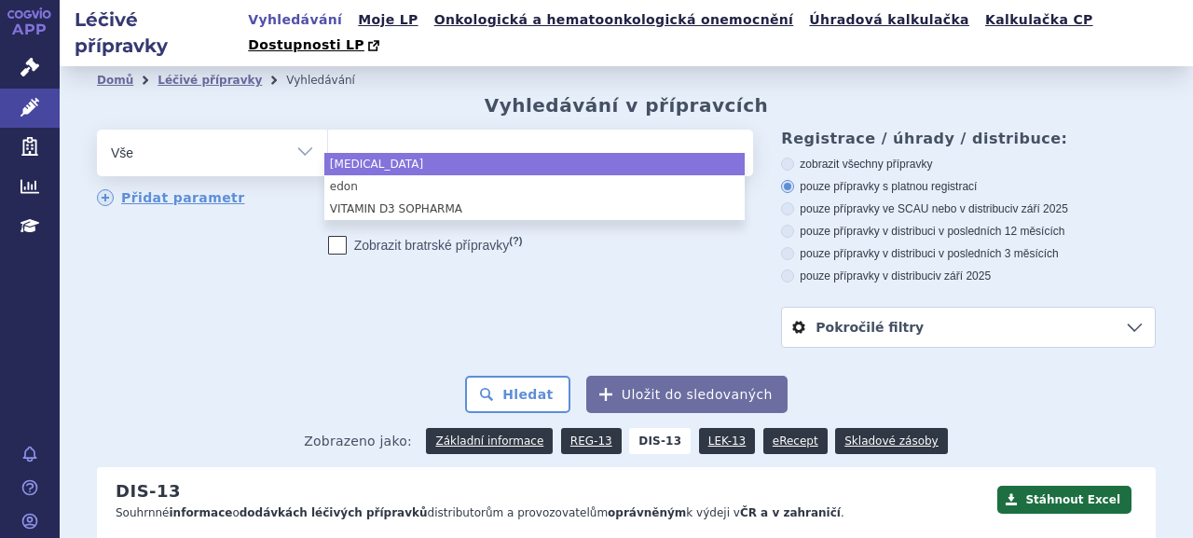
paste input "A11CC05"
type input "A11CC05"
select select "A11CC05"
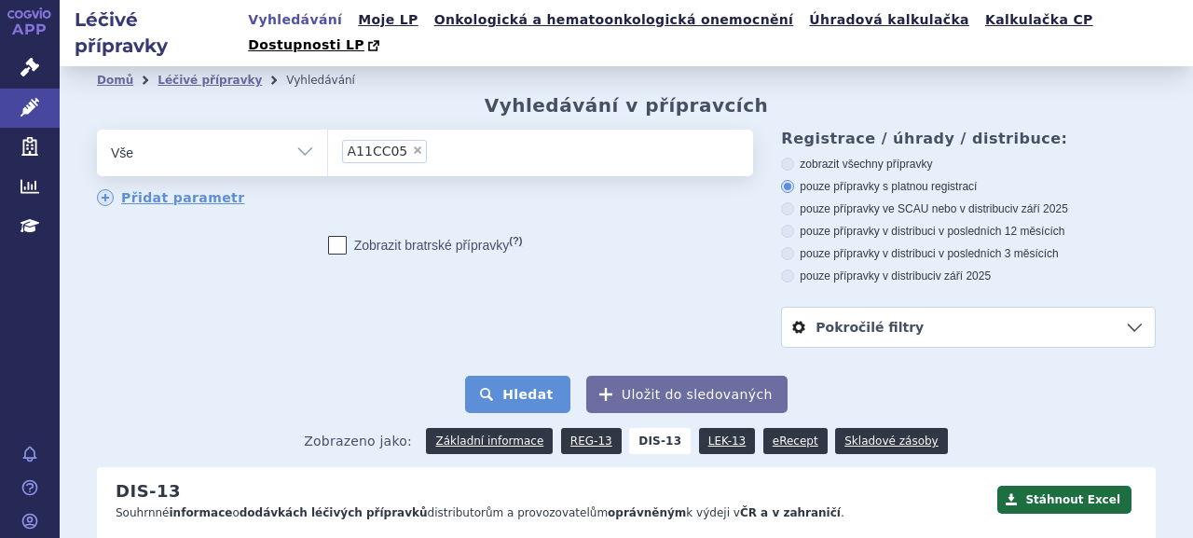
click at [541, 376] on button "Hledat" at bounding box center [517, 394] width 105 height 37
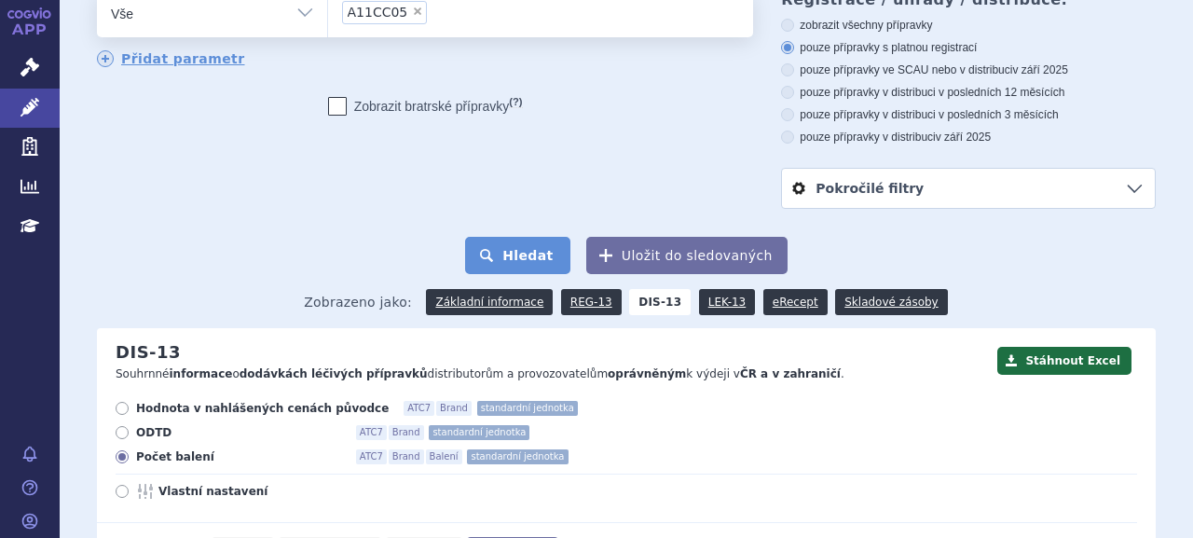
scroll to position [280, 0]
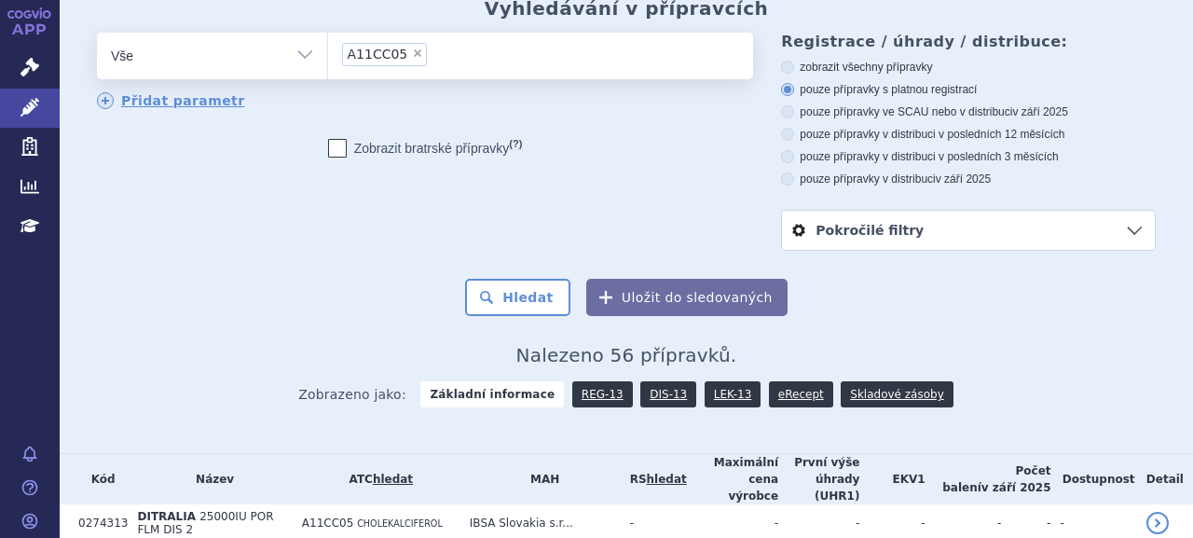
scroll to position [93, 0]
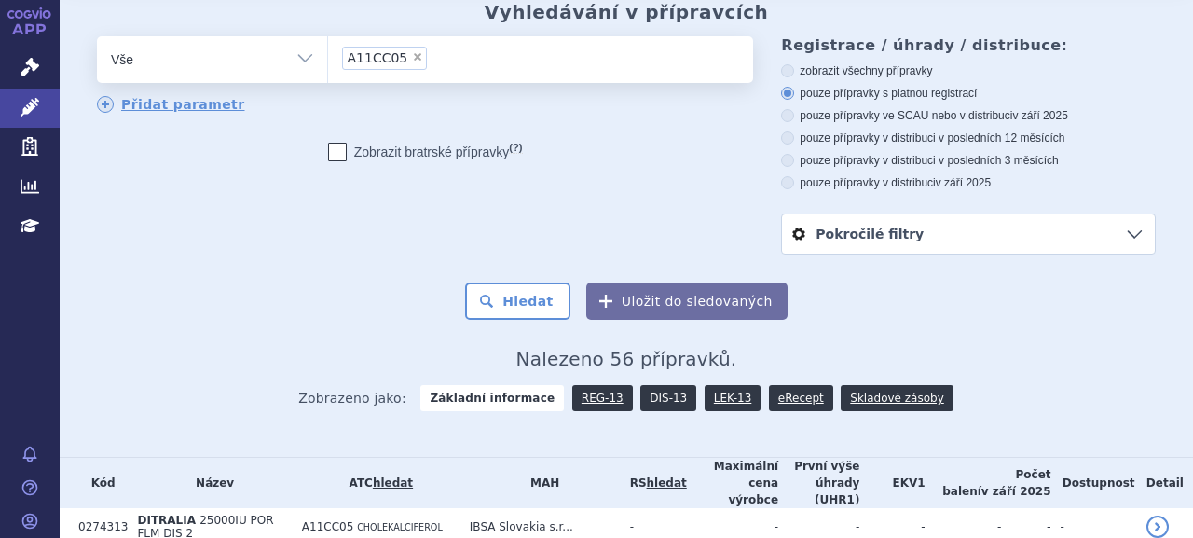
click at [645, 385] on link "DIS-13" at bounding box center [669, 398] width 56 height 26
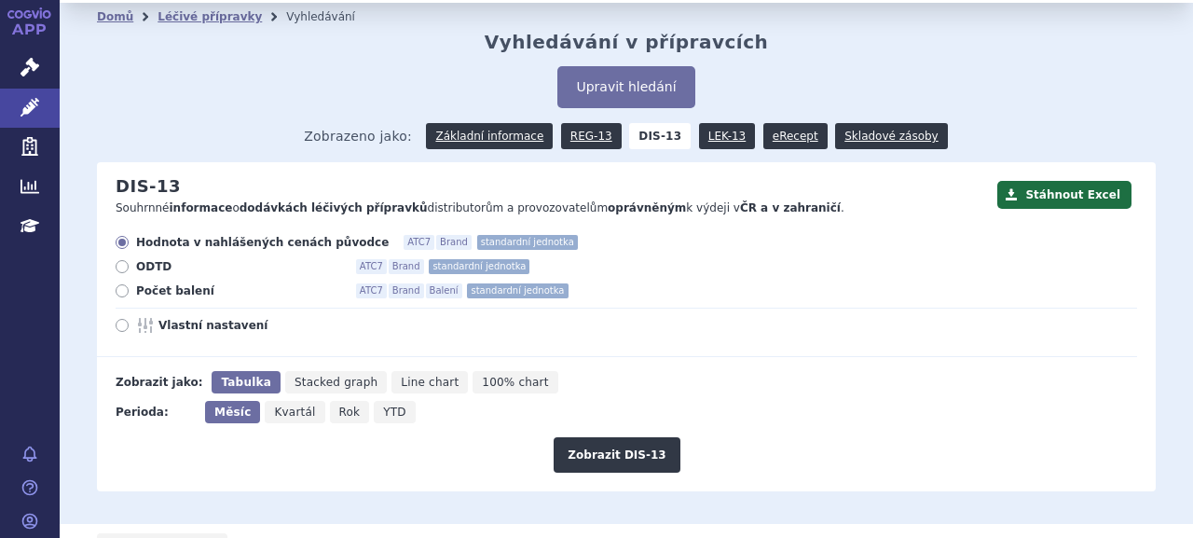
scroll to position [62, 0]
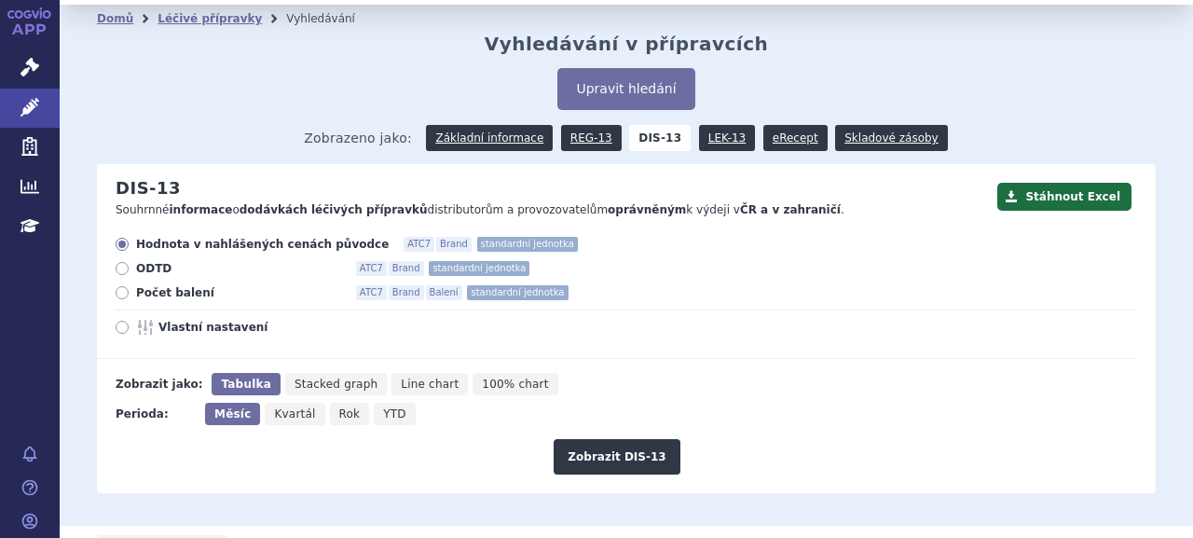
click at [145, 277] on div "Hodnota v nahlášených cenách původce ATC7 Brand standardní jednotka ODTD ATC7 B…" at bounding box center [617, 298] width 1041 height 122
click at [177, 285] on span "Počet balení" at bounding box center [238, 292] width 205 height 15
click at [130, 289] on input "Počet balení ATC7 Brand Balení standardní jednotka" at bounding box center [123, 295] width 12 height 12
radio input "true"
click at [627, 439] on button "Zobrazit DIS-13" at bounding box center [617, 456] width 126 height 35
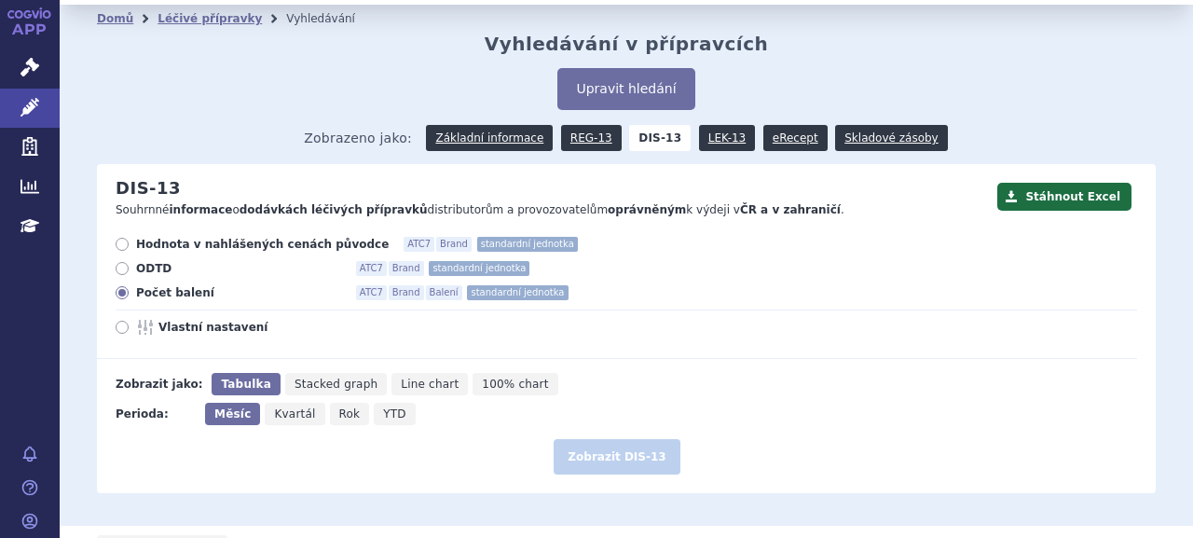
scroll to position [341, 0]
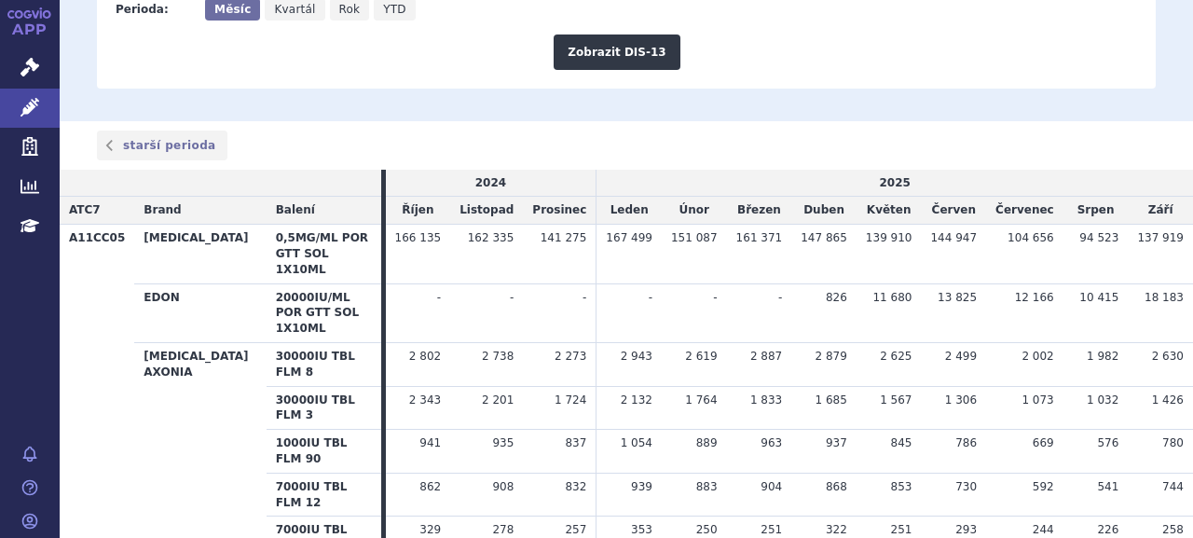
scroll to position [93, 0]
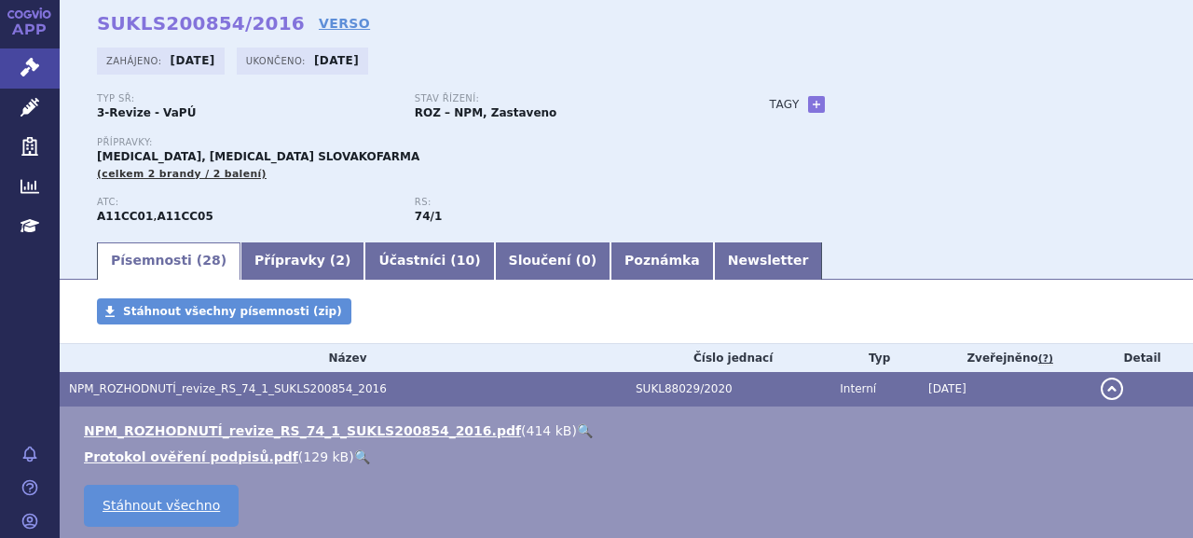
scroll to position [47, 0]
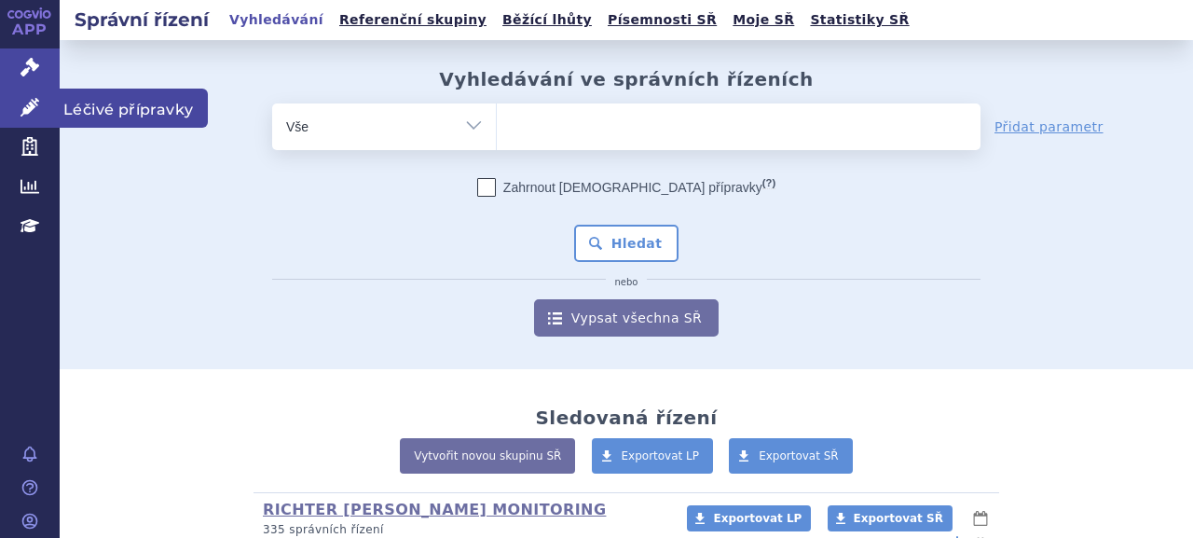
drag, startPoint x: 0, startPoint y: 0, endPoint x: 43, endPoint y: 106, distance: 114.6
click at [43, 106] on link "Léčivé přípravky" at bounding box center [30, 108] width 60 height 39
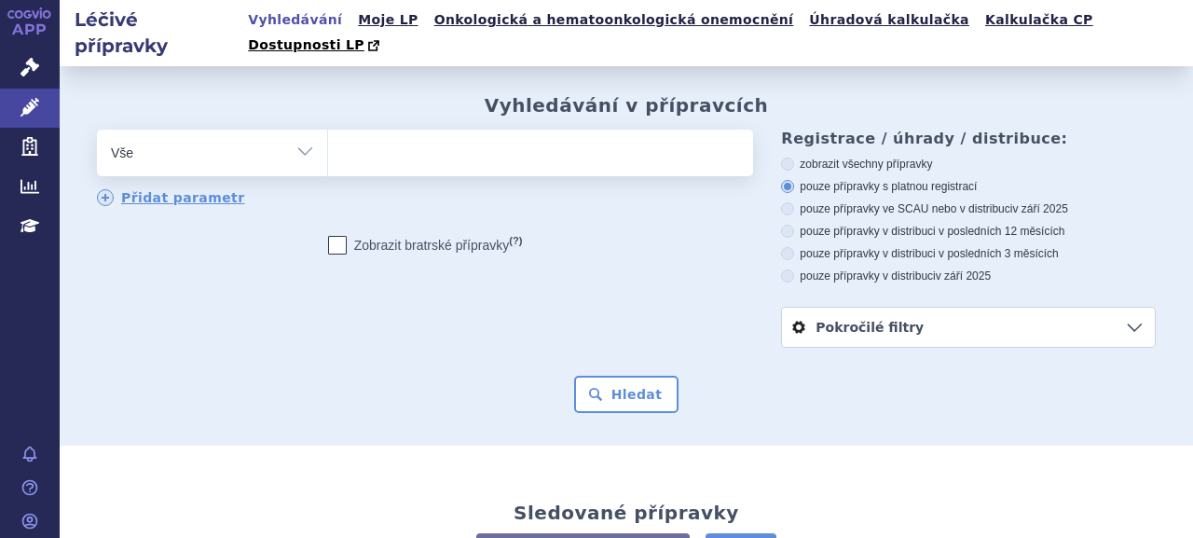
click at [859, 308] on link "Pokročilé filtry" at bounding box center [968, 327] width 373 height 39
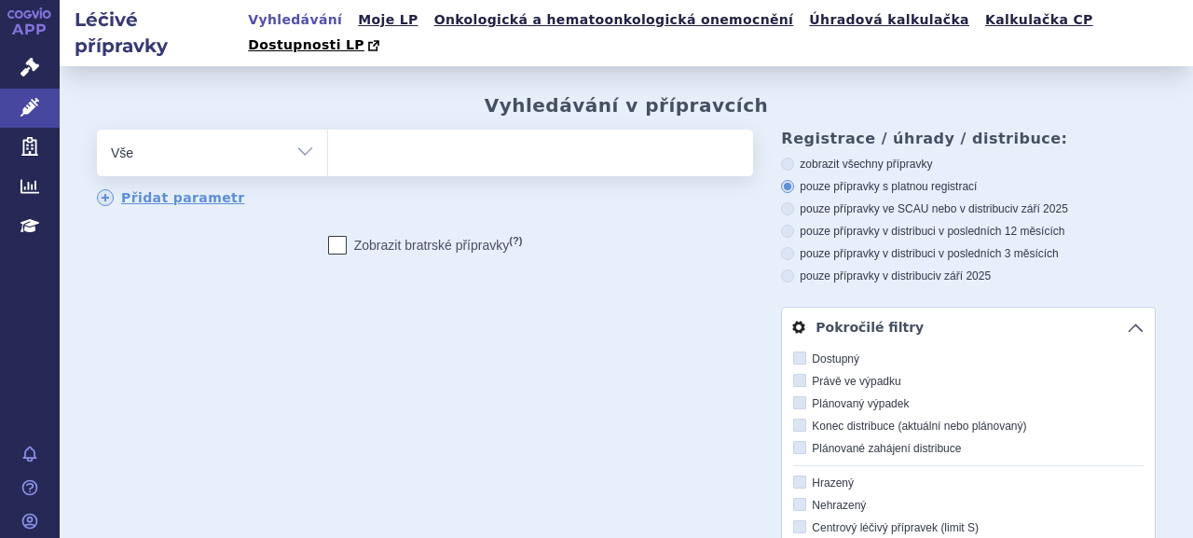
click at [866, 308] on link "Pokročilé filtry" at bounding box center [968, 327] width 373 height 39
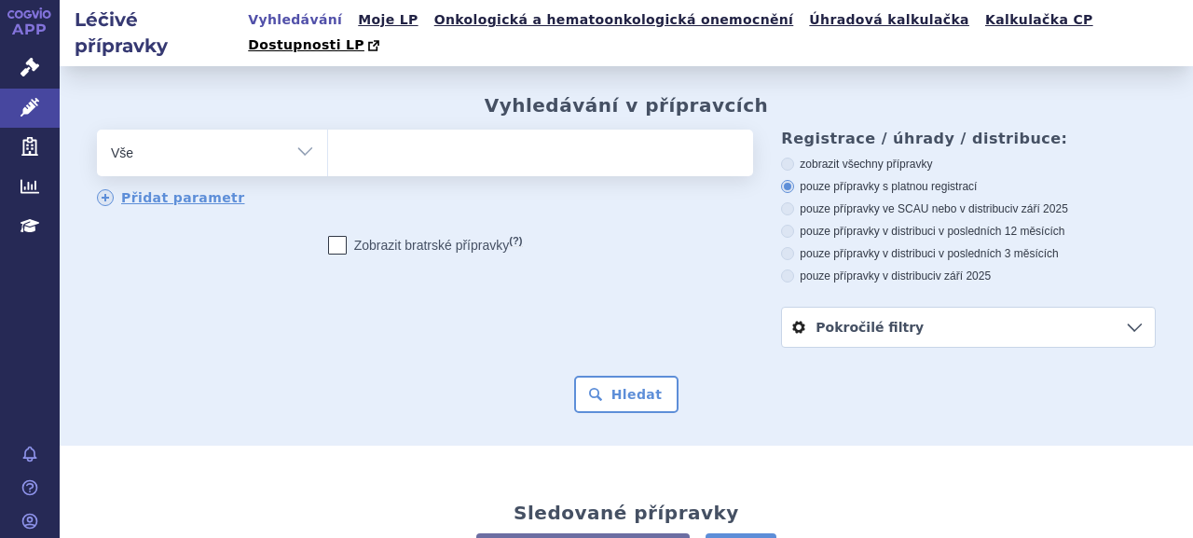
click at [1026, 310] on link "Pokročilé filtry" at bounding box center [968, 327] width 373 height 39
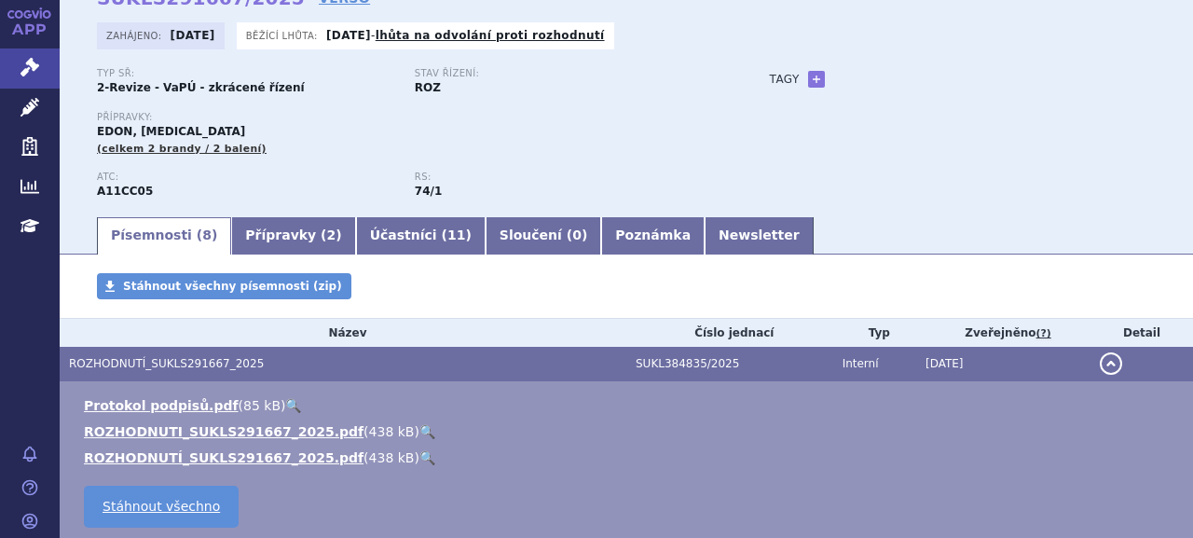
scroll to position [93, 0]
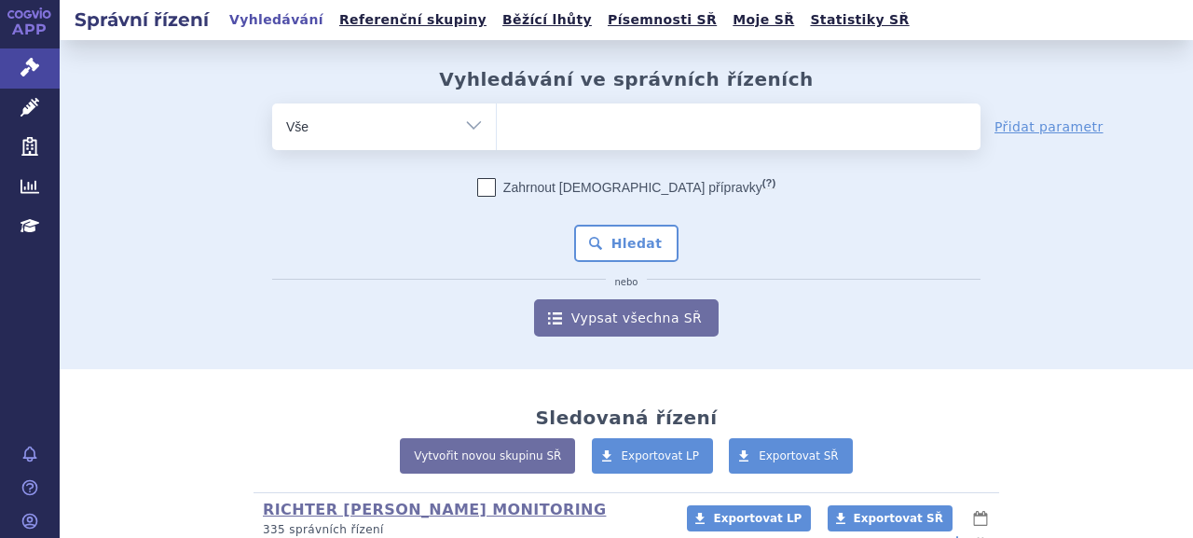
click at [586, 131] on ul at bounding box center [739, 122] width 484 height 39
click at [497, 131] on select at bounding box center [496, 126] width 1 height 47
paste input "stanovena úhrada prvního podobného přípravku"
type input "stanovena úhrada prvního podobného přípravku"
select select "stanovena úhrada prvního podobného přípravku"
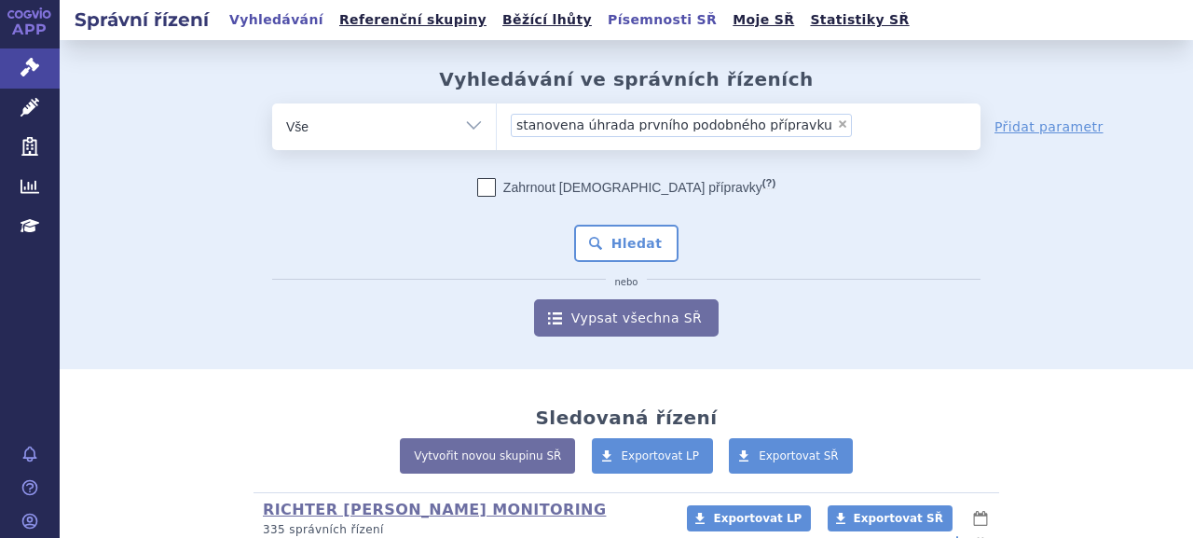
click at [602, 16] on link "Písemnosti SŘ" at bounding box center [662, 19] width 120 height 25
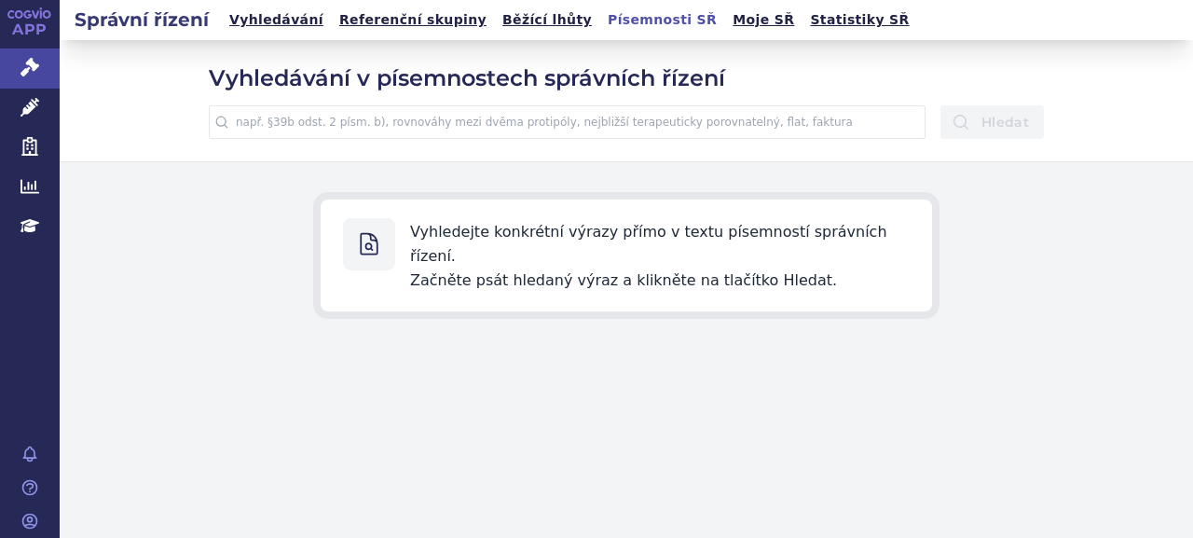
click at [650, 124] on input "text" at bounding box center [567, 122] width 717 height 34
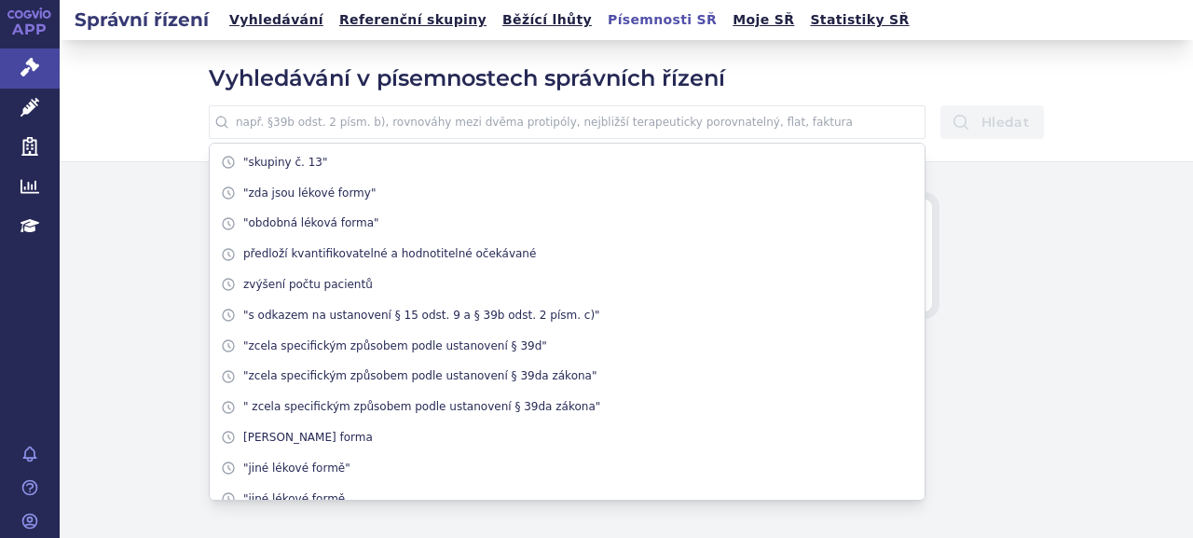
paste input "stanovena úhrada prvního podobného přípravku"
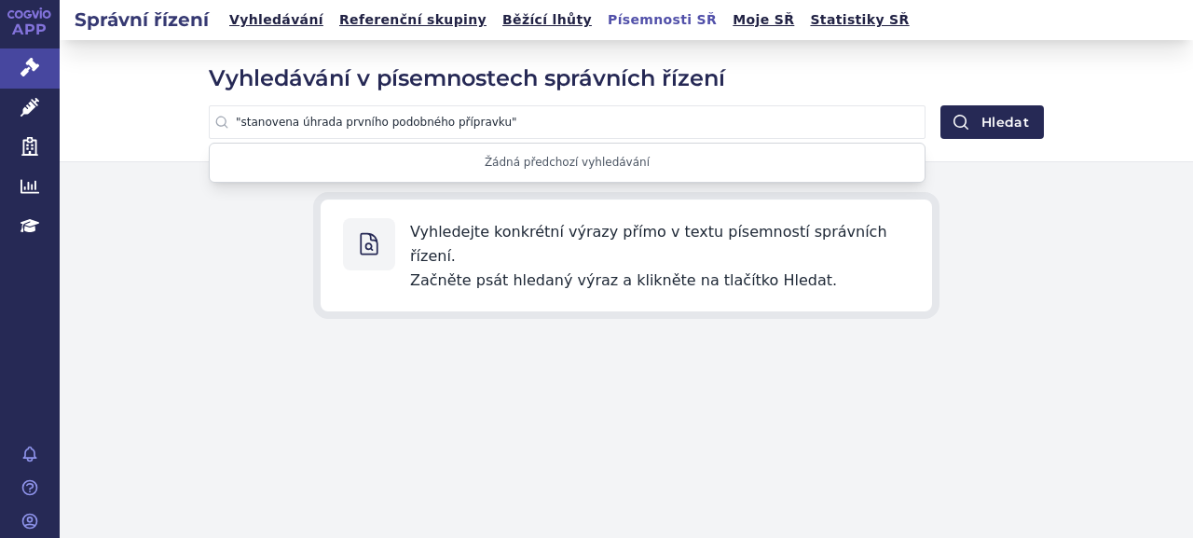
type input ""stanovena úhrada prvního podobného přípravku""
click at [941, 105] on button "Hledat" at bounding box center [992, 122] width 103 height 34
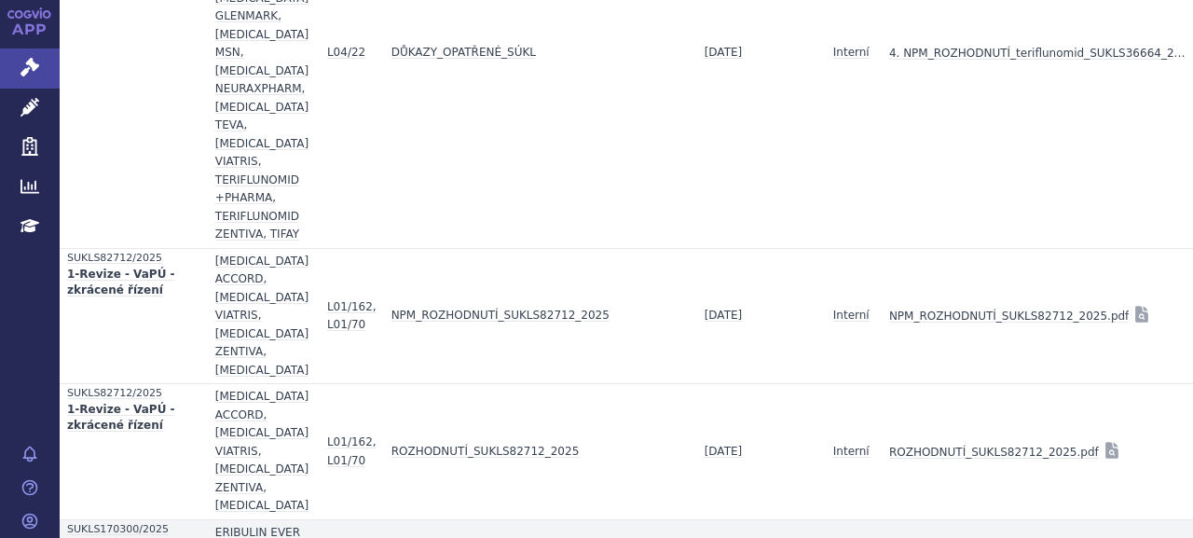
scroll to position [1818, 0]
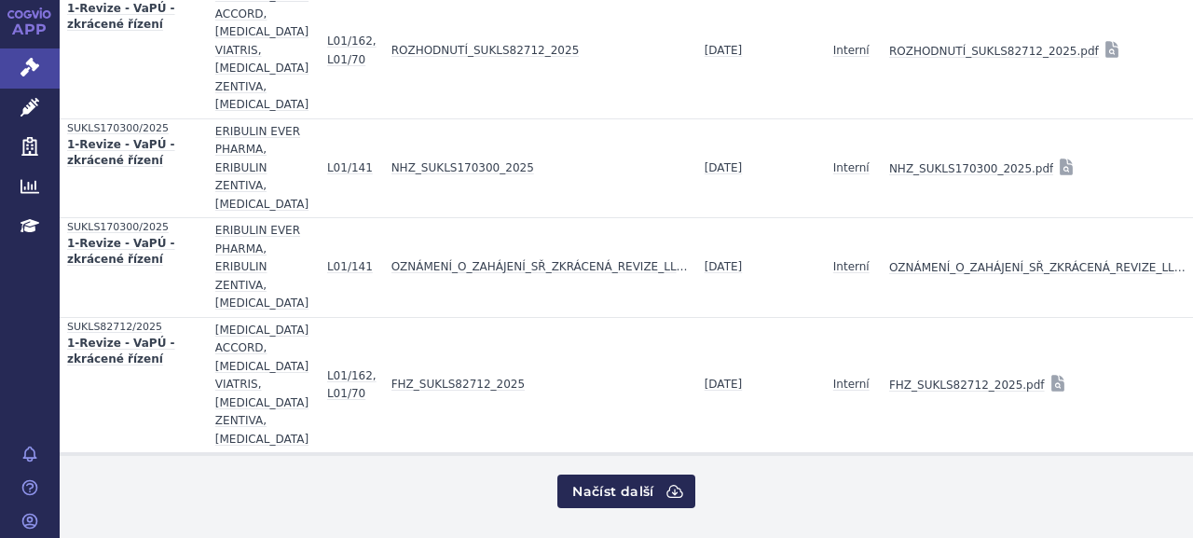
drag, startPoint x: 573, startPoint y: 504, endPoint x: 580, endPoint y: 482, distance: 22.7
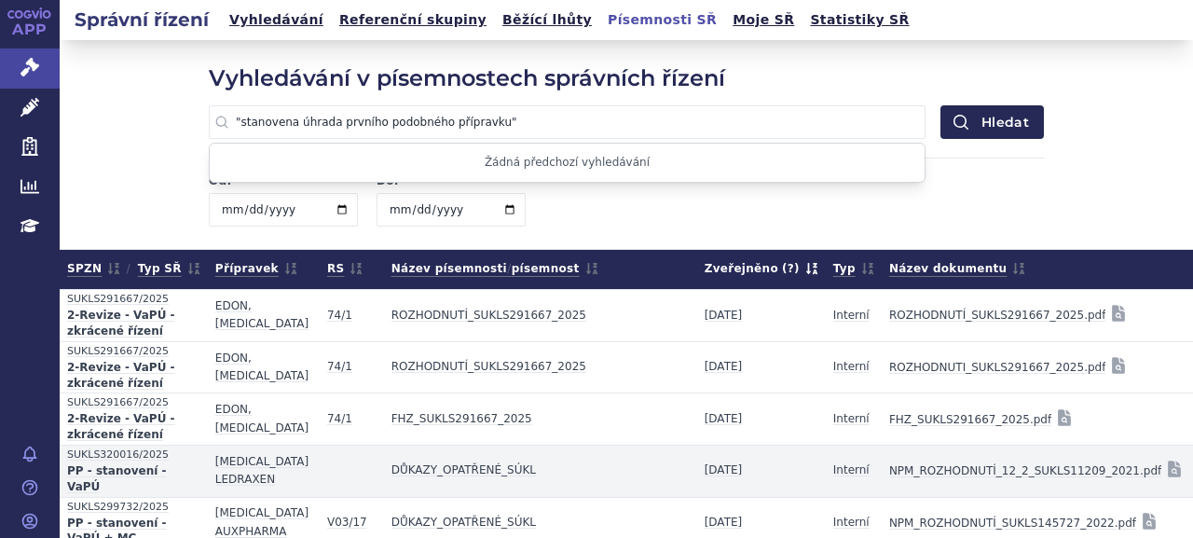
click at [580, 482] on td "DŮKAZY_OPATŘENÉ_SÚKL" at bounding box center [540, 471] width 313 height 52
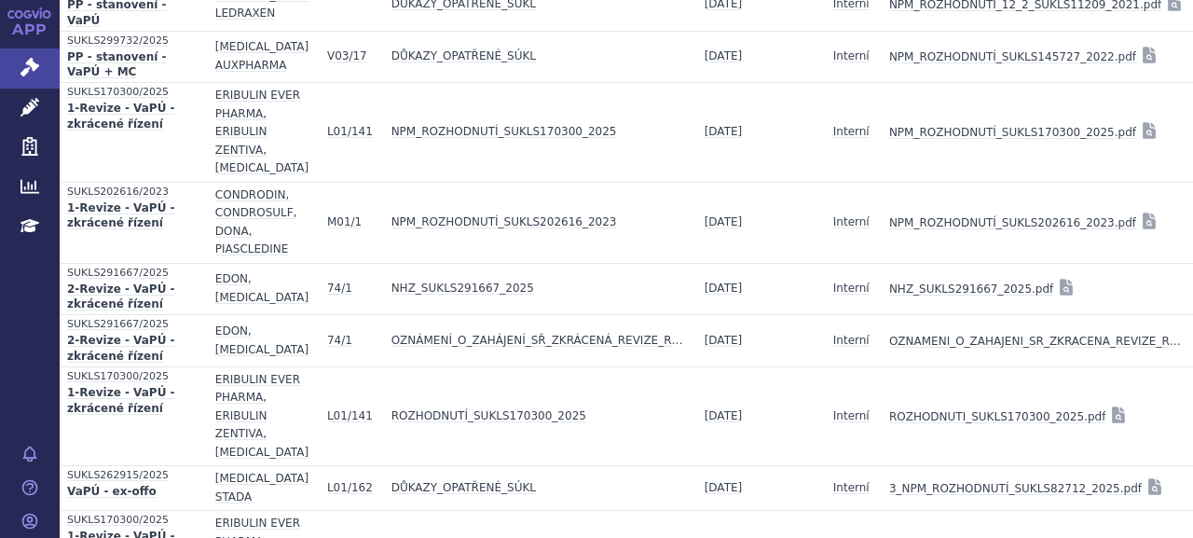
scroll to position [1818, 0]
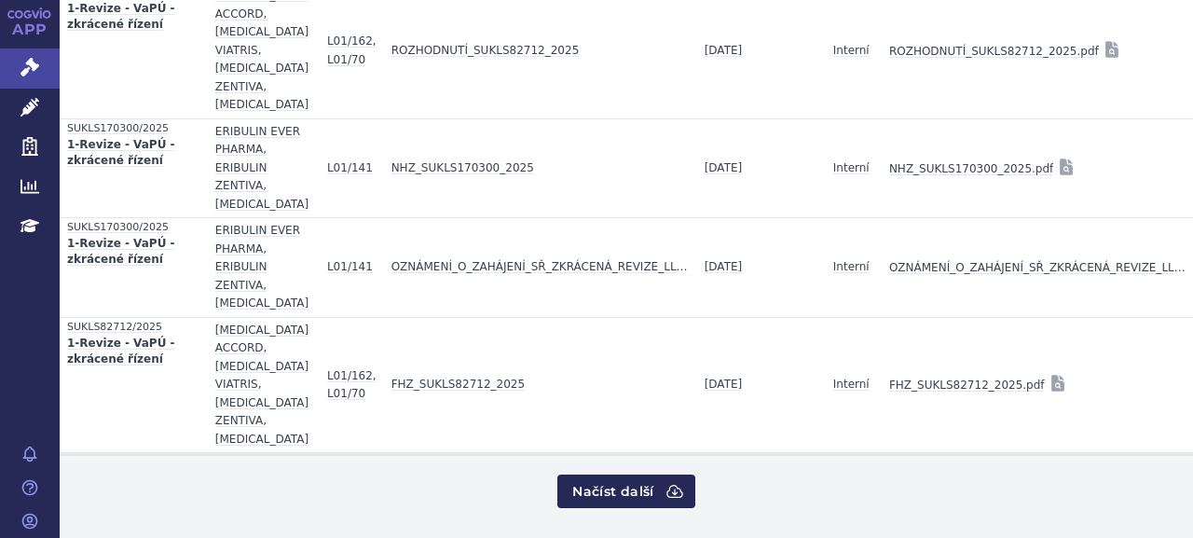
click at [614, 481] on button "Načíst další" at bounding box center [626, 492] width 137 height 34
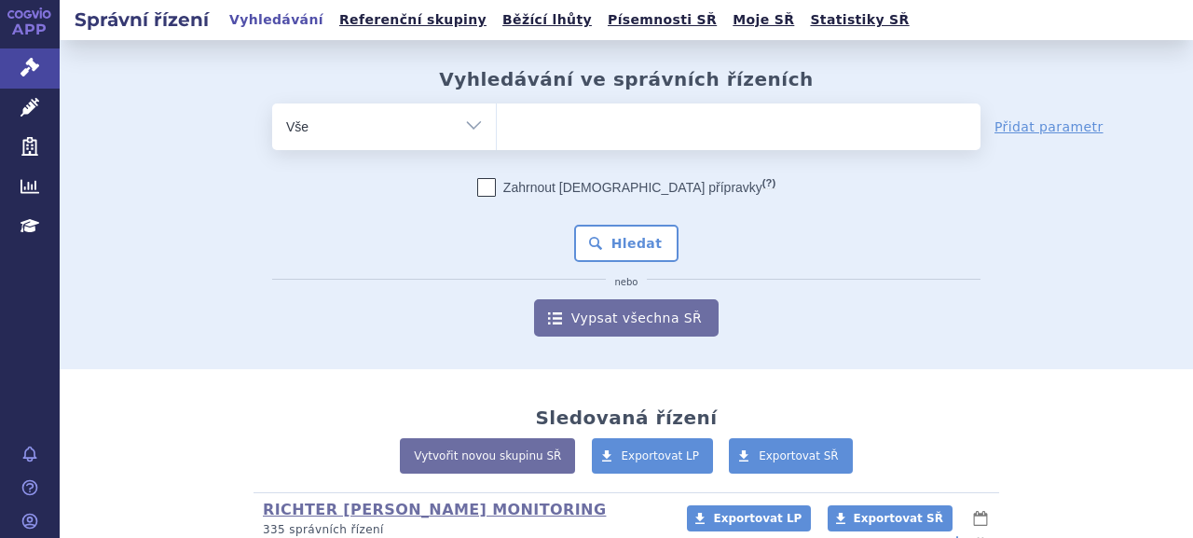
select select "filter-newsletter"
click at [272, 103] on select "Vše Spisová značka Typ SŘ Přípravek/SUKL kód Účastník/Držitel" at bounding box center [384, 124] width 224 height 42
click at [541, 130] on input "text" at bounding box center [739, 126] width 484 height 47
type input "přílohy č. 2"
click at [574, 225] on button "Hledat" at bounding box center [626, 243] width 105 height 37
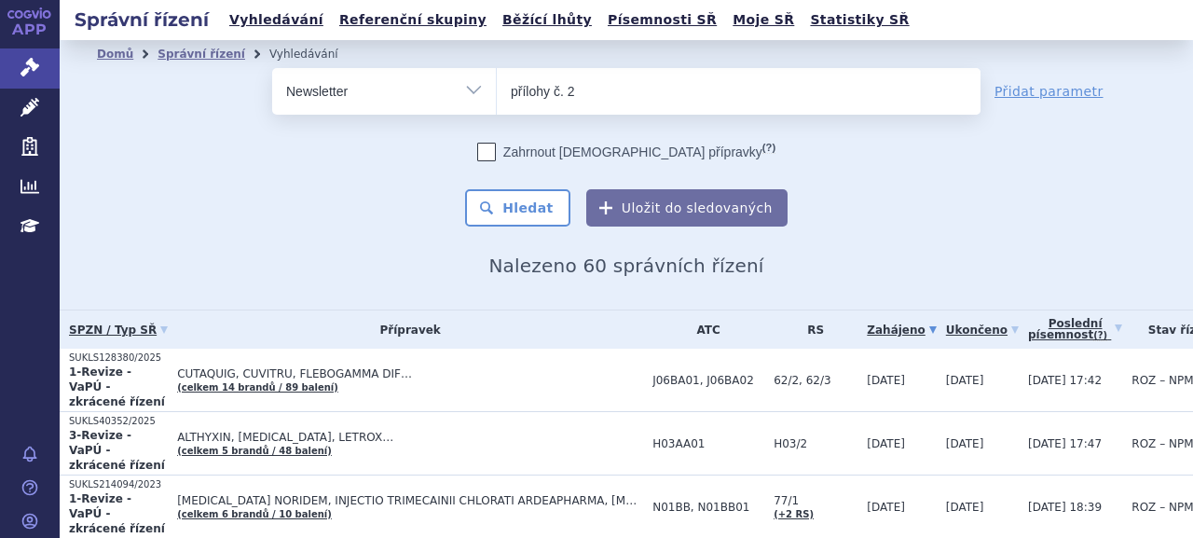
scroll to position [0, 62]
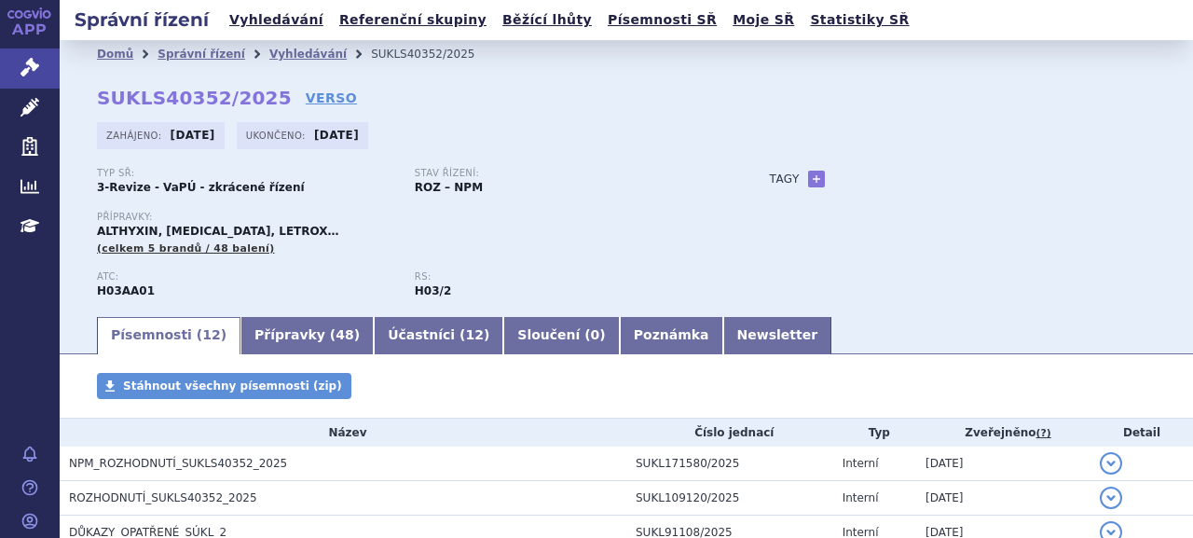
scroll to position [93, 0]
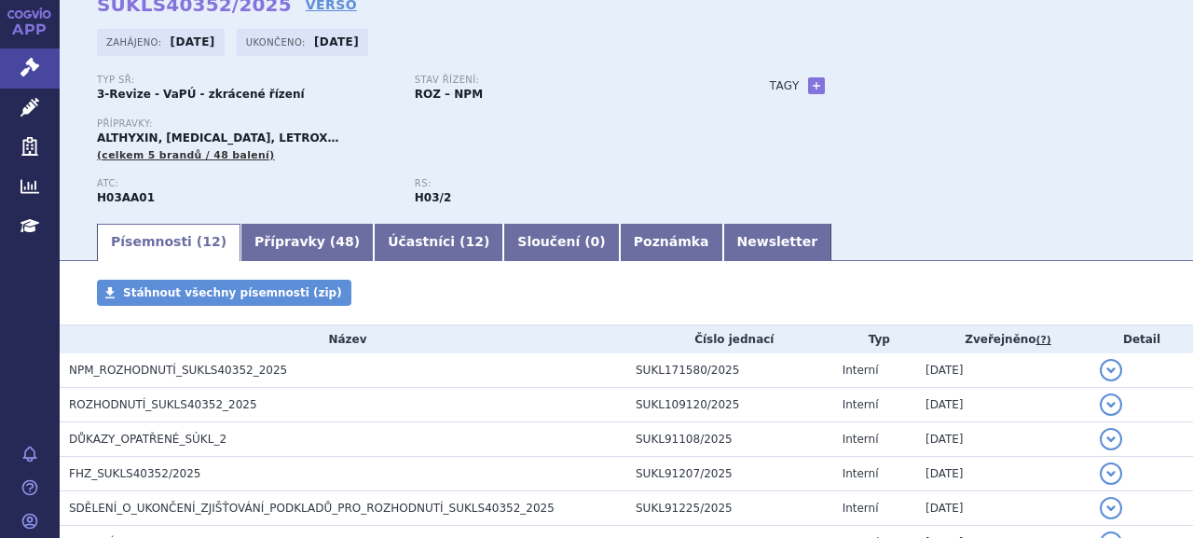
click at [646, 219] on div "ATC: H03AA01 RS: H03/2" at bounding box center [415, 199] width 636 height 43
click at [724, 242] on link "Newsletter" at bounding box center [778, 242] width 109 height 37
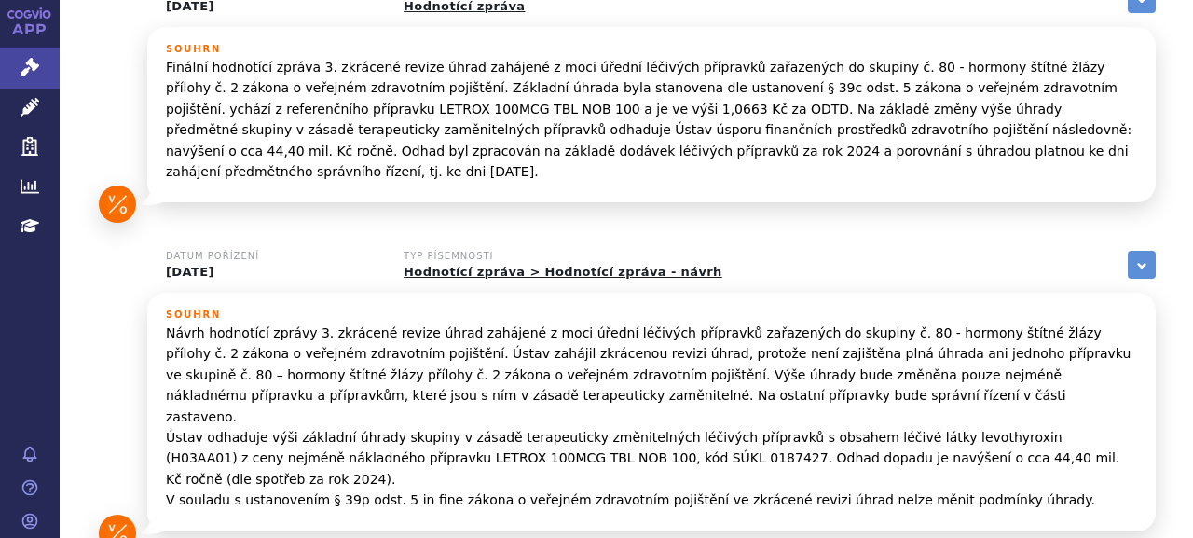
scroll to position [733, 0]
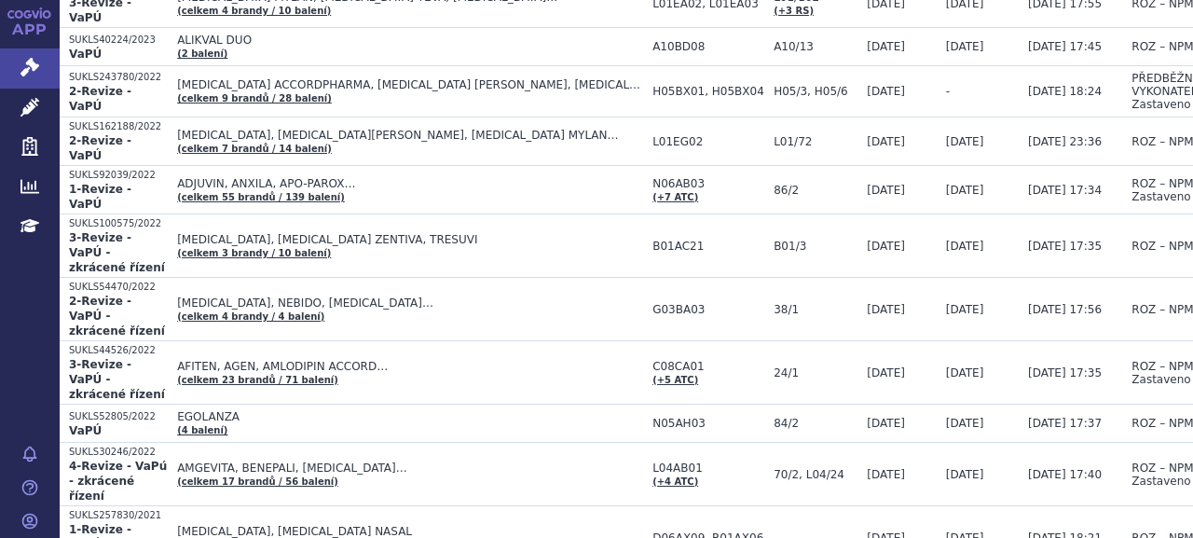
scroll to position [559, 62]
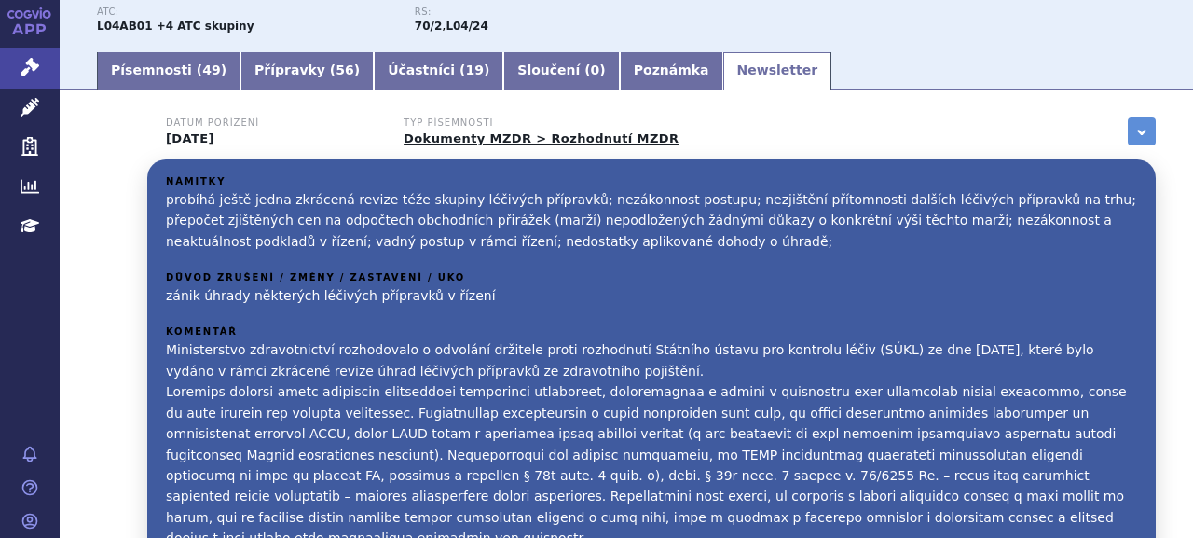
scroll to position [290, 0]
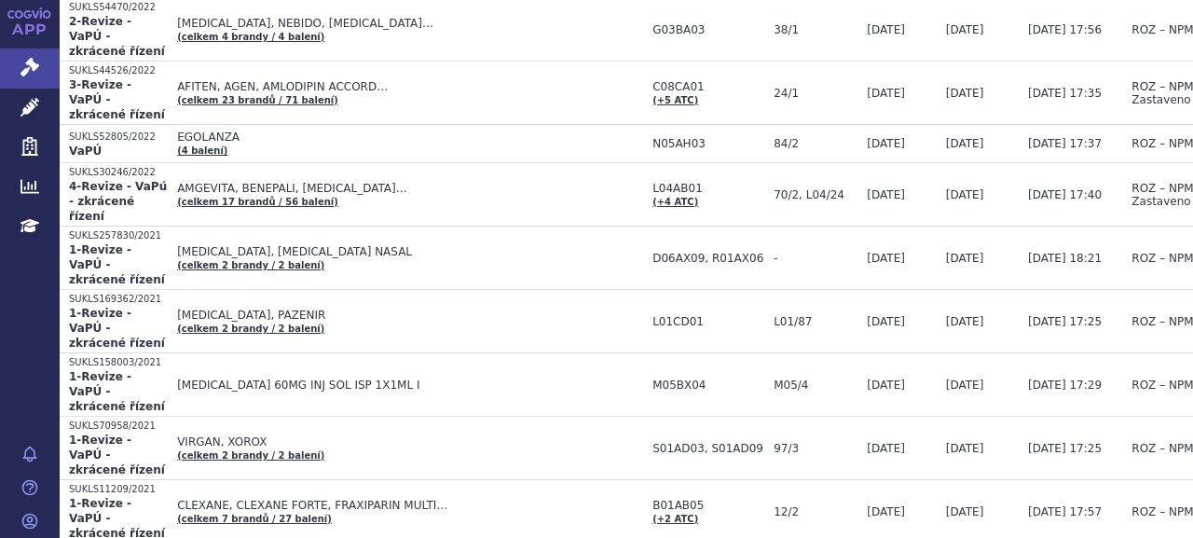
scroll to position [839, 62]
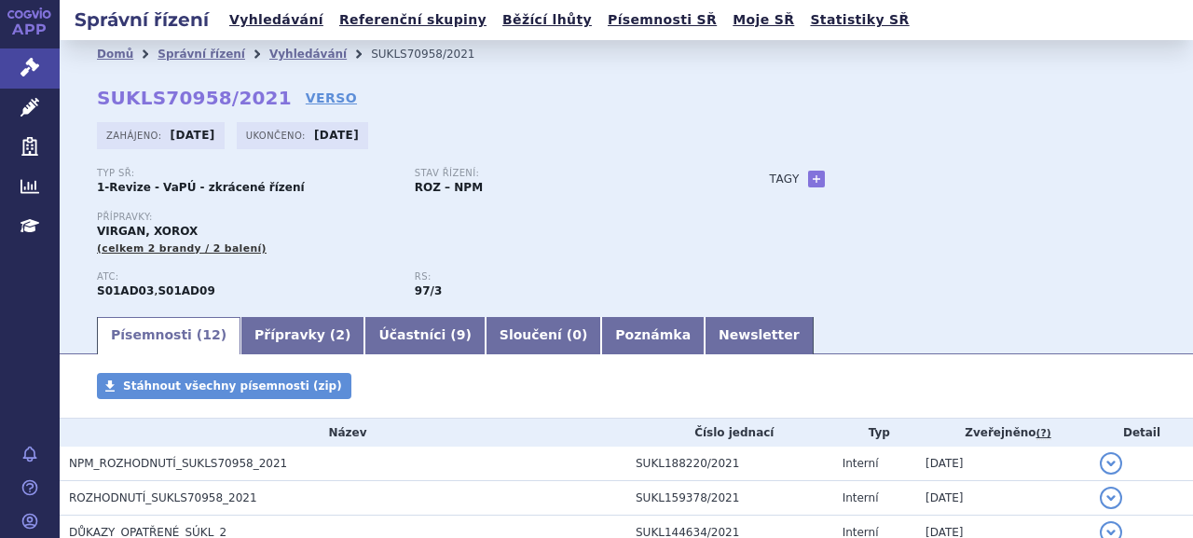
scroll to position [280, 0]
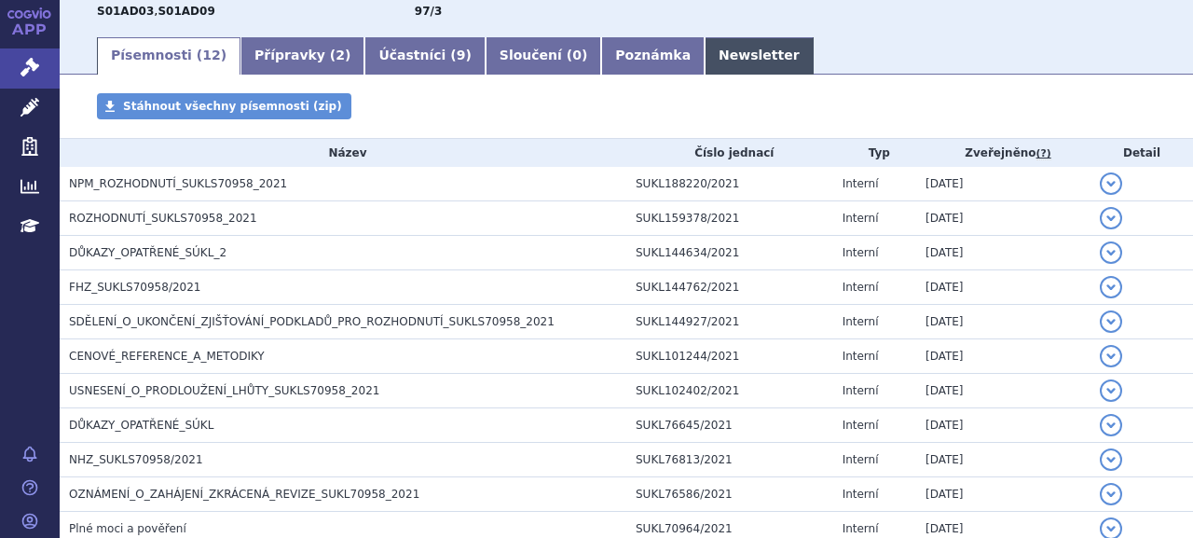
click at [705, 61] on link "Newsletter" at bounding box center [759, 55] width 109 height 37
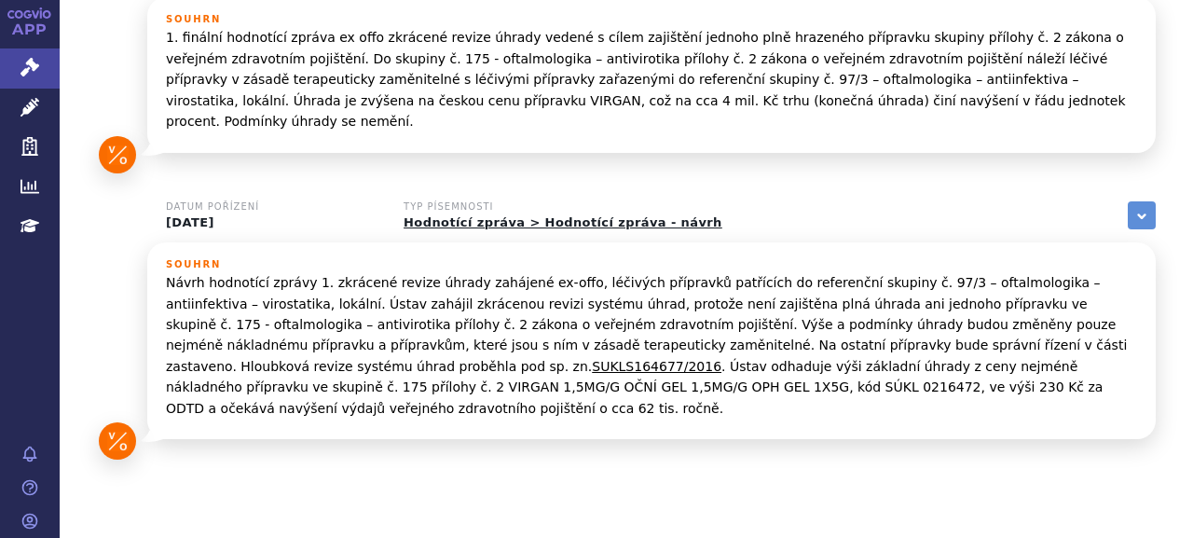
scroll to position [196, 0]
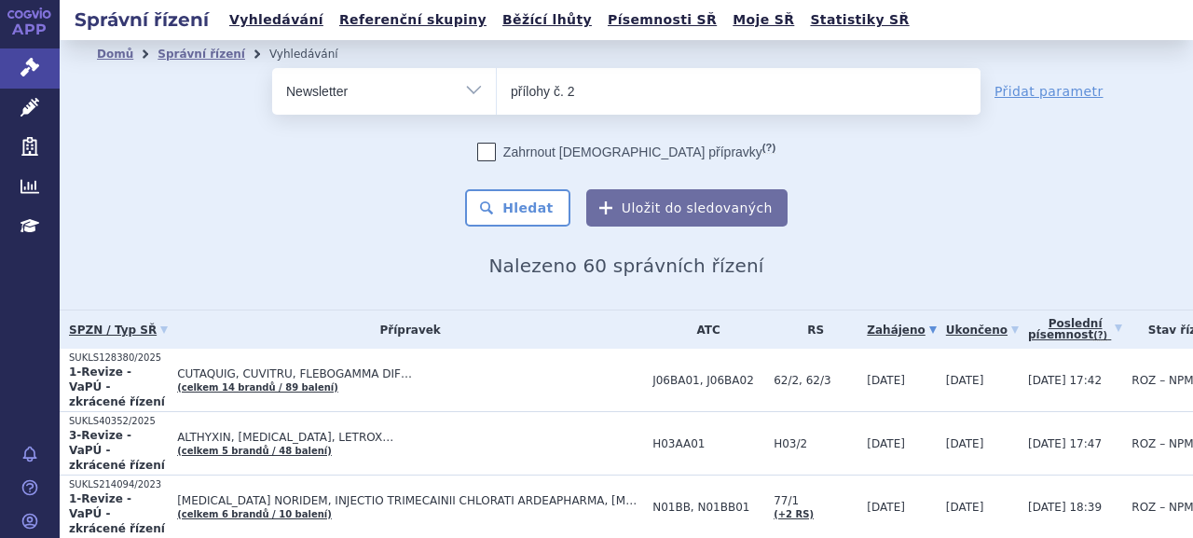
click at [1018, 109] on div "odstranit Vše Spisová značka Typ SŘ" at bounding box center [626, 147] width 1059 height 159
click at [1021, 94] on link "Přidat parametr" at bounding box center [1049, 91] width 109 height 19
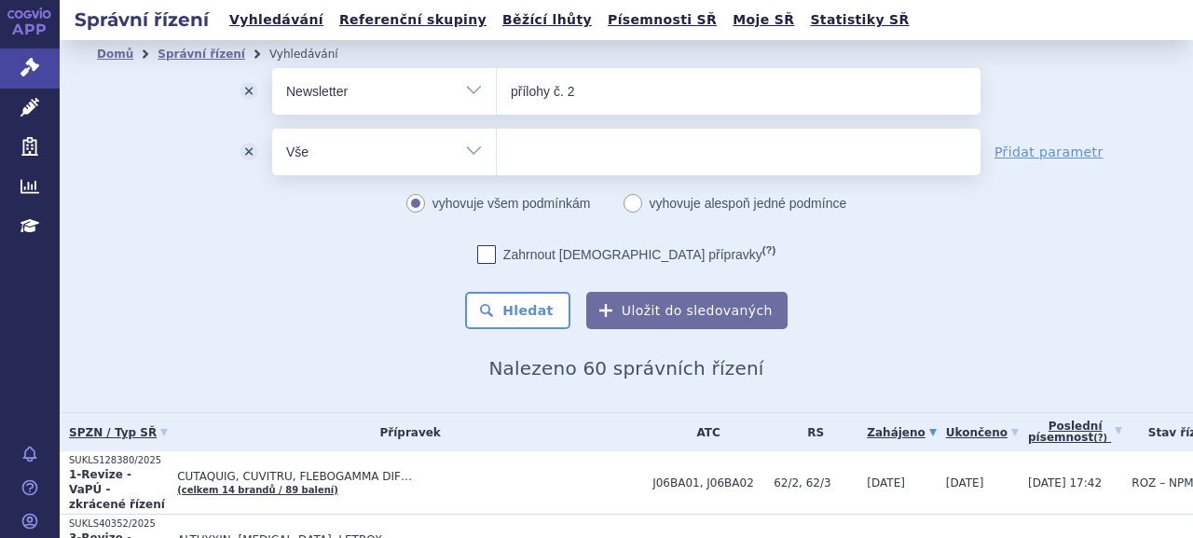
click at [354, 161] on select "Vše Spisová značka Typ SŘ Přípravek/SUKL kód Účastník/Držitel" at bounding box center [384, 150] width 224 height 42
click at [333, 146] on select "Vše Spisová značka Typ SŘ Přípravek/SUKL kód Účastník/Držitel" at bounding box center [384, 150] width 224 height 42
select select "filter-procedure-type"
click at [272, 129] on select "Vše Spisová značka Typ SŘ Přípravek/SUKL kód Účastník/Držitel" at bounding box center [384, 150] width 224 height 42
click at [517, 159] on ul at bounding box center [739, 148] width 484 height 39
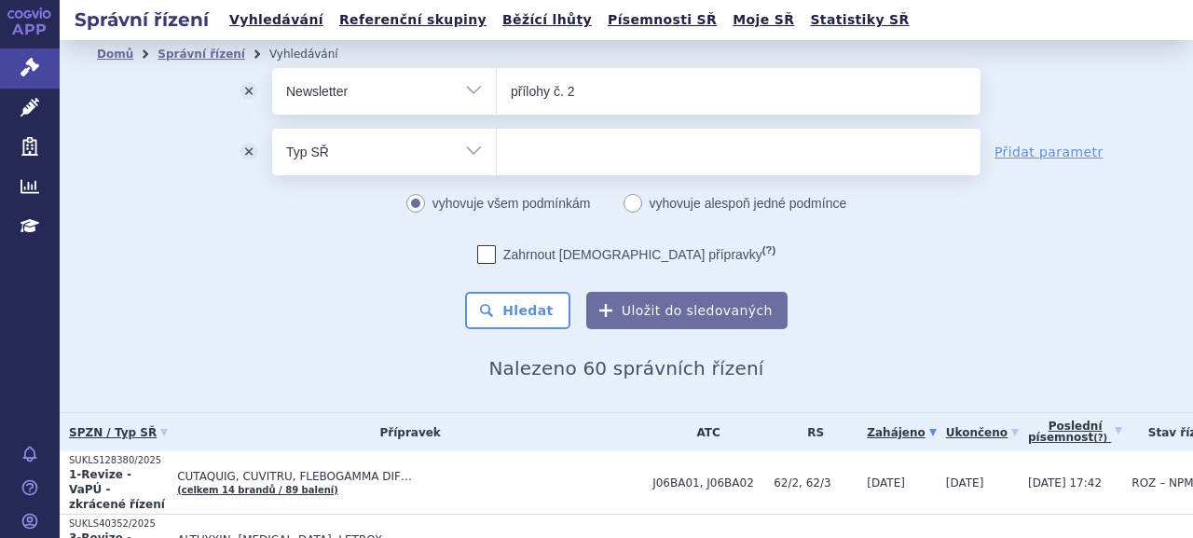
click at [497, 159] on select at bounding box center [496, 151] width 1 height 47
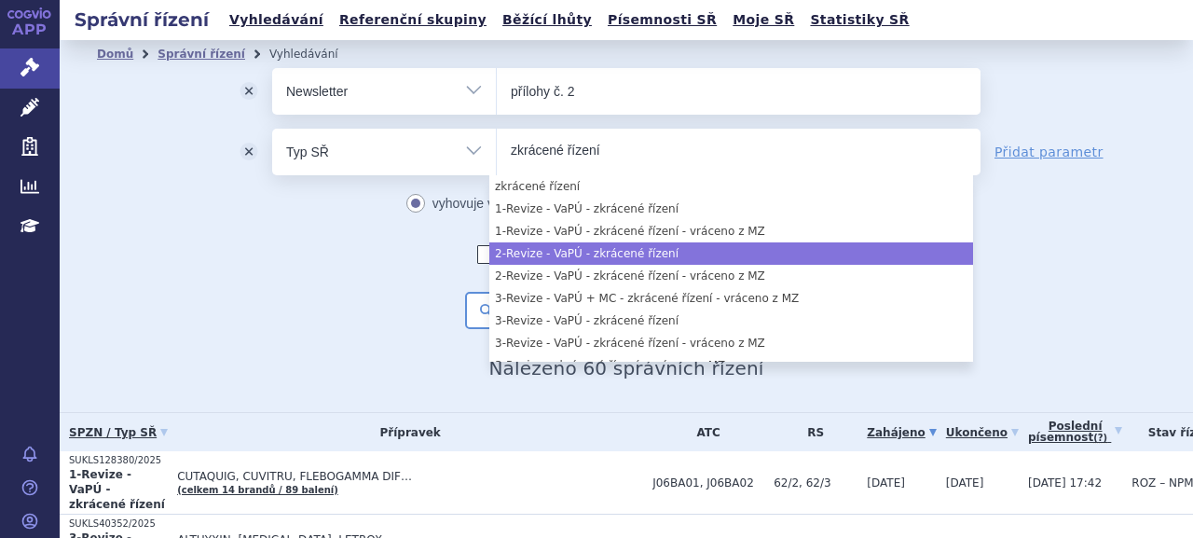
type input "zkrácené řízení"
select select "3c357ef2-8055-4d98-8cae-b255cec628f8"
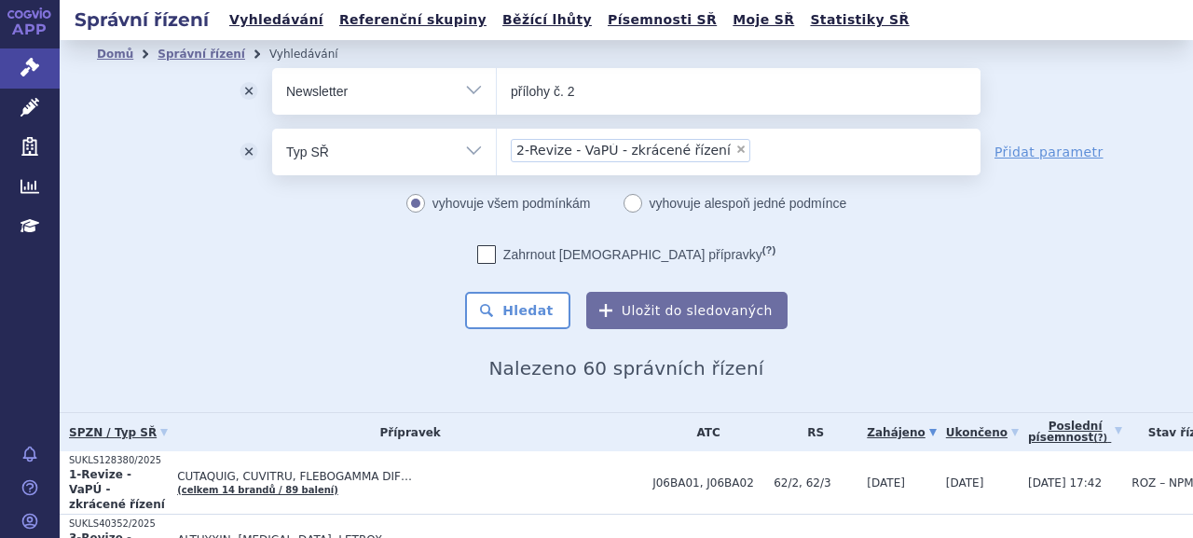
click at [345, 280] on div "Zahrnout bratrské přípravky (?) * Pozor, hledání dle vyhledávacího parametru In…" at bounding box center [626, 287] width 709 height 84
click at [552, 307] on button "Hledat" at bounding box center [517, 310] width 105 height 37
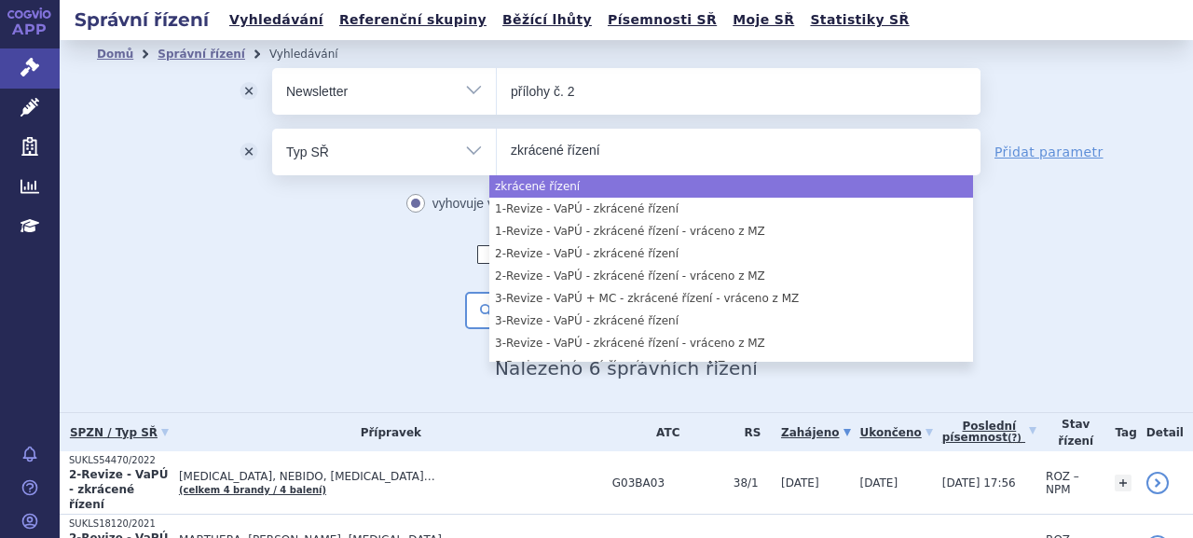
type input "zkrácené řízení"
select select "zkrácené řízení"
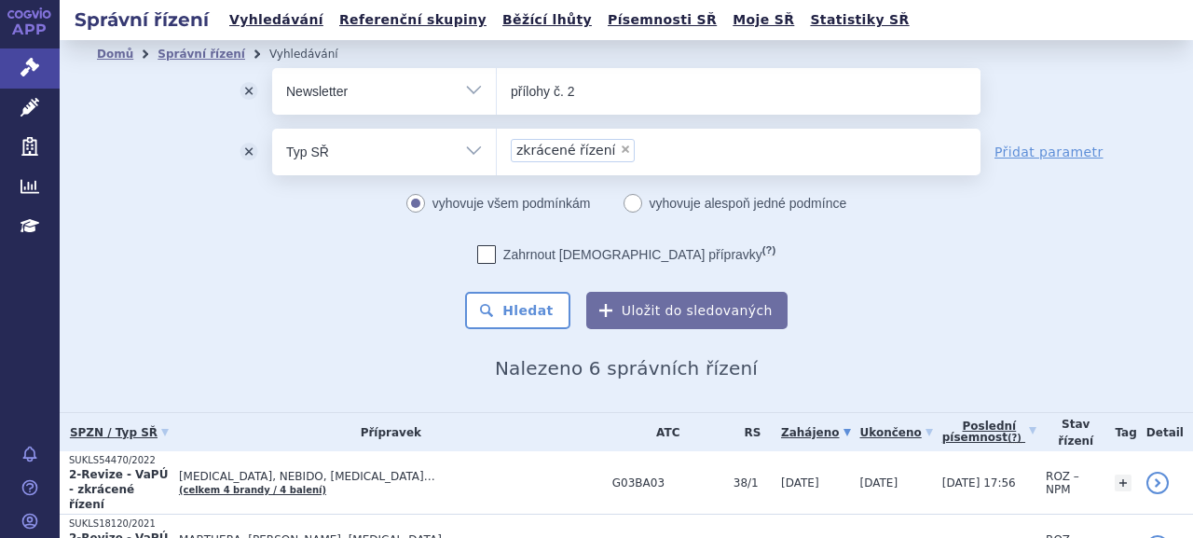
click at [510, 329] on div "Domů Správní řízení Vyhledávání Vyhledávání ve správních řízeních odstranit Vše…" at bounding box center [627, 223] width 1134 height 311
click at [515, 313] on button "Hledat" at bounding box center [517, 310] width 105 height 37
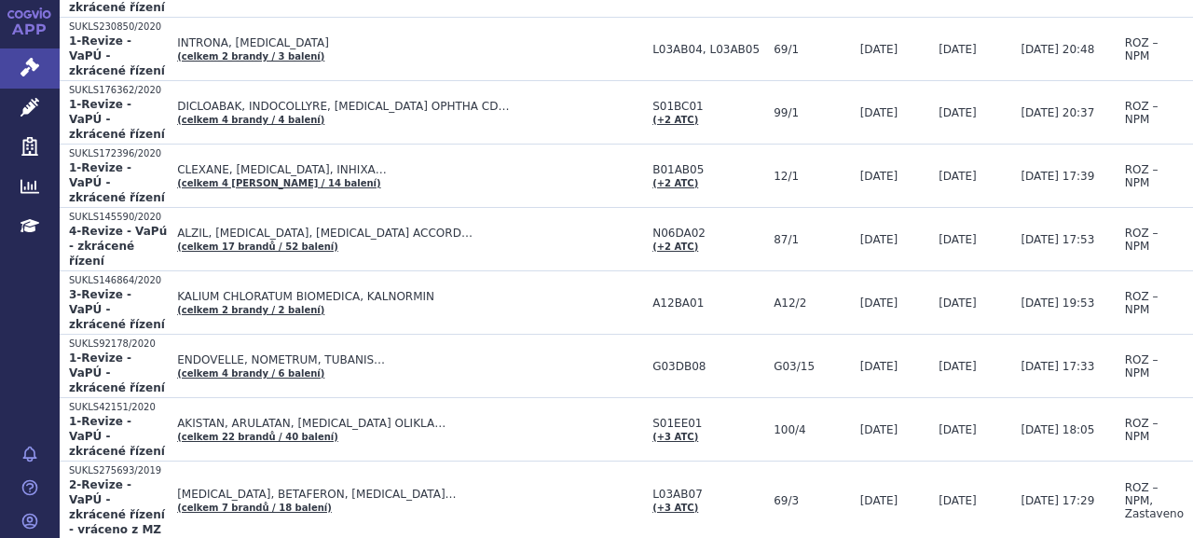
scroll to position [1524, 0]
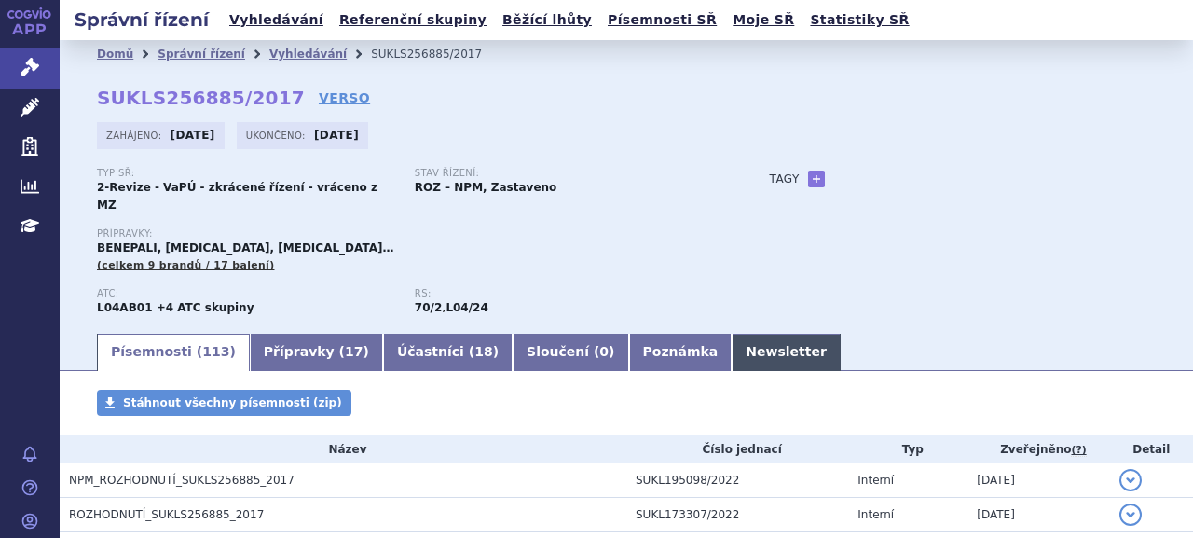
click at [732, 334] on link "Newsletter" at bounding box center [786, 352] width 109 height 37
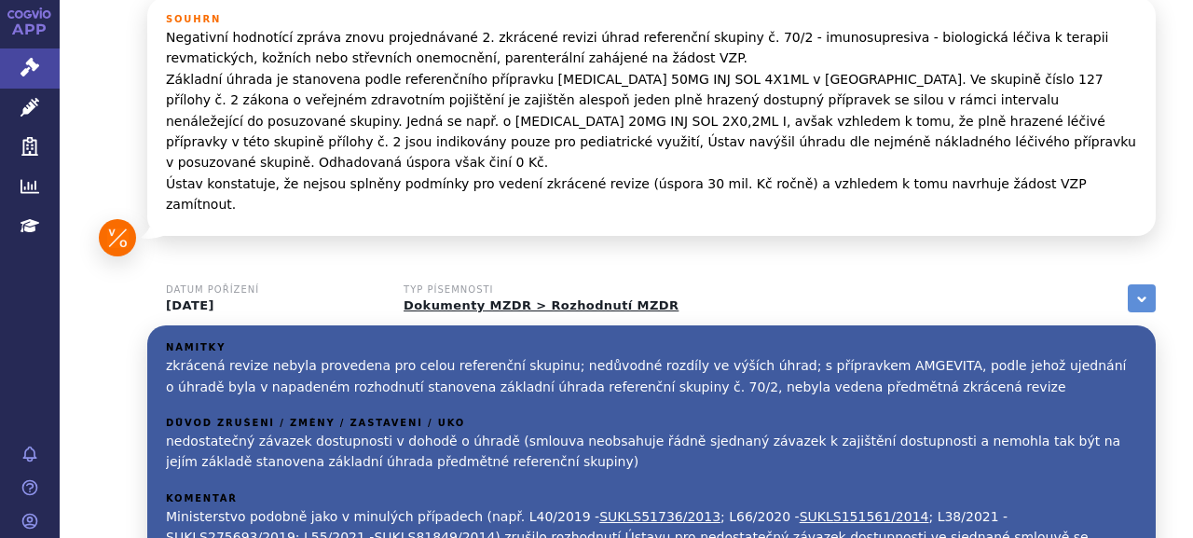
scroll to position [839, 0]
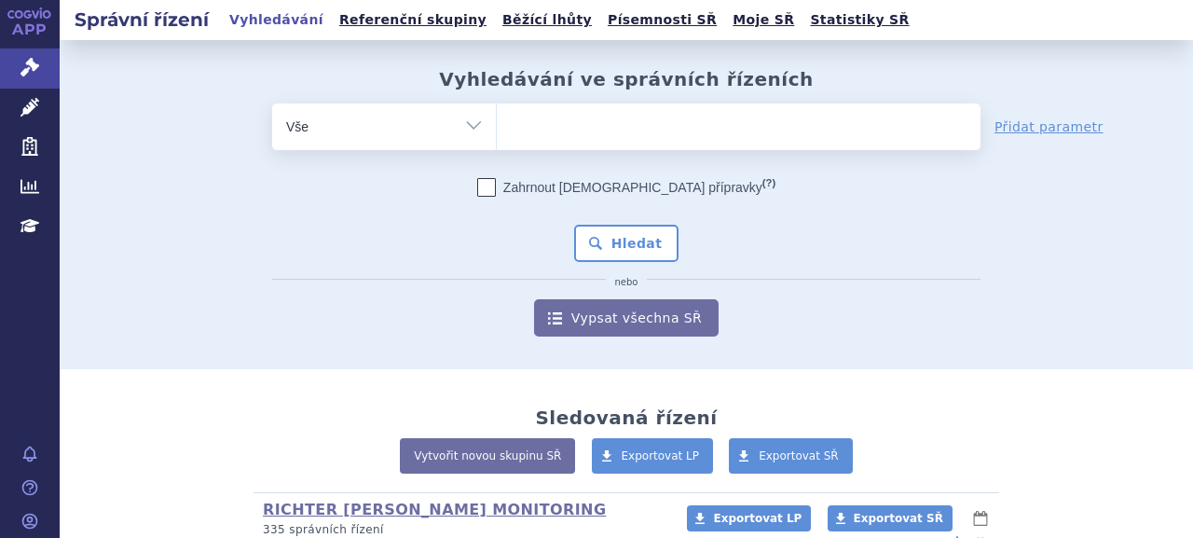
click at [586, 132] on ul at bounding box center [739, 122] width 484 height 39
click at [497, 132] on select at bounding box center [496, 126] width 1 height 47
paste input "[MEDICAL_DATA] SLOVAKOFARMA"
type input "[MEDICAL_DATA] SLOVAKOFARMA"
click at [497, 131] on select at bounding box center [496, 126] width 1 height 47
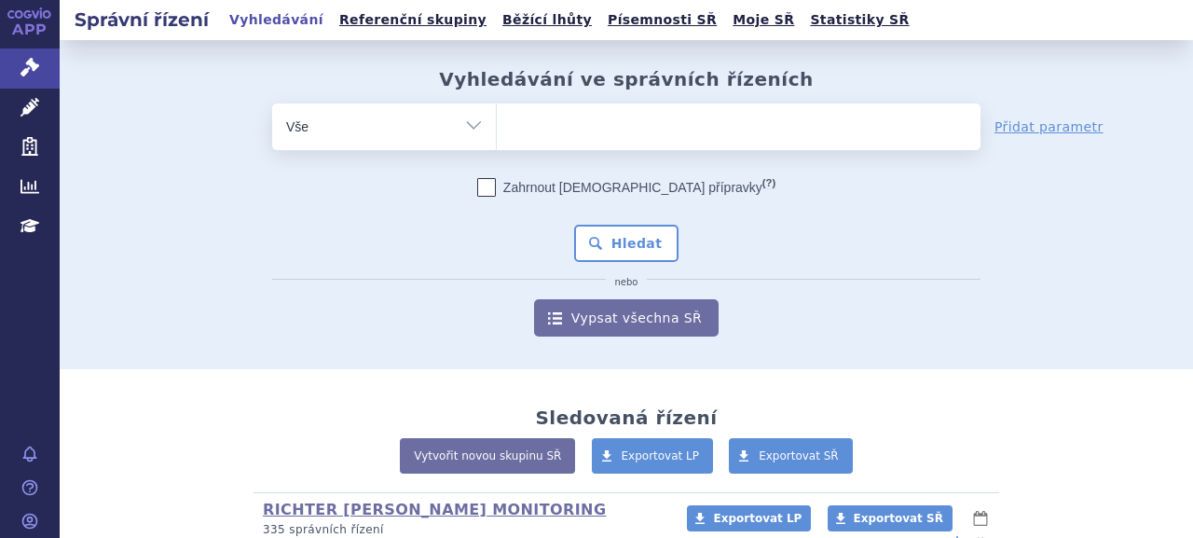
select select "VITAMIN D SLOVAKOFARMA"
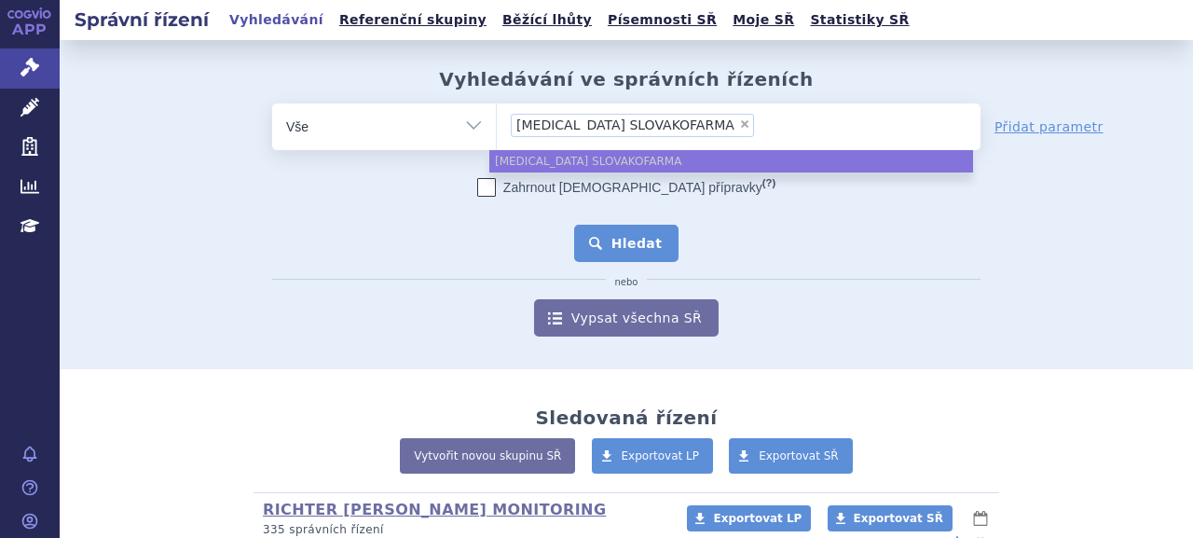
click at [628, 236] on button "Hledat" at bounding box center [626, 243] width 105 height 37
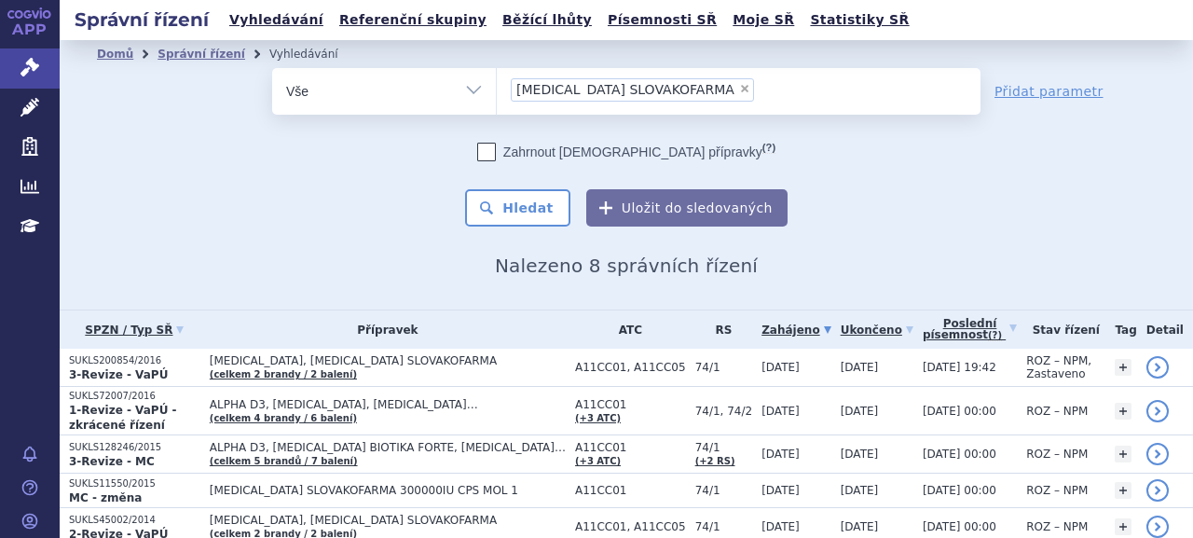
scroll to position [180, 0]
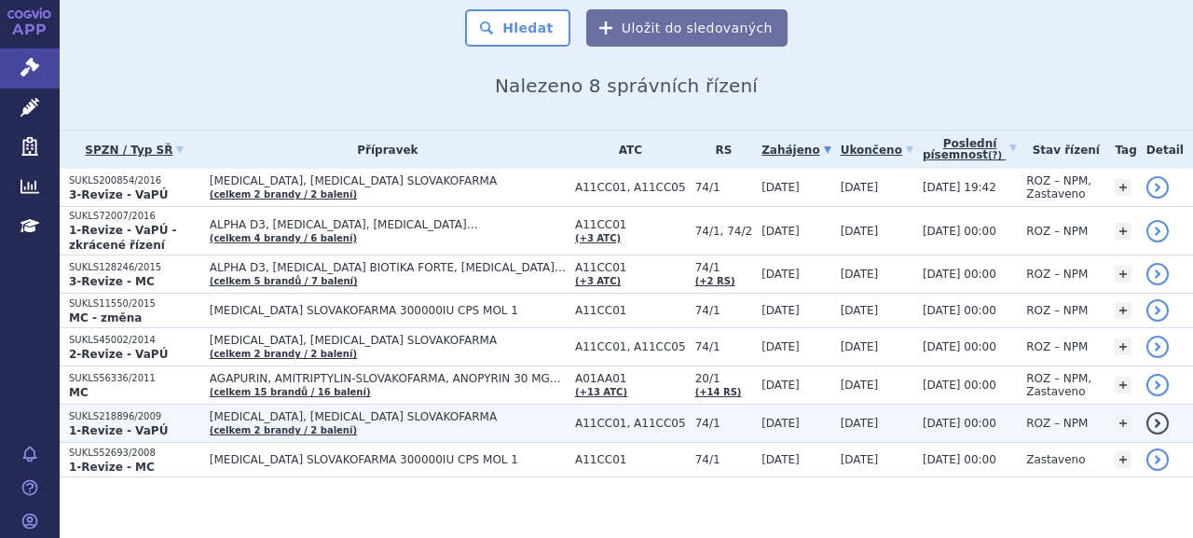
click at [131, 410] on p "SUKLS218896/2009" at bounding box center [134, 416] width 131 height 13
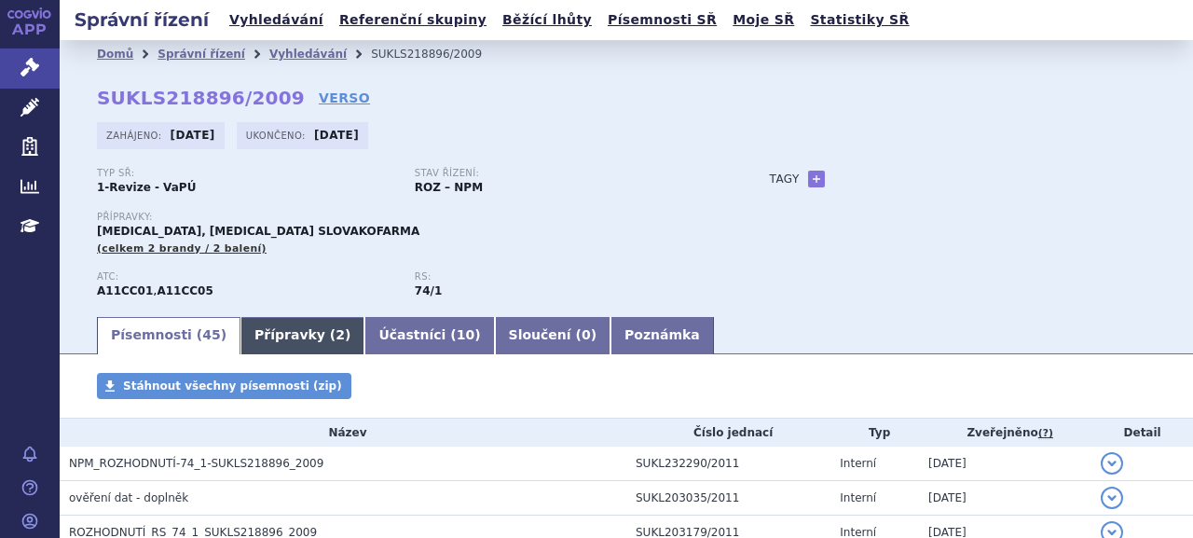
click at [261, 331] on link "Přípravky ( 2 )" at bounding box center [303, 335] width 124 height 37
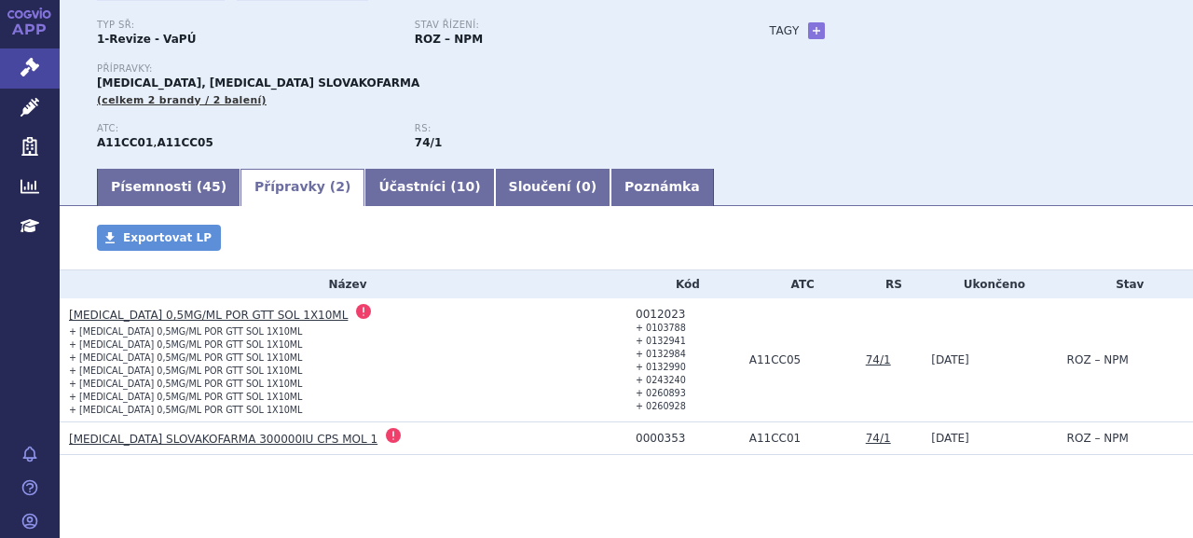
scroll to position [176, 0]
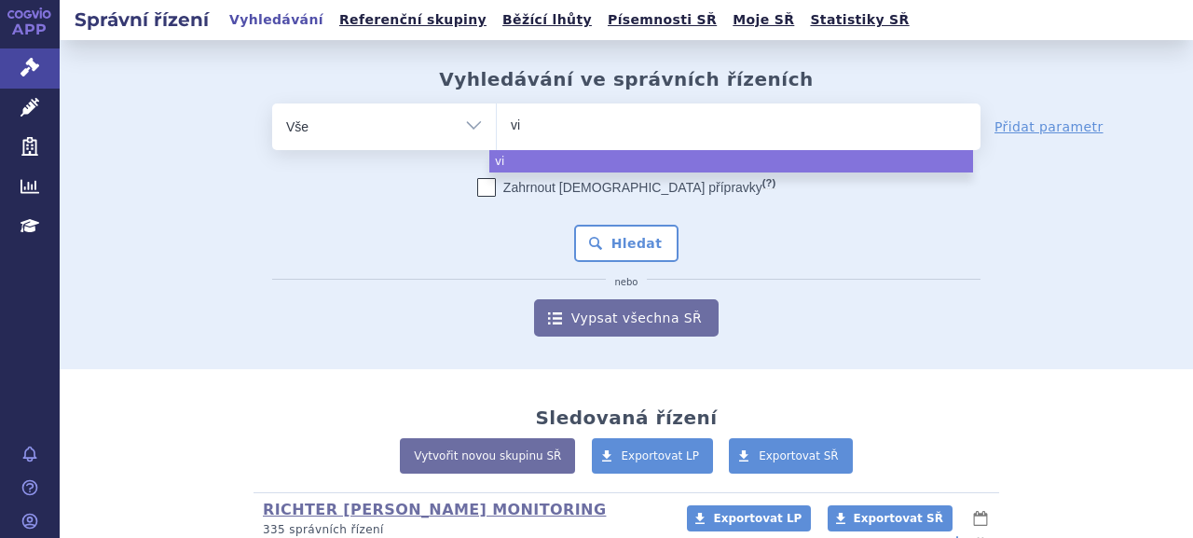
click at [546, 124] on ul "vi" at bounding box center [739, 122] width 484 height 39
click at [497, 124] on select "vi" at bounding box center [496, 126] width 1 height 47
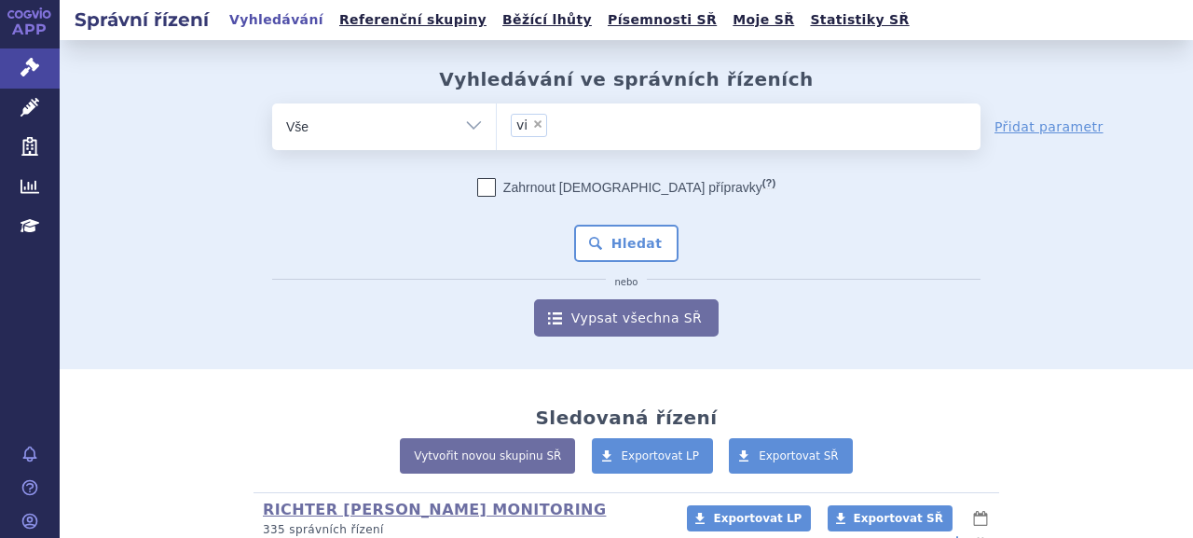
select select "vi"
click at [532, 118] on span "×" at bounding box center [537, 123] width 11 height 11
click at [497, 118] on select "vi" at bounding box center [496, 126] width 1 height 47
select select
type input "vig"
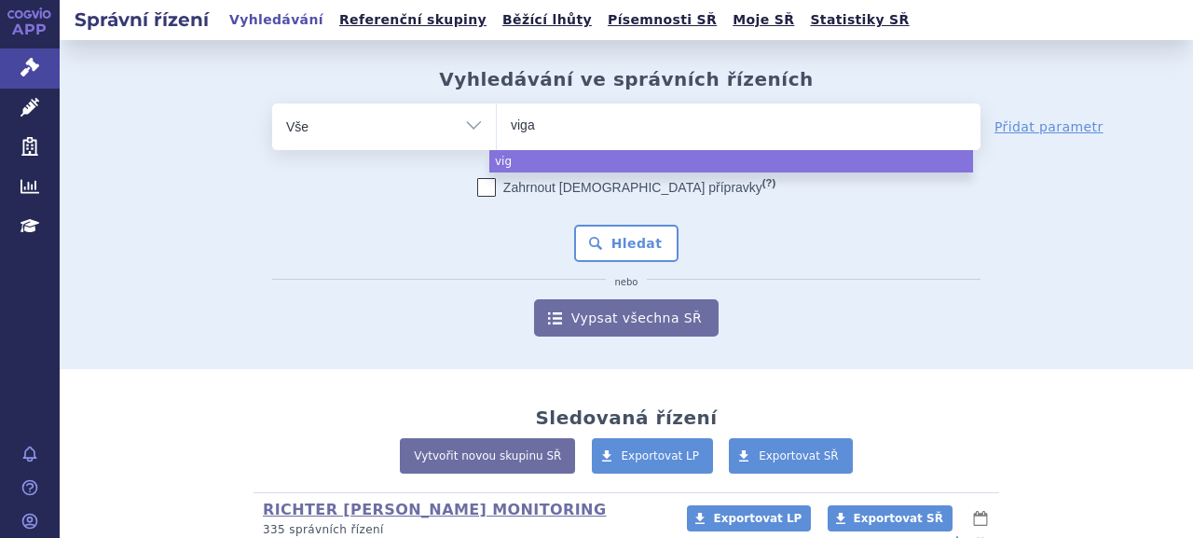
type input "vigan"
type input "viganto"
type input "vigantol"
select select "vigantol"
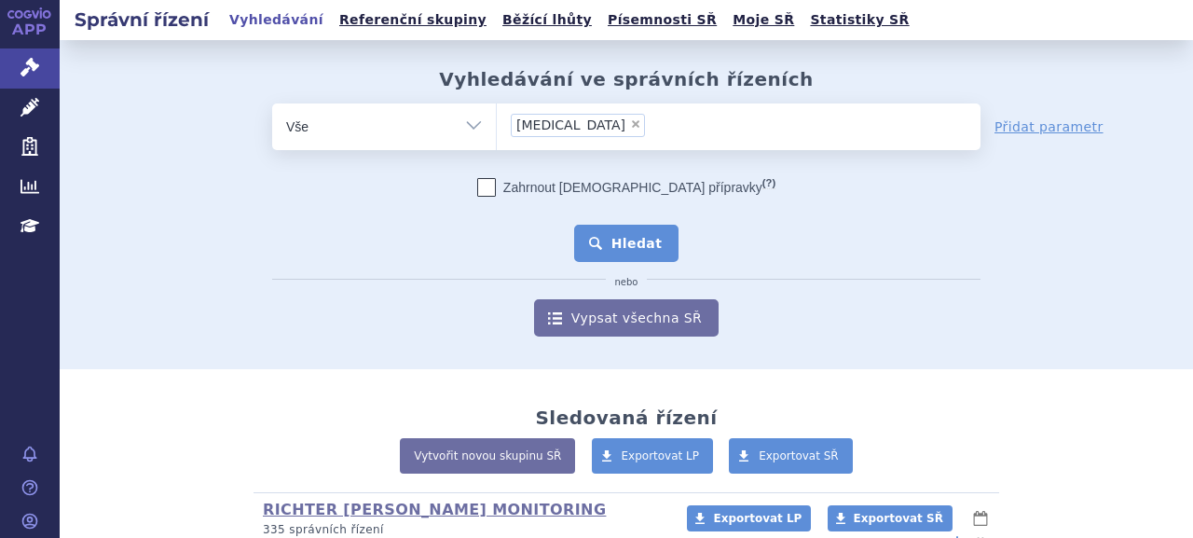
click at [579, 232] on button "Hledat" at bounding box center [626, 243] width 105 height 37
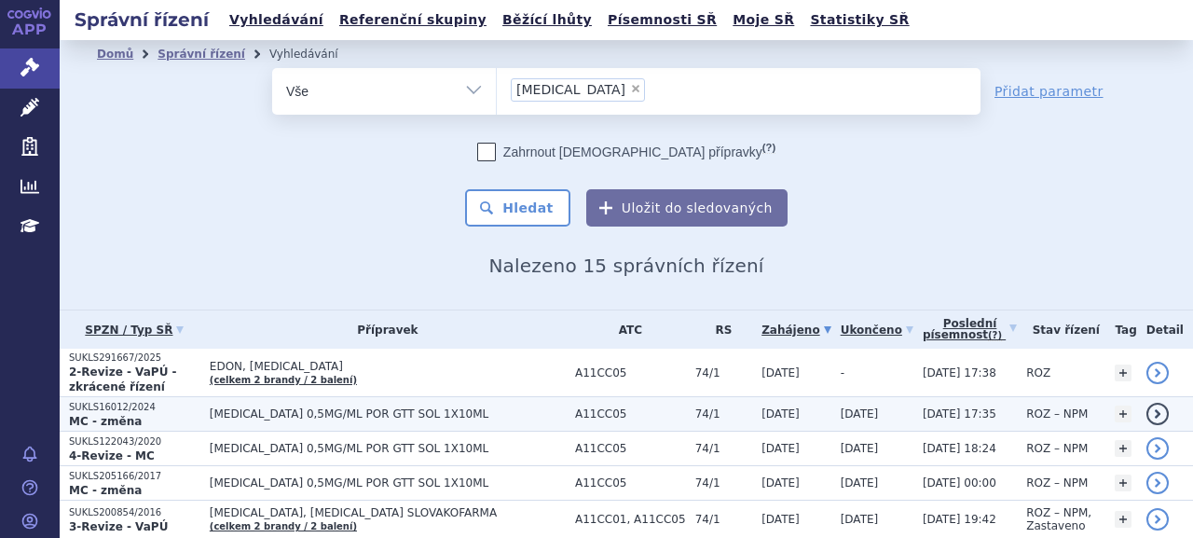
scroll to position [423, 0]
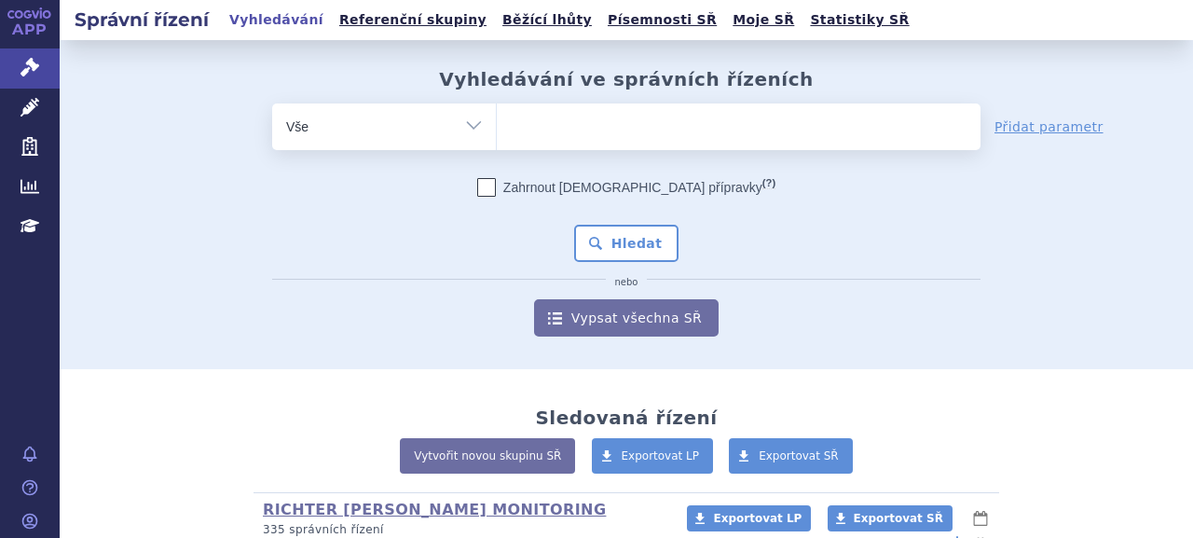
drag, startPoint x: 640, startPoint y: 138, endPoint x: 673, endPoint y: 132, distance: 34.0
click at [640, 138] on ul at bounding box center [739, 122] width 484 height 39
click at [497, 138] on select at bounding box center [496, 126] width 1 height 47
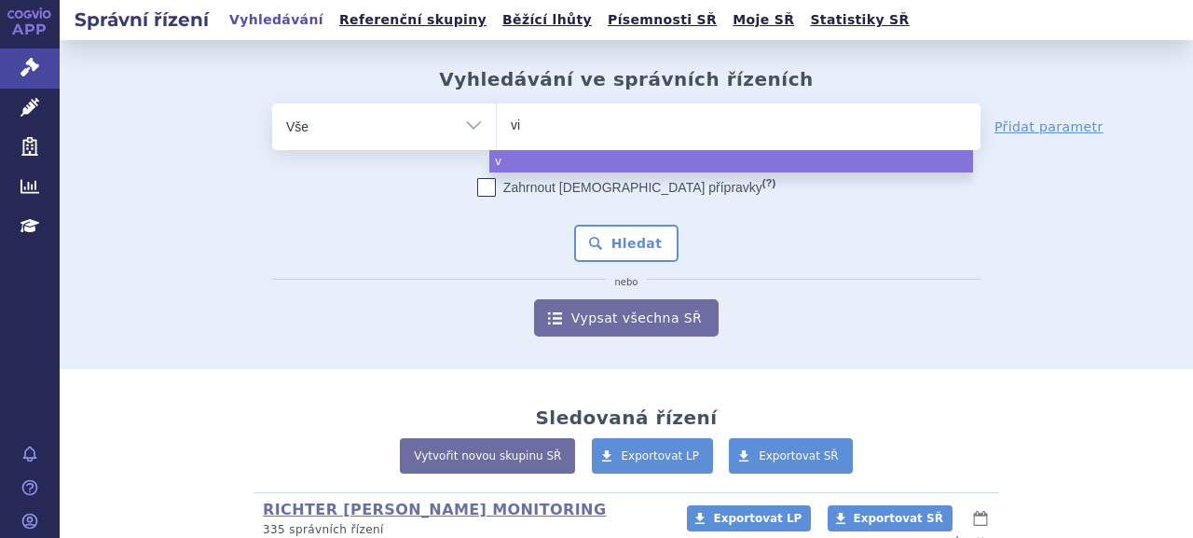
type input "vig"
type input "vigant"
type input "vigantol"
select select "vigantol"
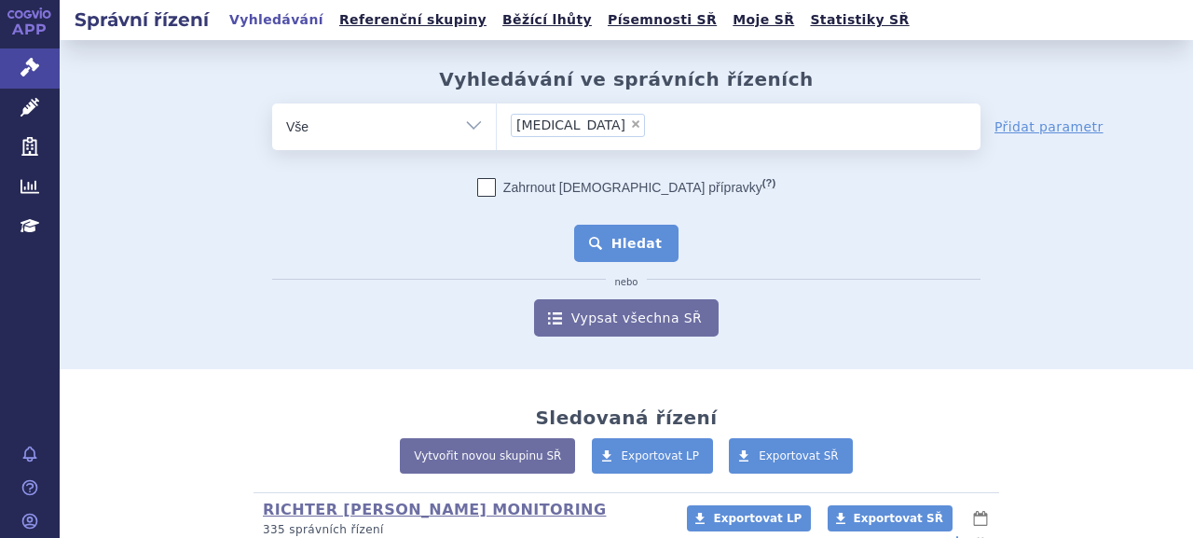
click at [656, 233] on button "Hledat" at bounding box center [626, 243] width 105 height 37
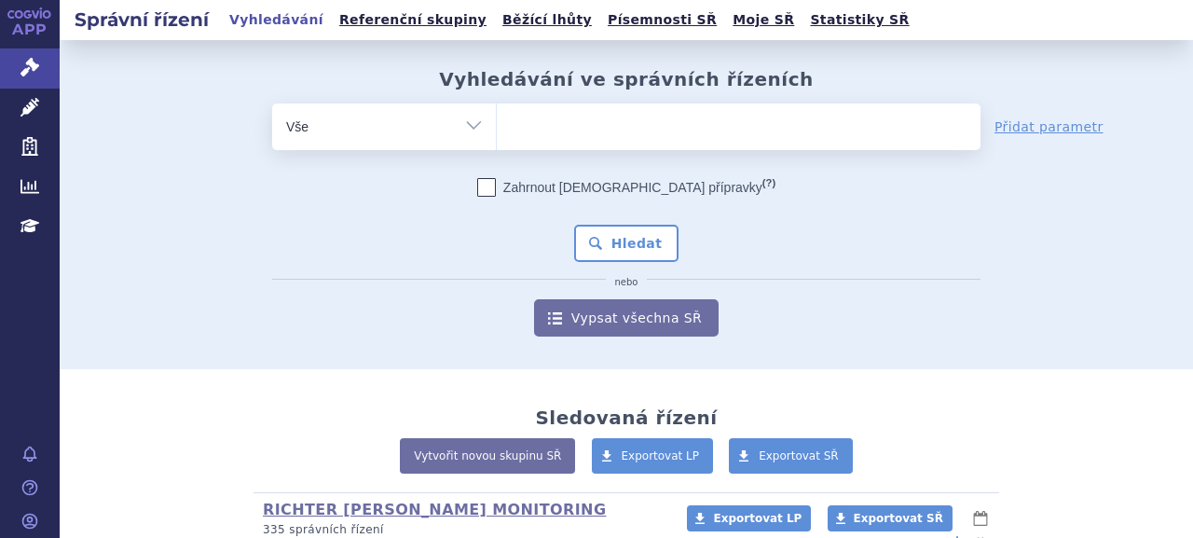
click at [647, 130] on ul at bounding box center [739, 122] width 484 height 39
click at [497, 130] on select at bounding box center [496, 126] width 1 height 47
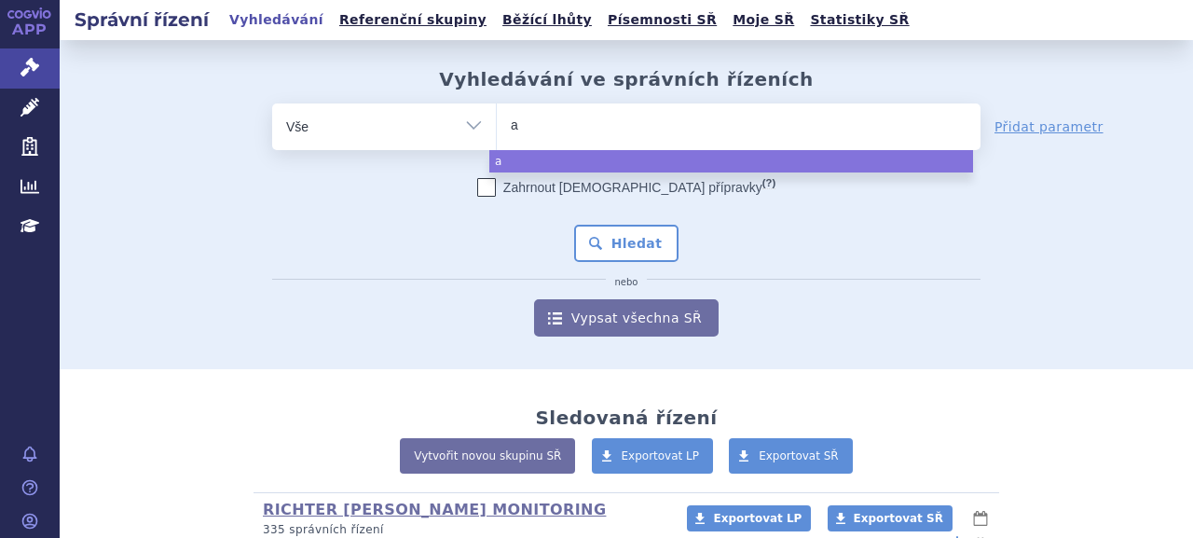
type input "al"
type input "alu"
type input "alut"
type input "aluta"
type input "alutar"
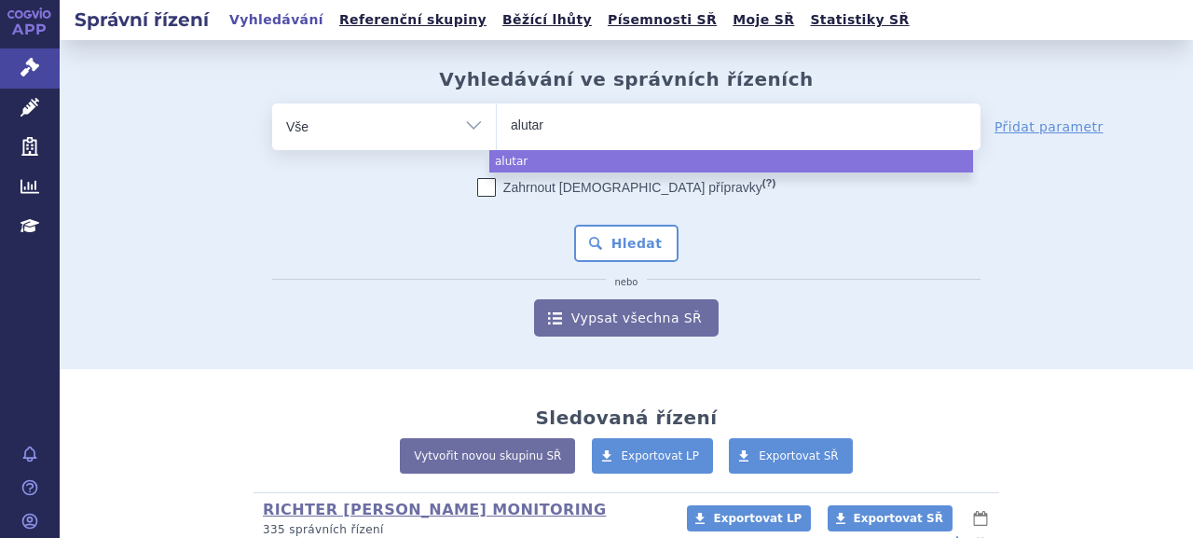
type input "alutard"
select select "alutard"
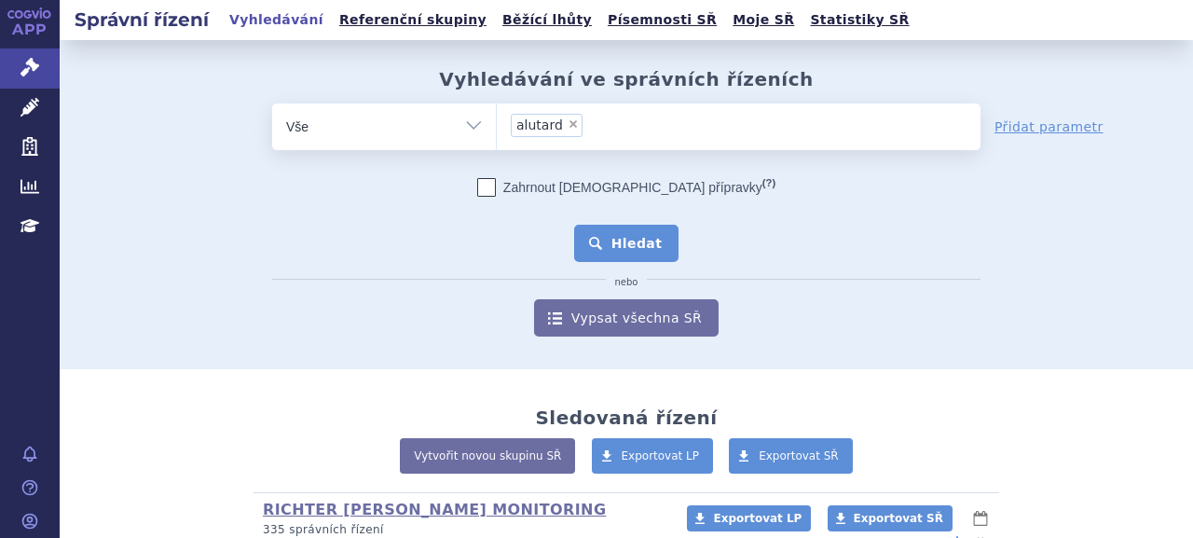
click at [636, 240] on button "Hledat" at bounding box center [626, 243] width 105 height 37
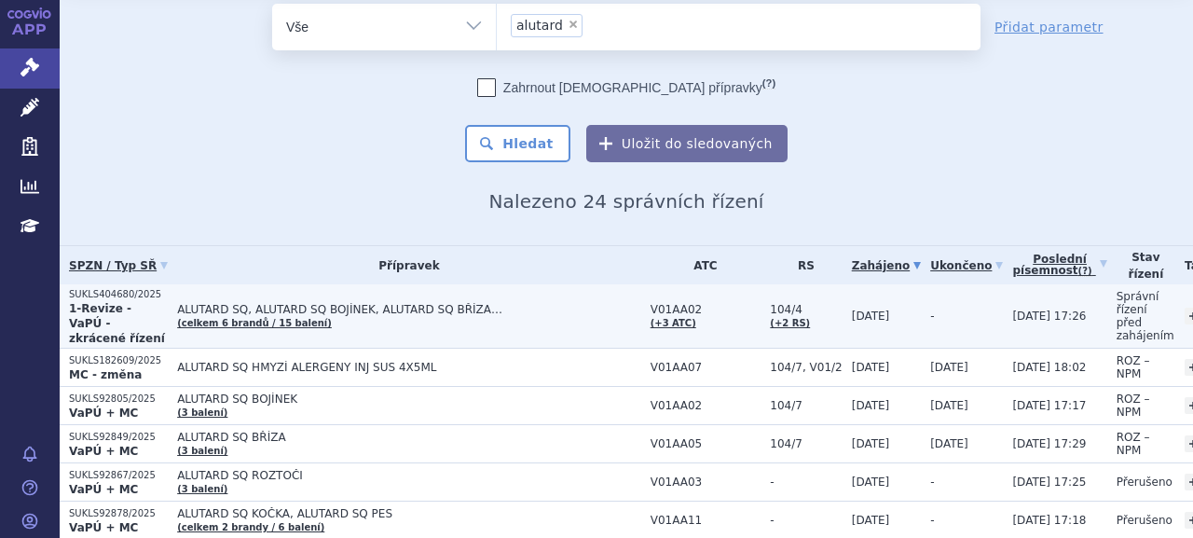
scroll to position [93, 0]
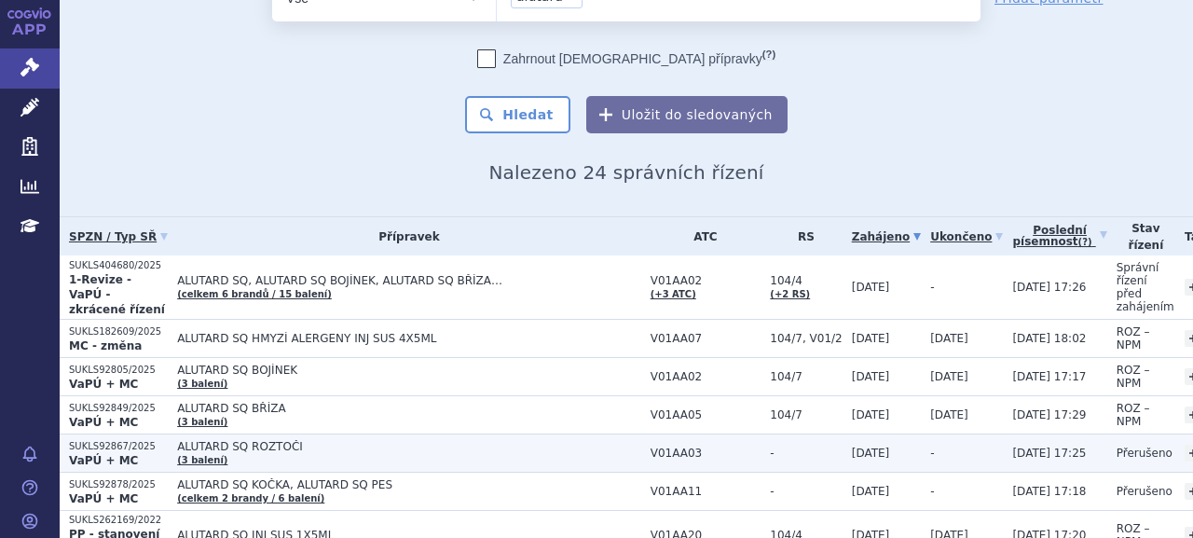
click at [127, 440] on p "SUKLS92867/2025" at bounding box center [118, 446] width 99 height 13
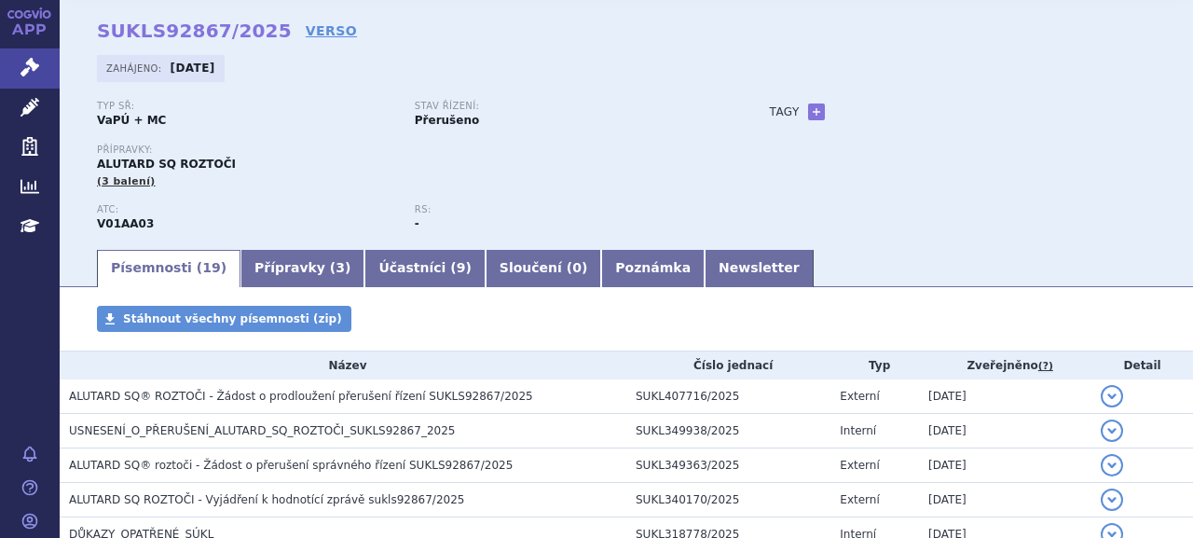
scroll to position [93, 0]
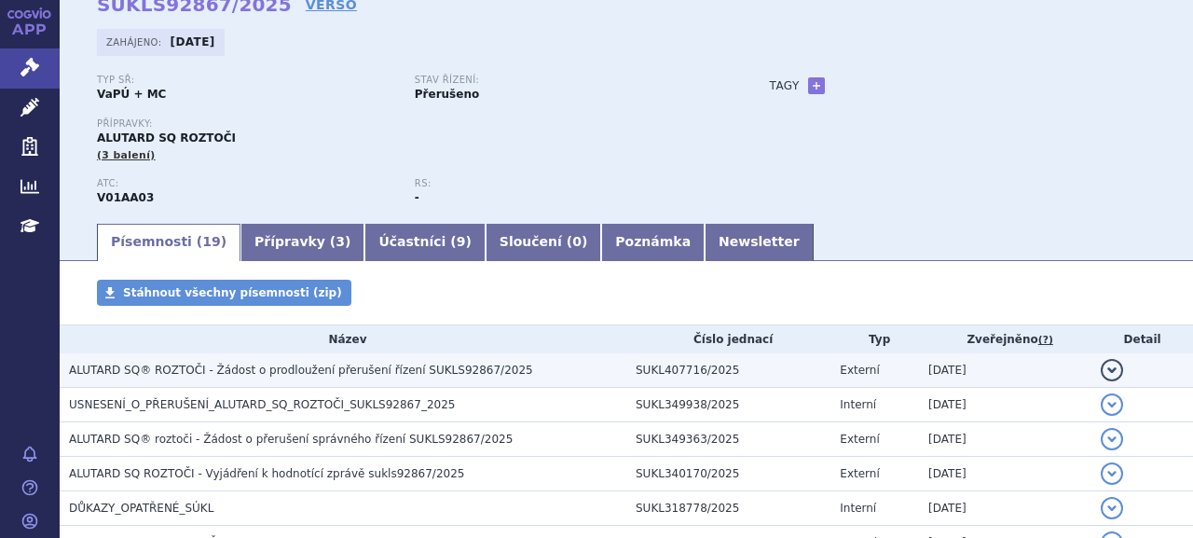
click at [364, 369] on span "ALUTARD SQ® ROZTOČI - Žádost o prodloužení přerušení řízení SUKLS92867/2025" at bounding box center [301, 370] width 464 height 13
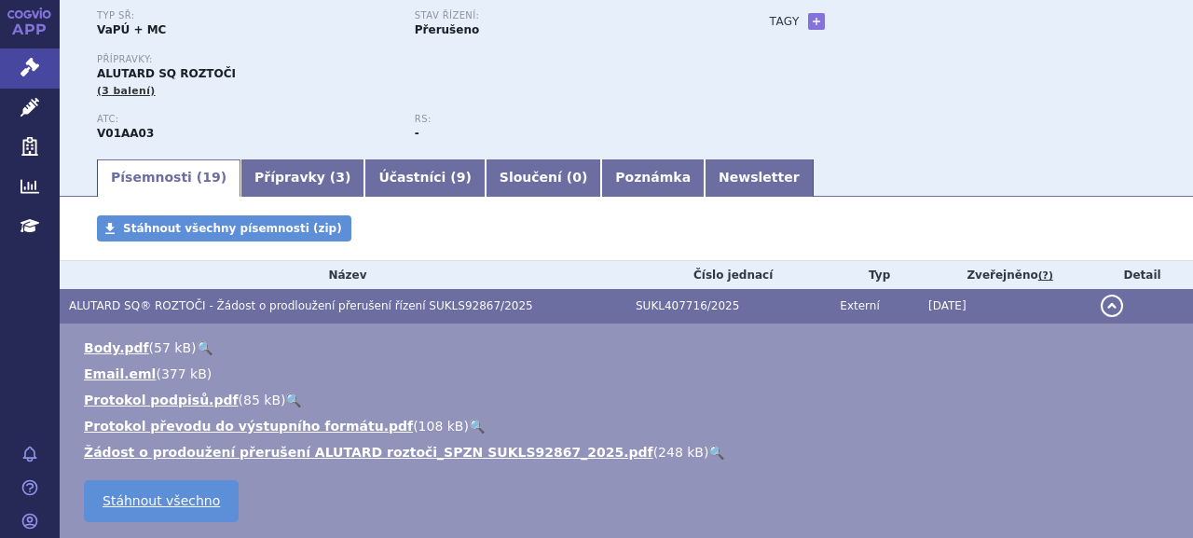
scroll to position [186, 0]
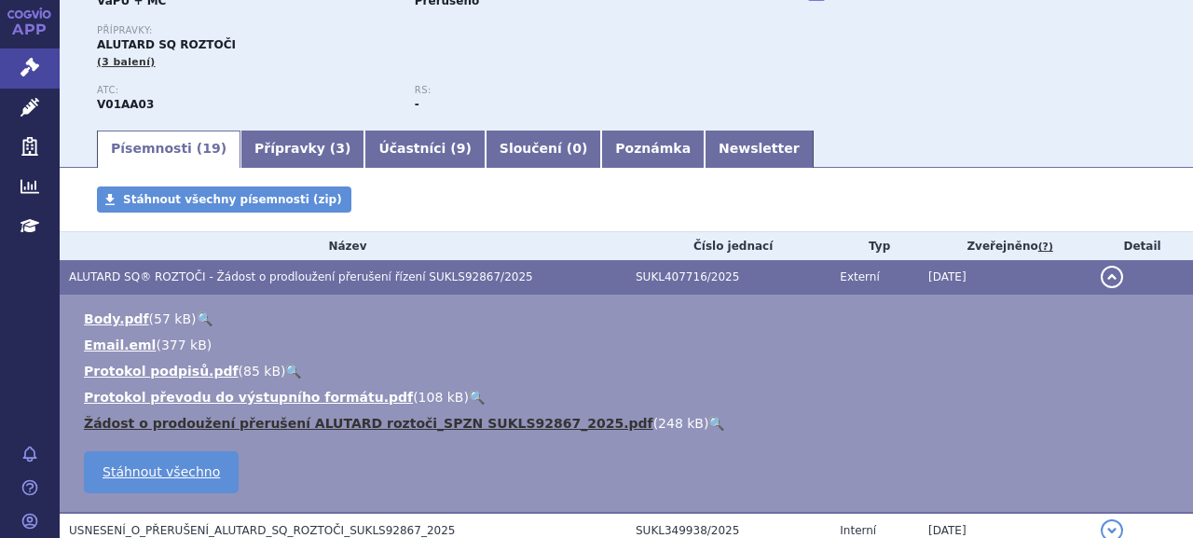
click at [354, 421] on link "Žádost o prodoužení přerušení ALUTARD roztoči_SPZN SUKLS92867_2025.pdf" at bounding box center [369, 423] width 570 height 15
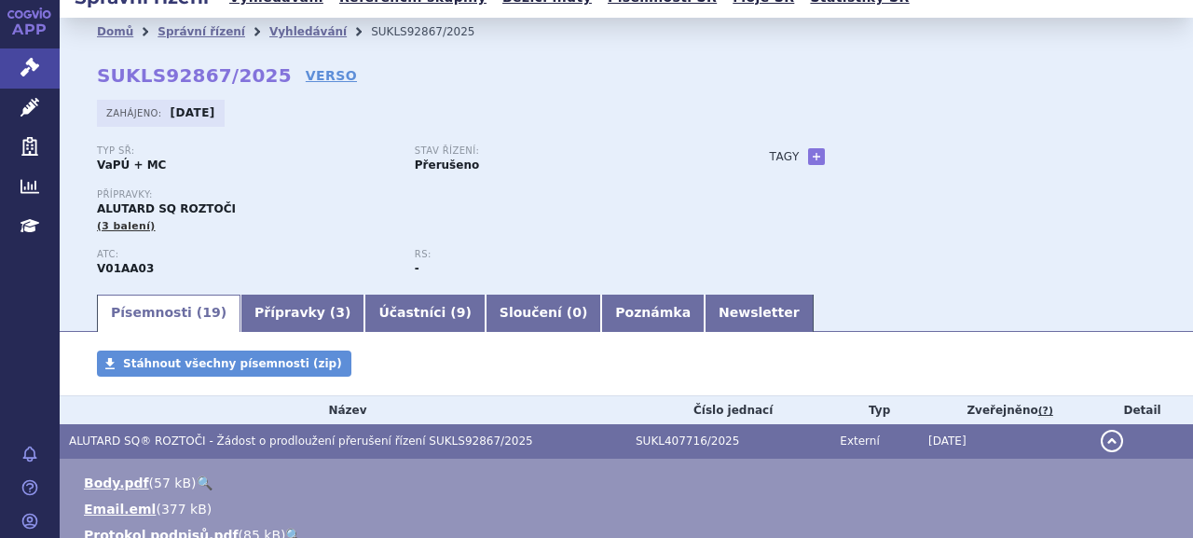
scroll to position [0, 0]
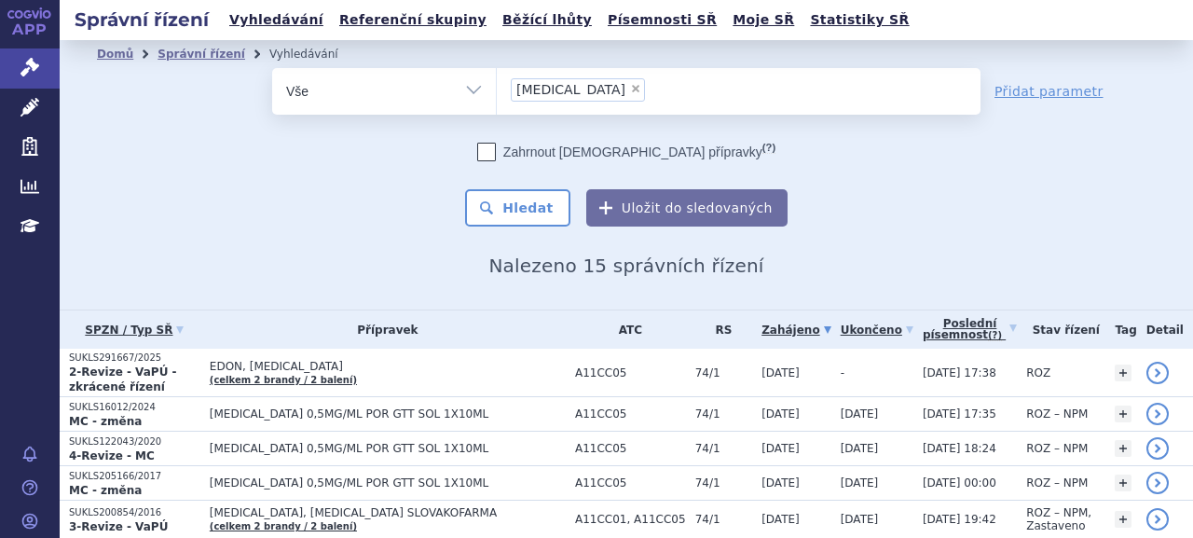
scroll to position [423, 0]
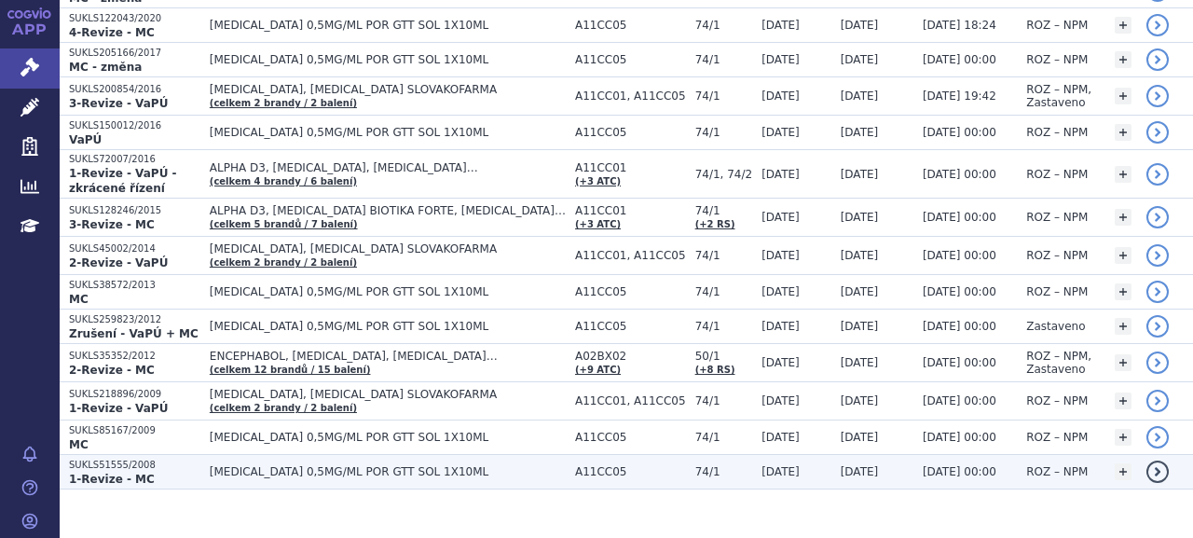
click at [123, 459] on p "SUKLS51555/2008" at bounding box center [134, 465] width 131 height 13
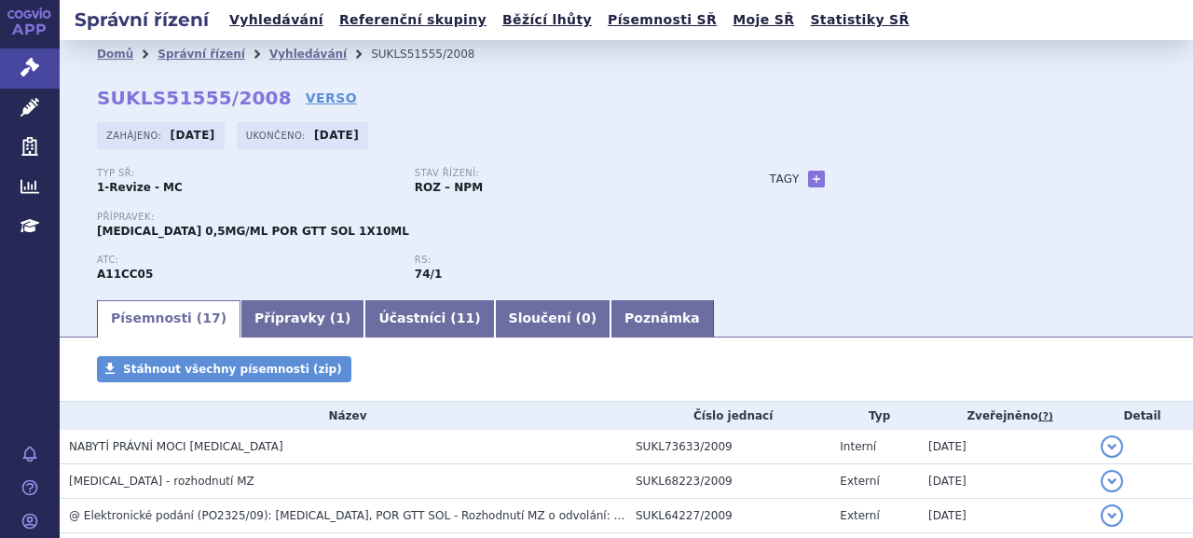
scroll to position [586, 0]
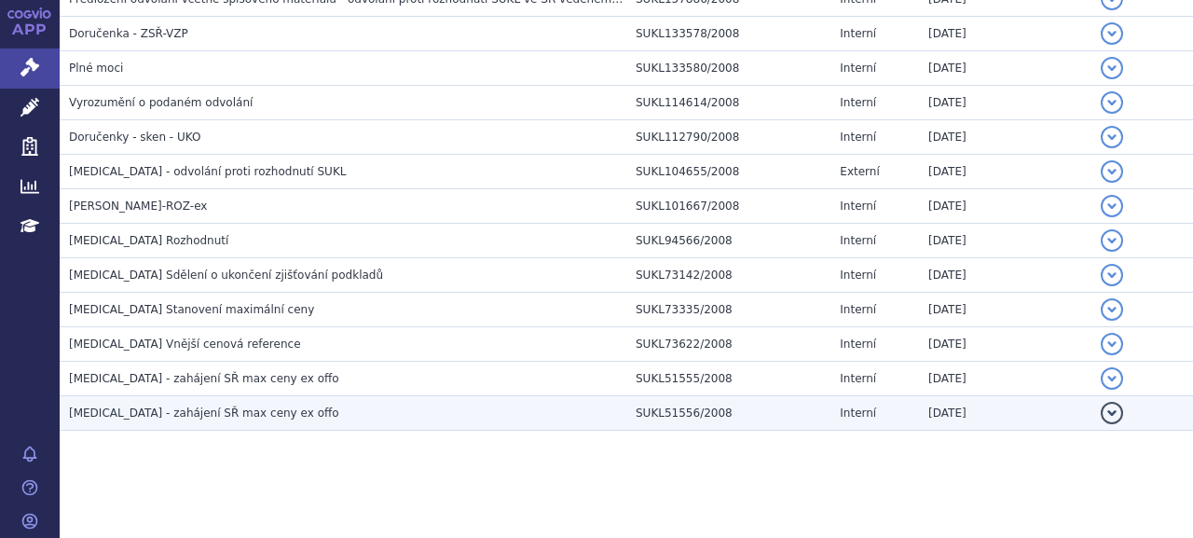
click at [196, 411] on span "VIGANTOL - zahájení SŘ max ceny ex offo" at bounding box center [204, 413] width 270 height 13
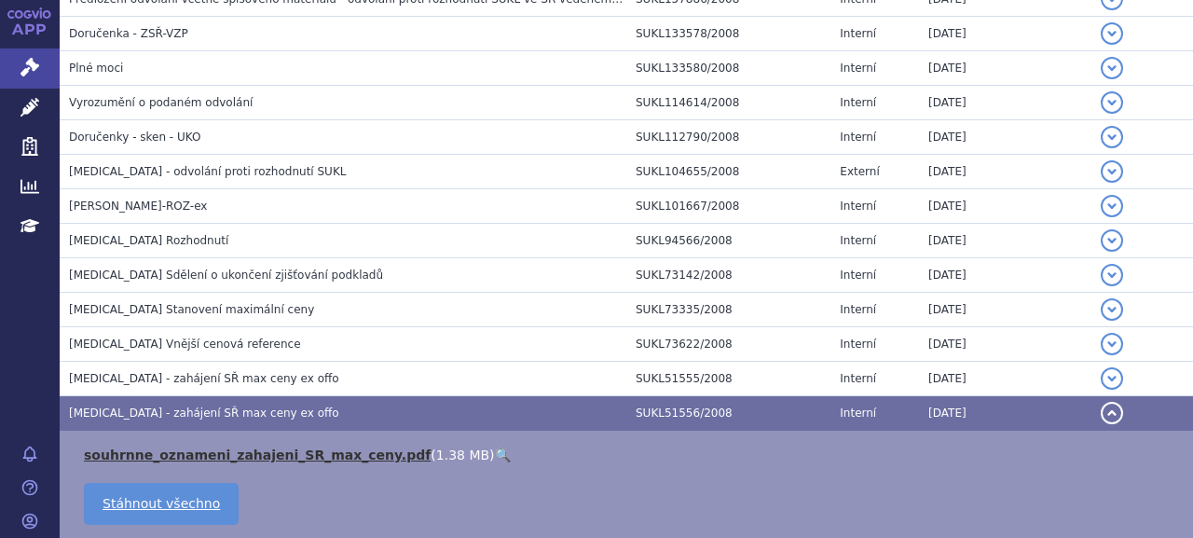
click at [219, 448] on link "souhrnne_oznameni_zahajeni_SR_max_ceny.pdf" at bounding box center [257, 455] width 347 height 15
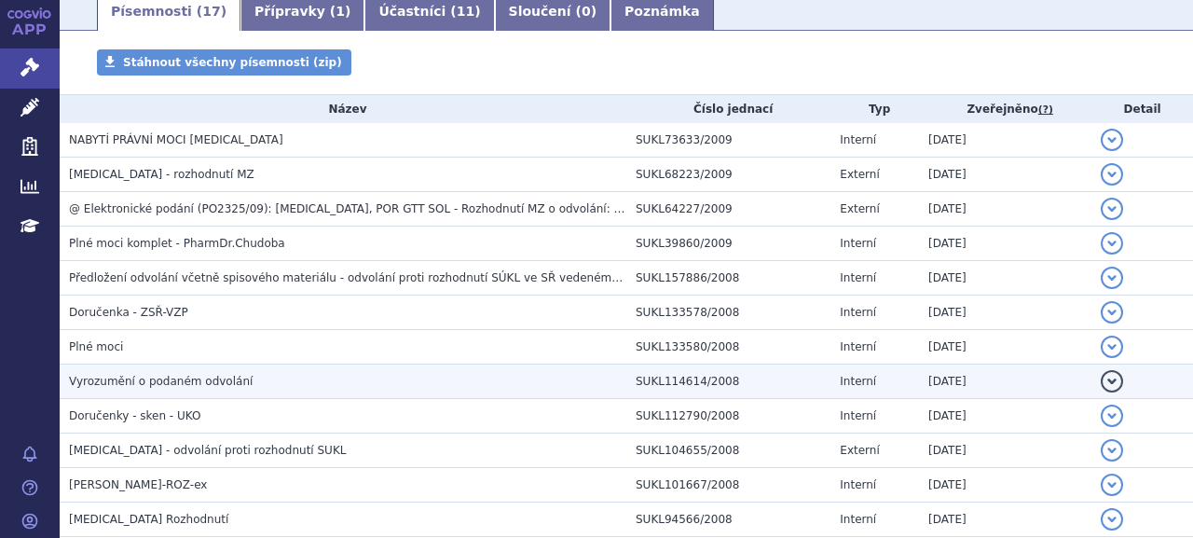
scroll to position [306, 0]
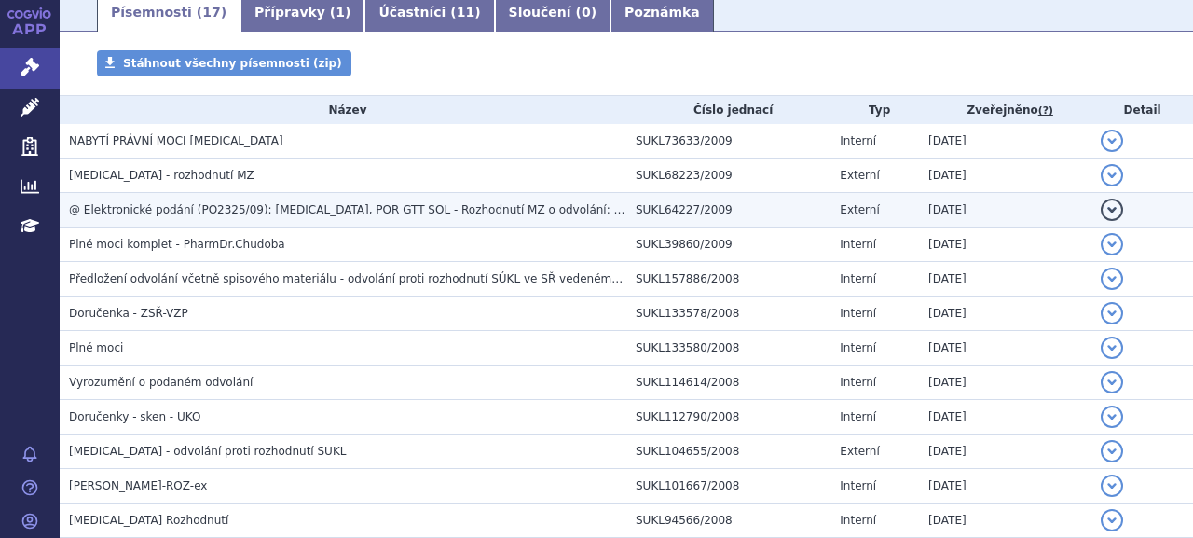
click at [173, 201] on h3 "@ Elektronické podání (PO2325/09): VIGANTOL, POR GTT SOL - Rozhodnutí MZ o odvo…" at bounding box center [348, 209] width 558 height 19
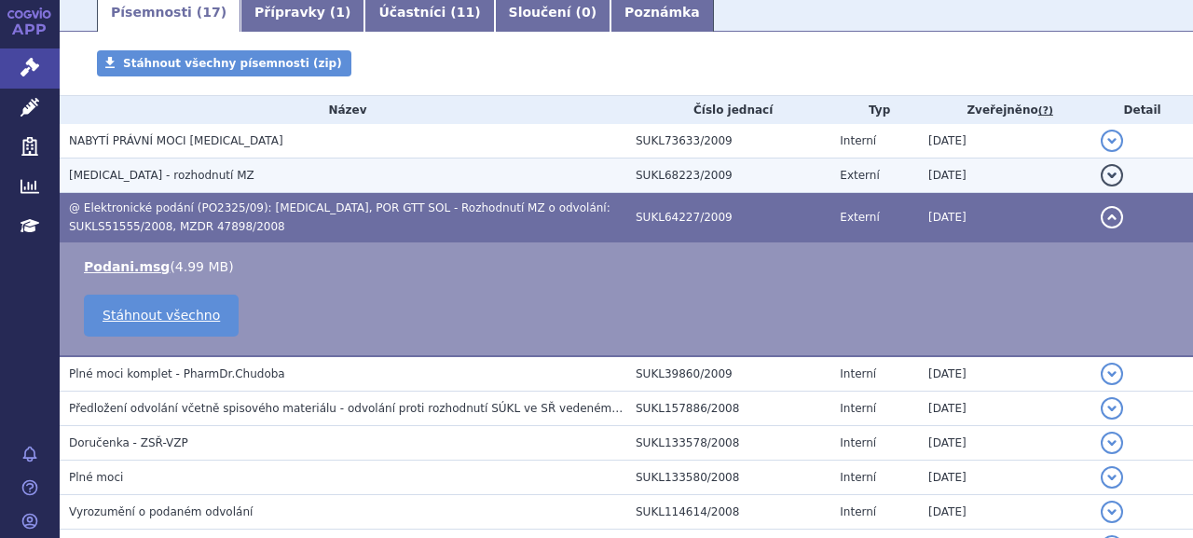
click at [159, 174] on span "Vigantol - rozhodnutí MZ" at bounding box center [162, 175] width 186 height 13
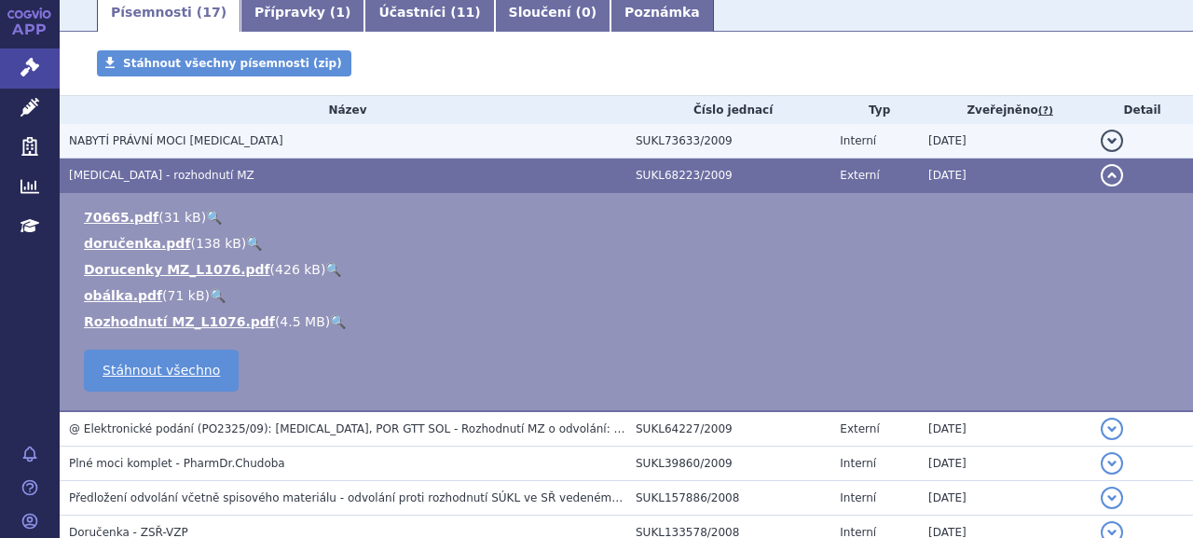
click at [159, 137] on span "NABYTÍ PRÁVNÍ MOCI VIGANTOL" at bounding box center [176, 140] width 214 height 13
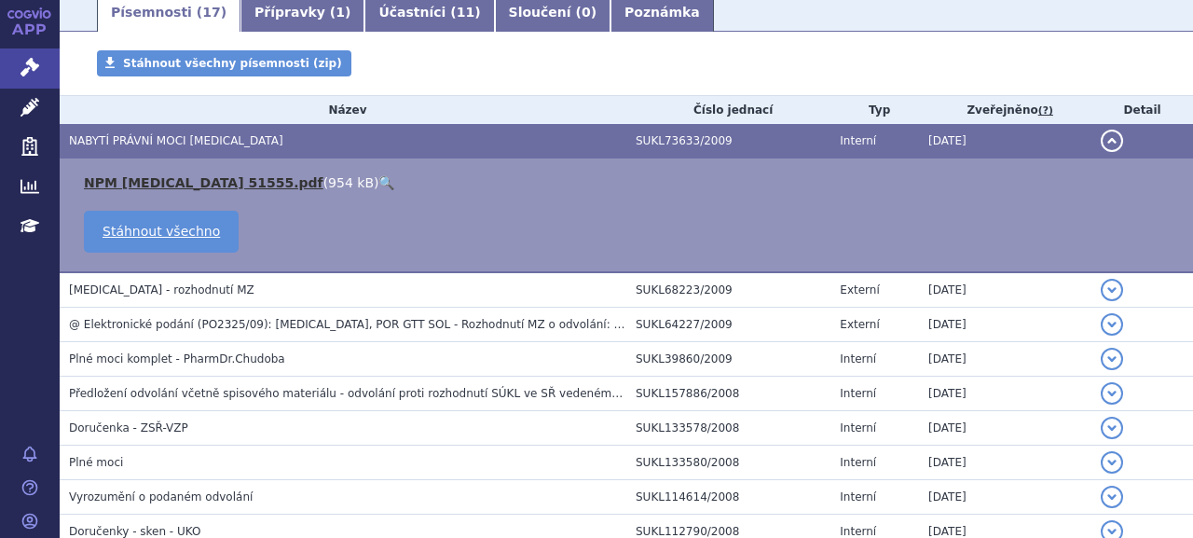
click at [174, 178] on link "NPM VIGANTOL 51555.pdf" at bounding box center [204, 182] width 240 height 15
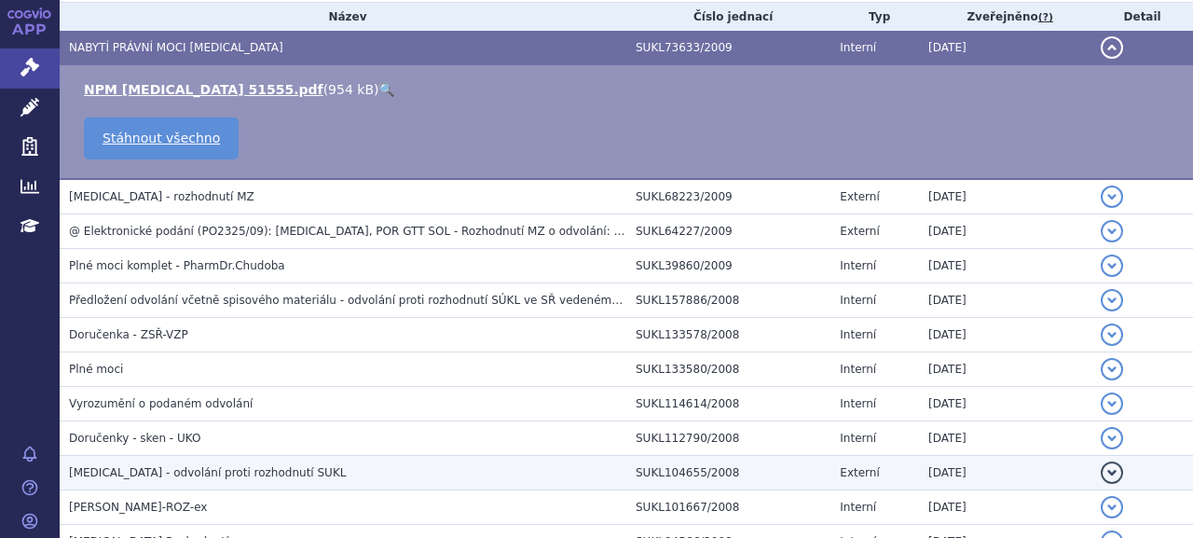
scroll to position [492, 0]
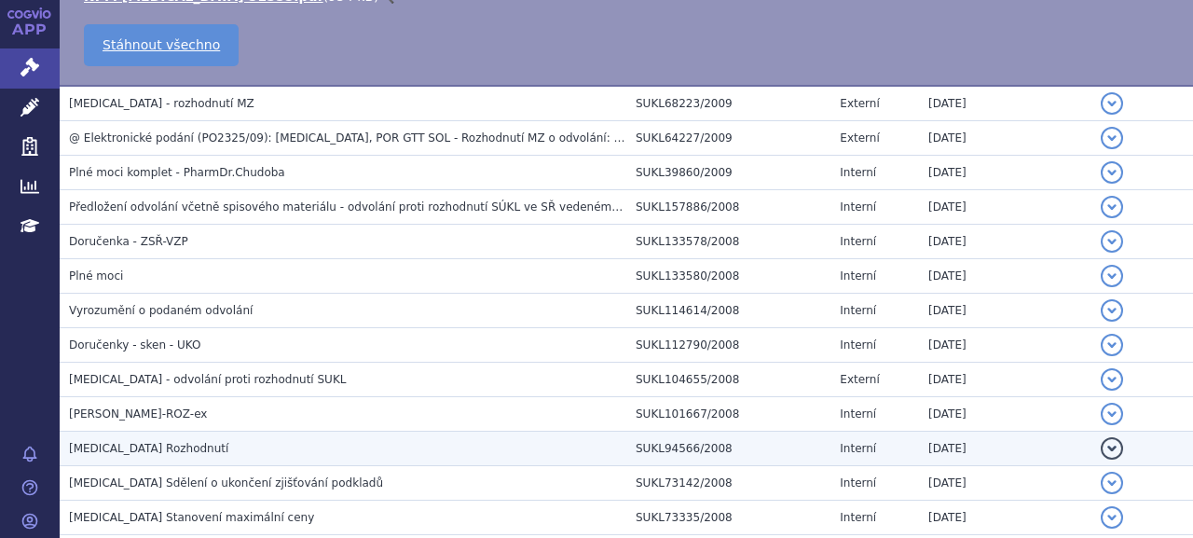
click at [157, 448] on span "VIGANTOL Rozhodnutí" at bounding box center [148, 448] width 159 height 13
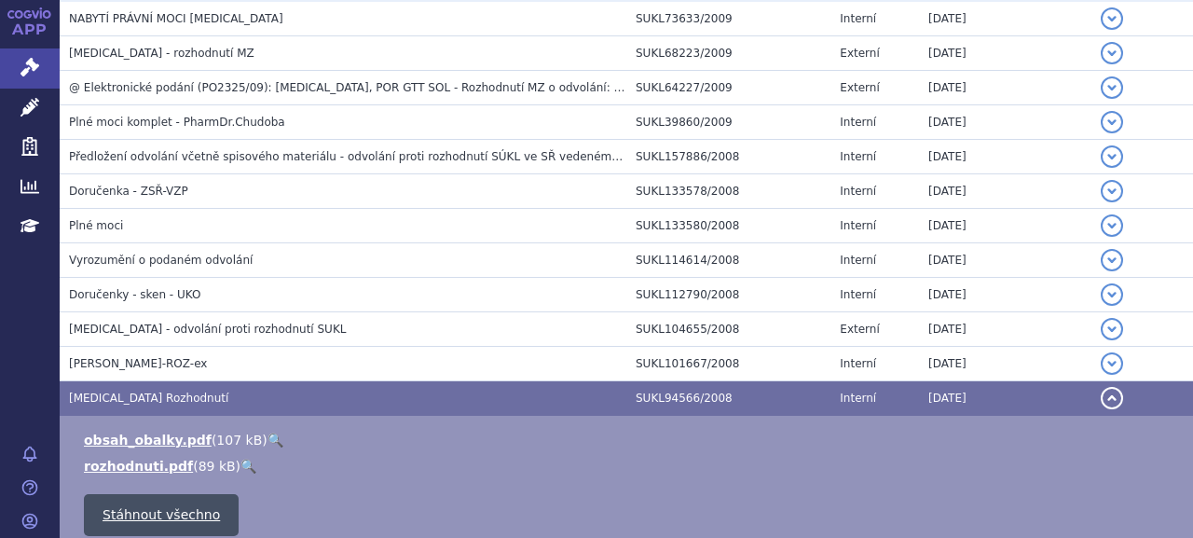
scroll to position [471, 0]
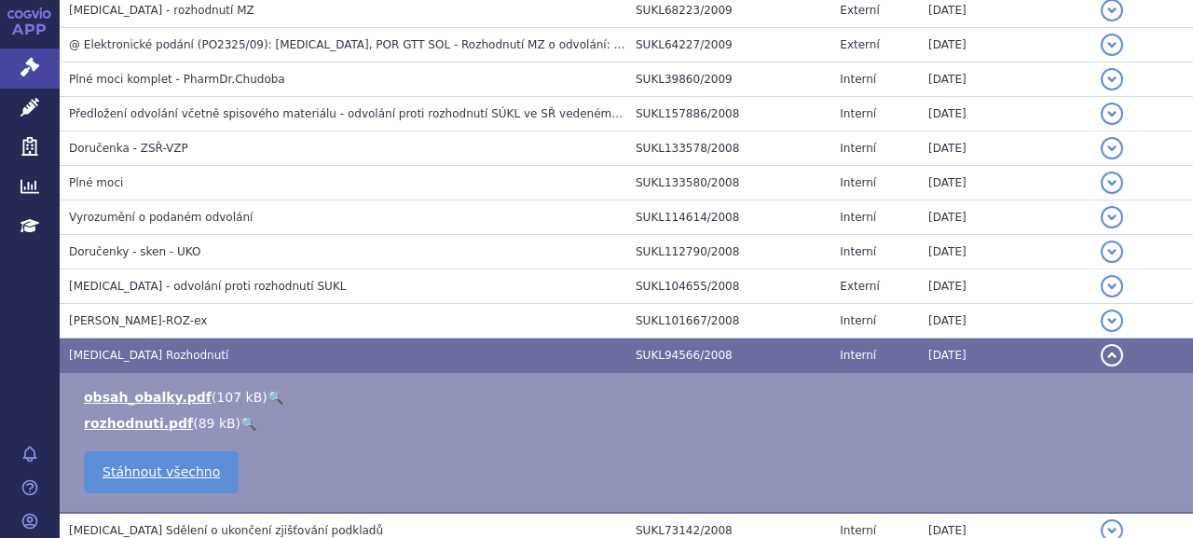
click at [133, 407] on ul "obsah_obalky.pdf ( 107 kB ) 🔍 rozhodnuti.pdf ( 89 kB ) 🔍" at bounding box center [626, 410] width 1097 height 45
click at [131, 421] on link "rozhodnuti.pdf" at bounding box center [138, 423] width 109 height 15
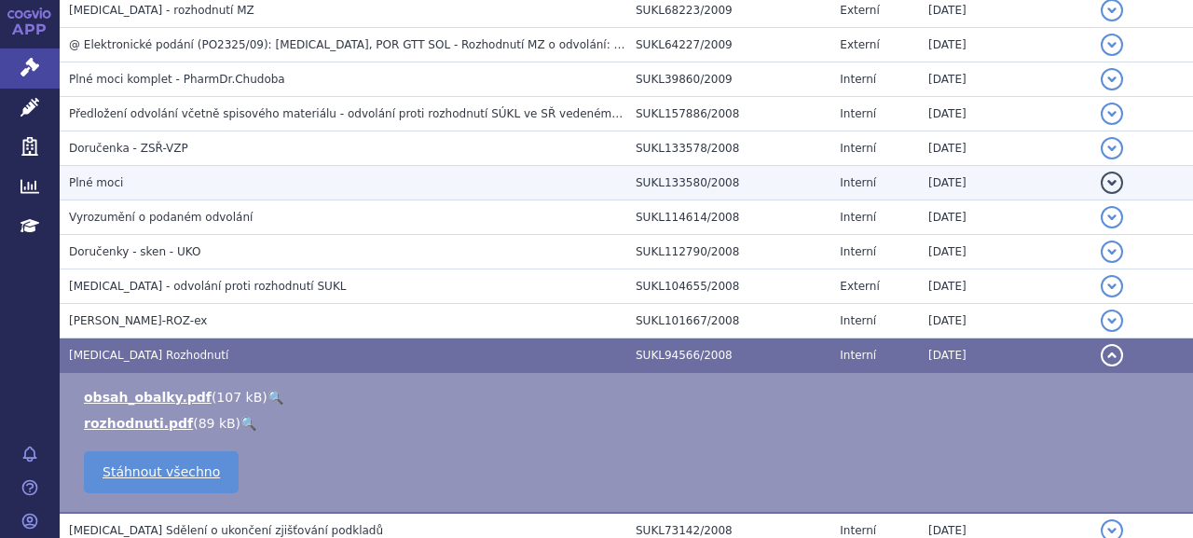
scroll to position [284, 0]
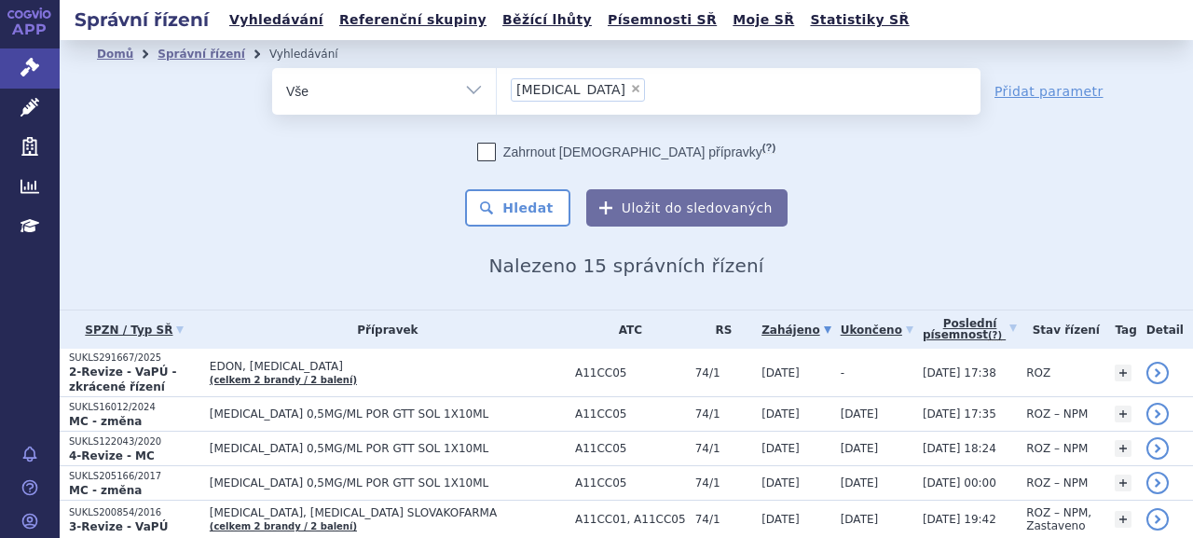
scroll to position [423, 0]
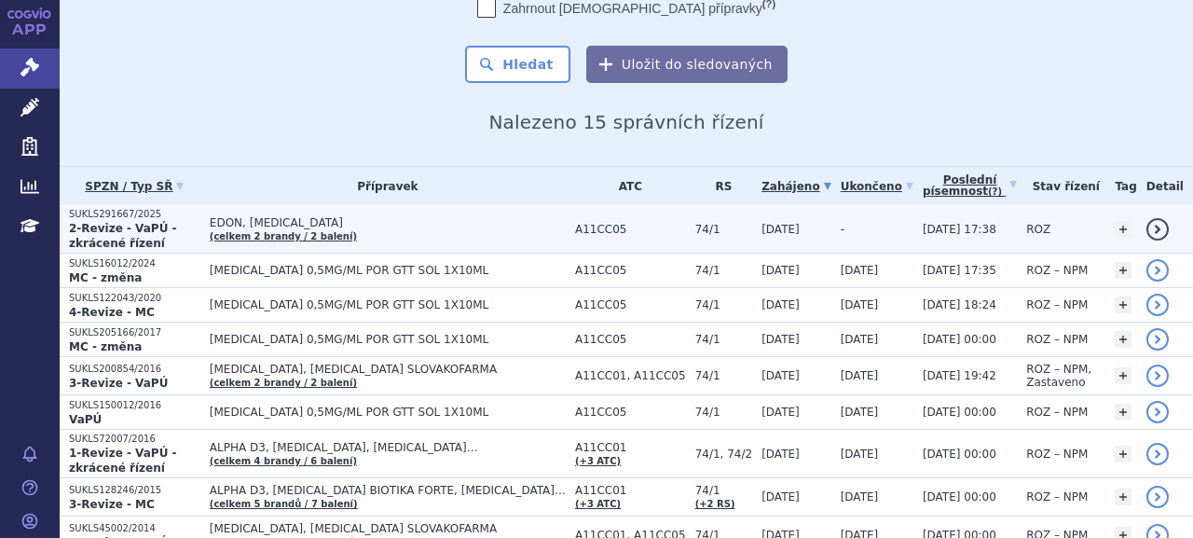
click at [104, 219] on p "SUKLS291667/2025" at bounding box center [134, 214] width 131 height 13
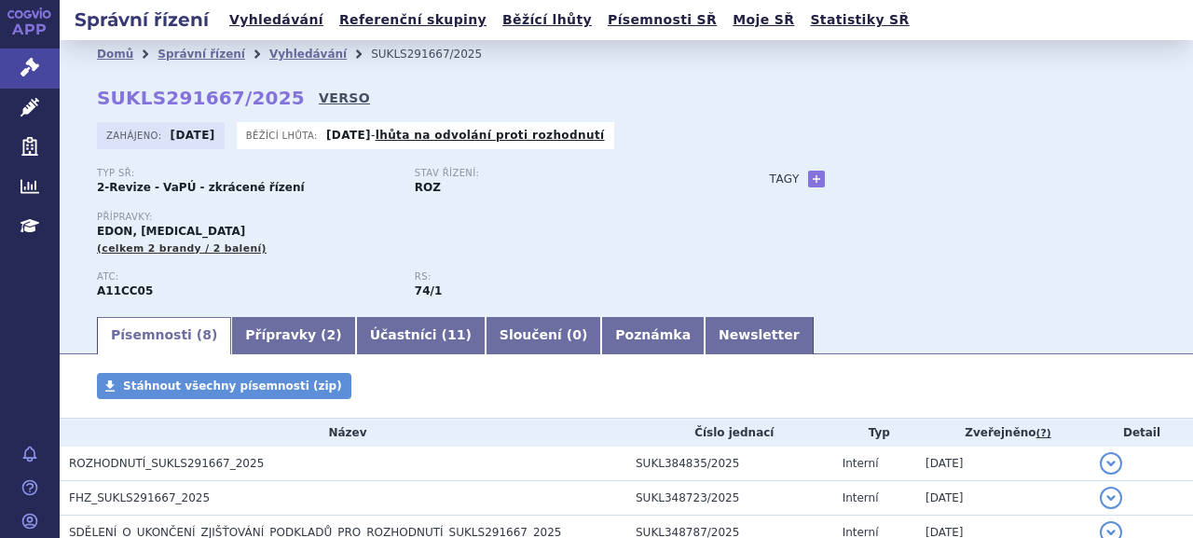
click at [319, 100] on link "VERSO" at bounding box center [344, 98] width 51 height 19
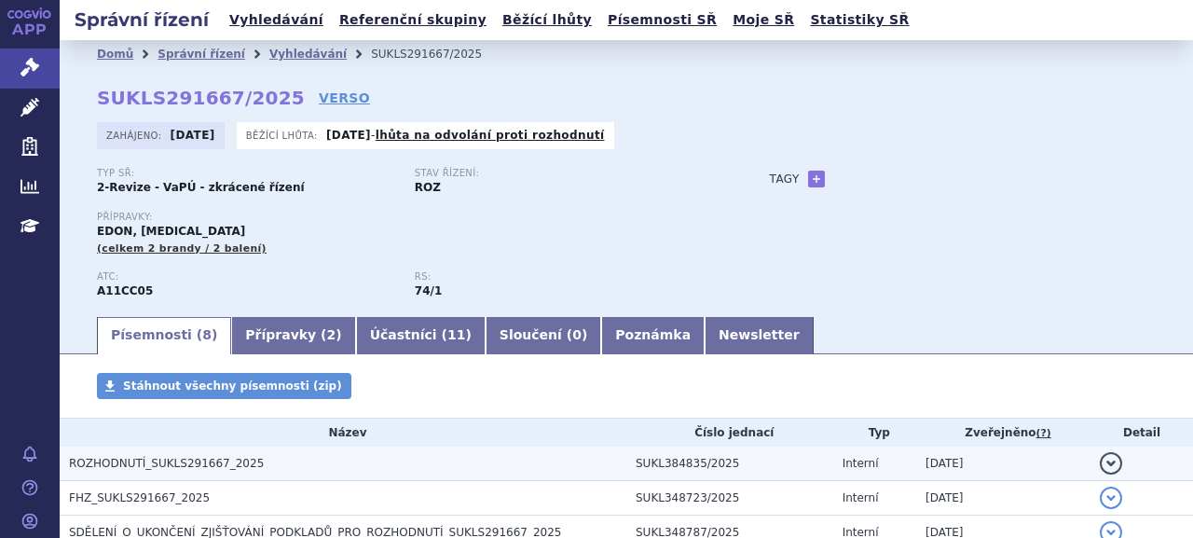
click at [143, 465] on span "ROZHODNUTÍ_SUKLS291667_2025" at bounding box center [166, 463] width 195 height 13
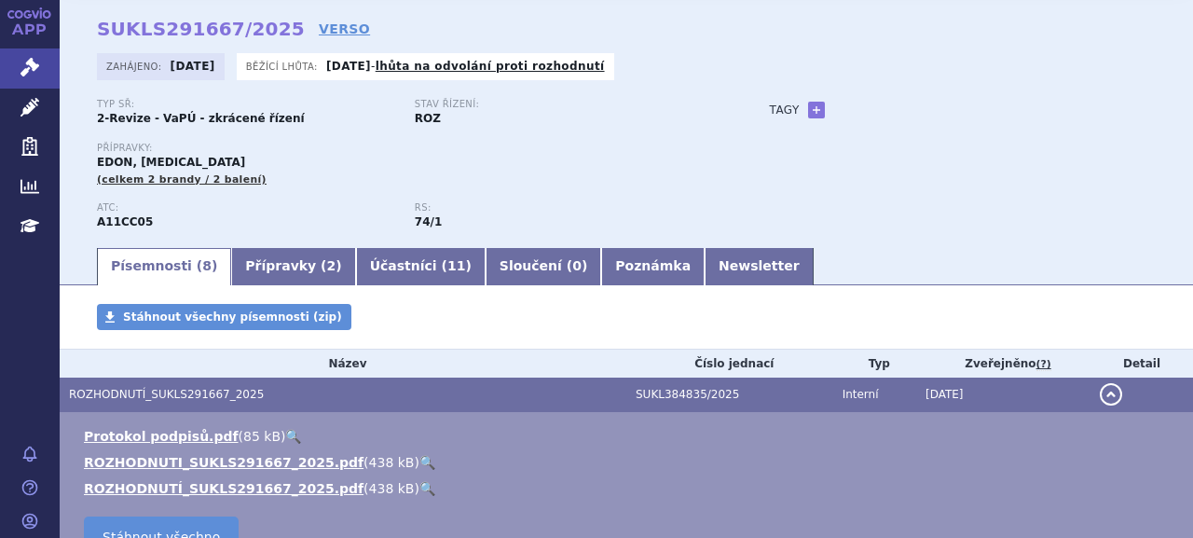
scroll to position [93, 0]
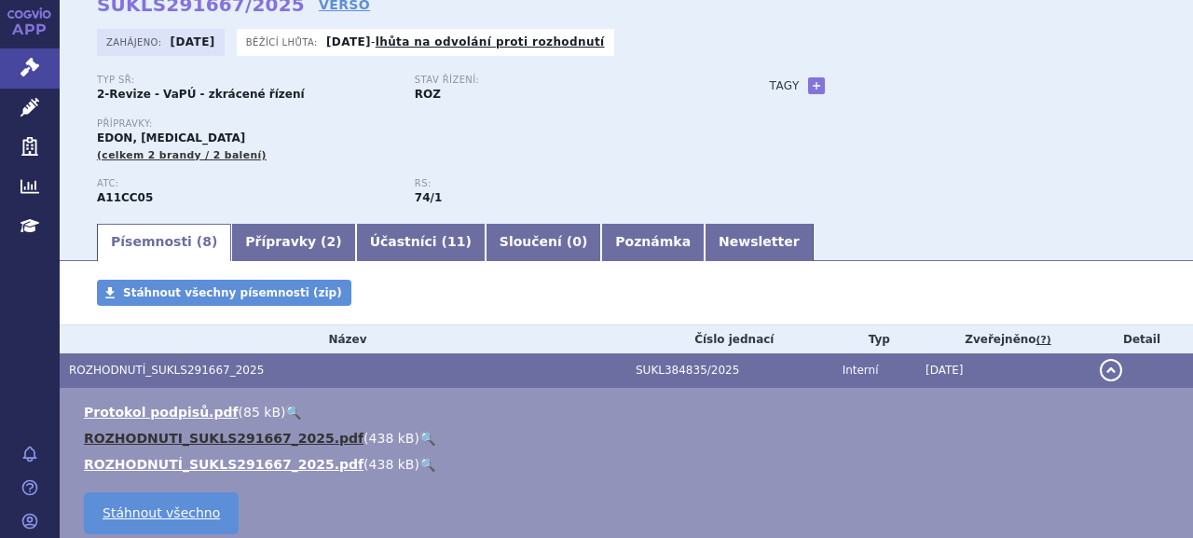
click at [190, 441] on link "ROZHODNUTI_SUKLS291667_2025.pdf" at bounding box center [224, 438] width 280 height 15
